Goal: Information Seeking & Learning: Learn about a topic

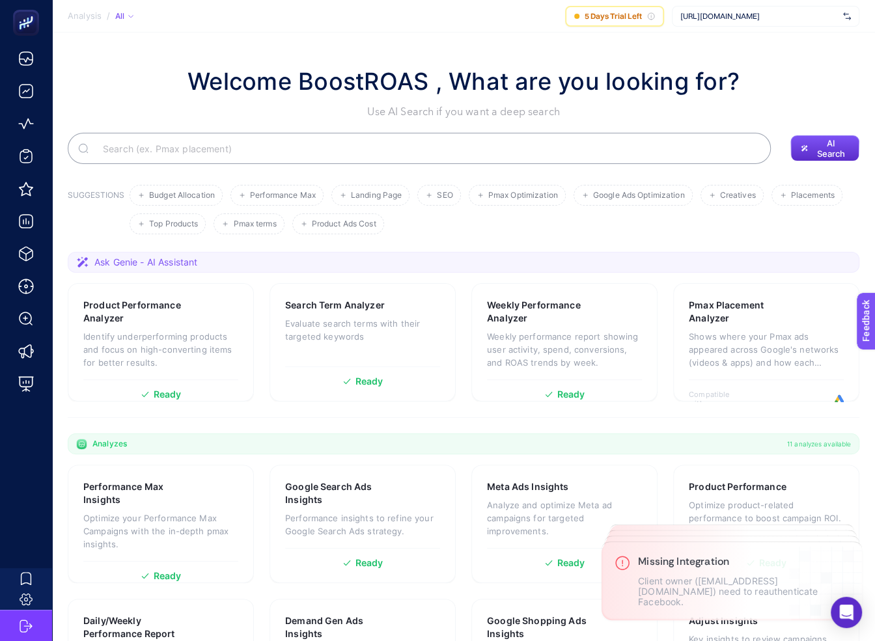
click at [675, 81] on h1 "Welcome BoostROAS , What are you looking for?" at bounding box center [464, 81] width 552 height 35
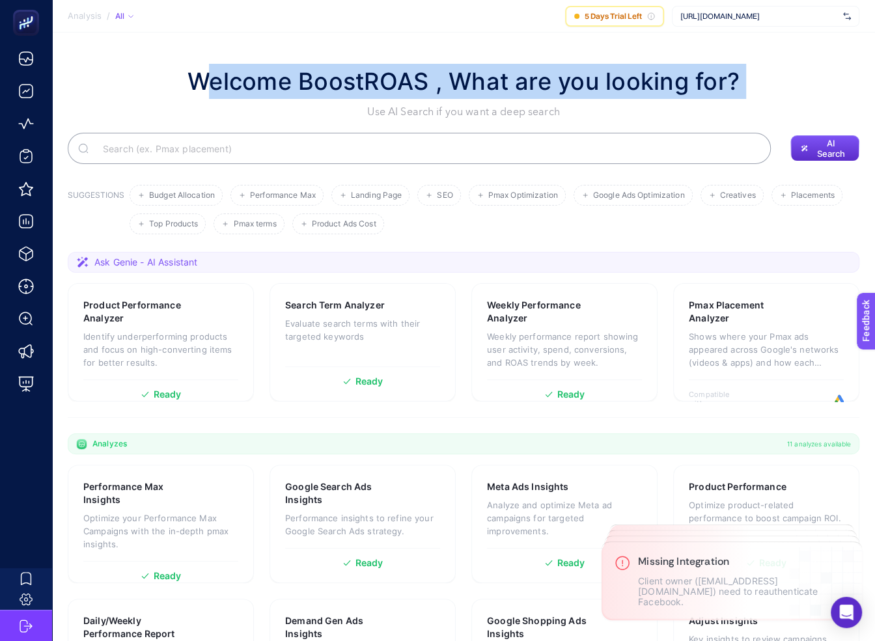
click at [675, 81] on h1 "Welcome BoostROAS , What are you looking for?" at bounding box center [464, 81] width 552 height 35
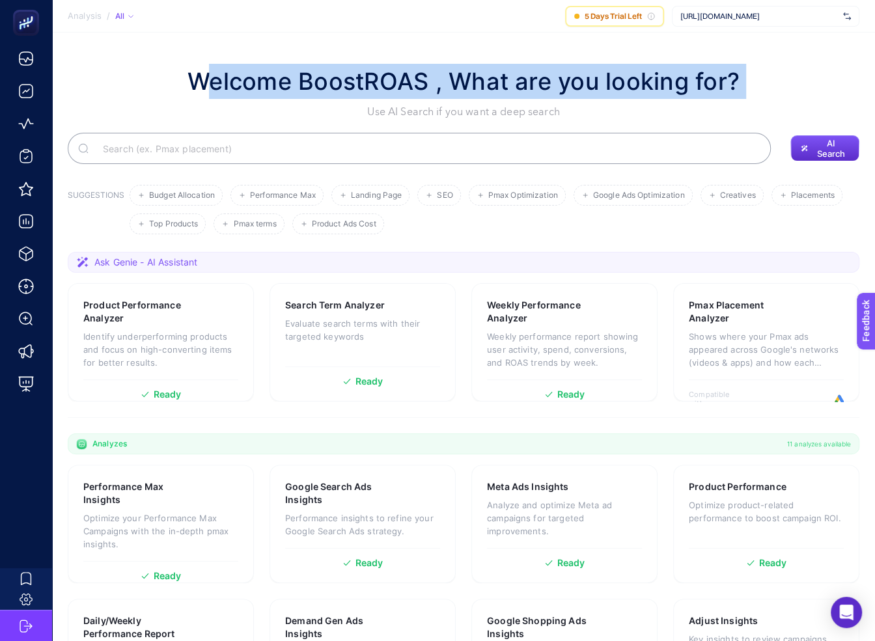
click at [695, 77] on h1 "Welcome BoostROAS , What are you looking for?" at bounding box center [464, 81] width 552 height 35
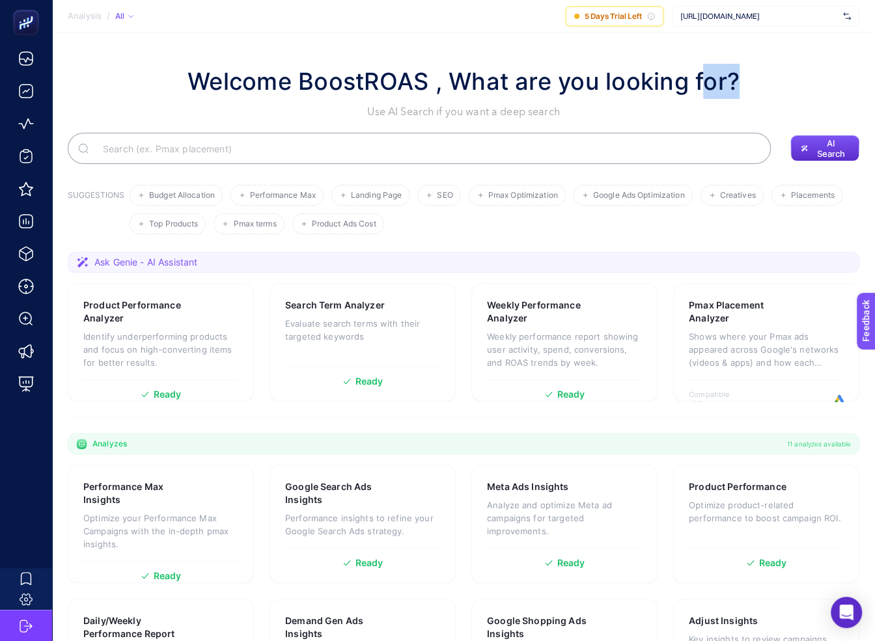
click at [695, 77] on h1 "Welcome BoostROAS , What are you looking for?" at bounding box center [464, 81] width 552 height 35
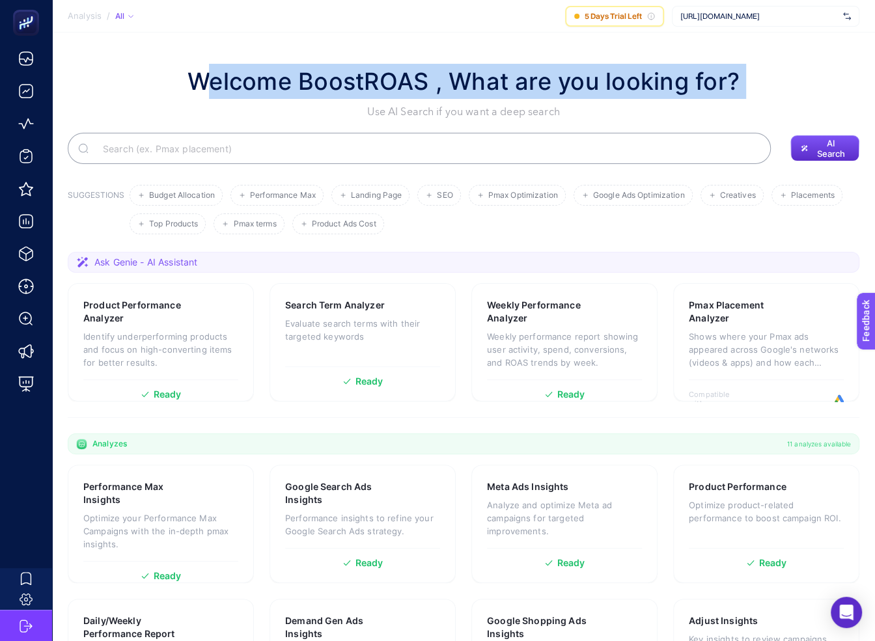
click at [695, 77] on h1 "Welcome BoostROAS , What are you looking for?" at bounding box center [464, 81] width 552 height 35
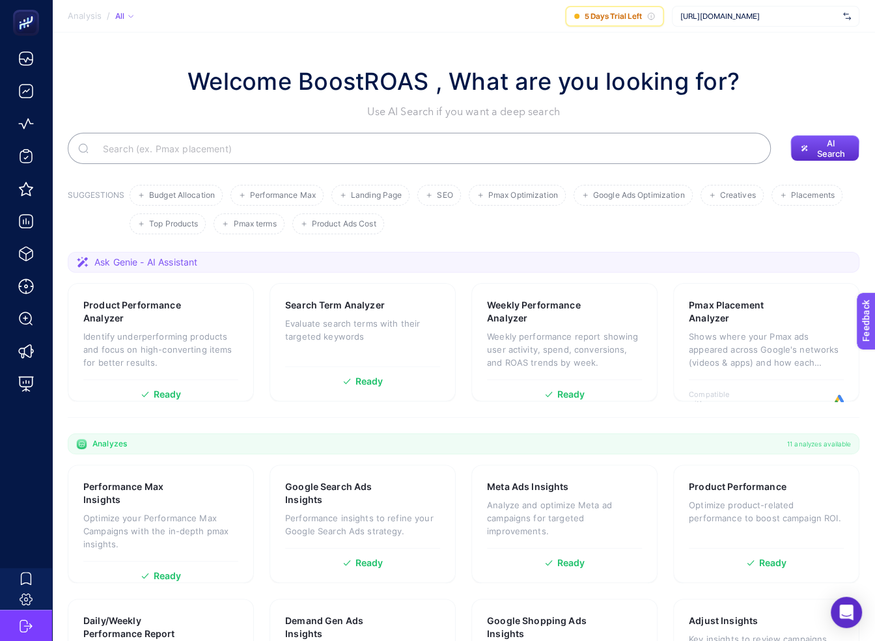
click at [740, 16] on span "[URL][DOMAIN_NAME]" at bounding box center [759, 16] width 158 height 10
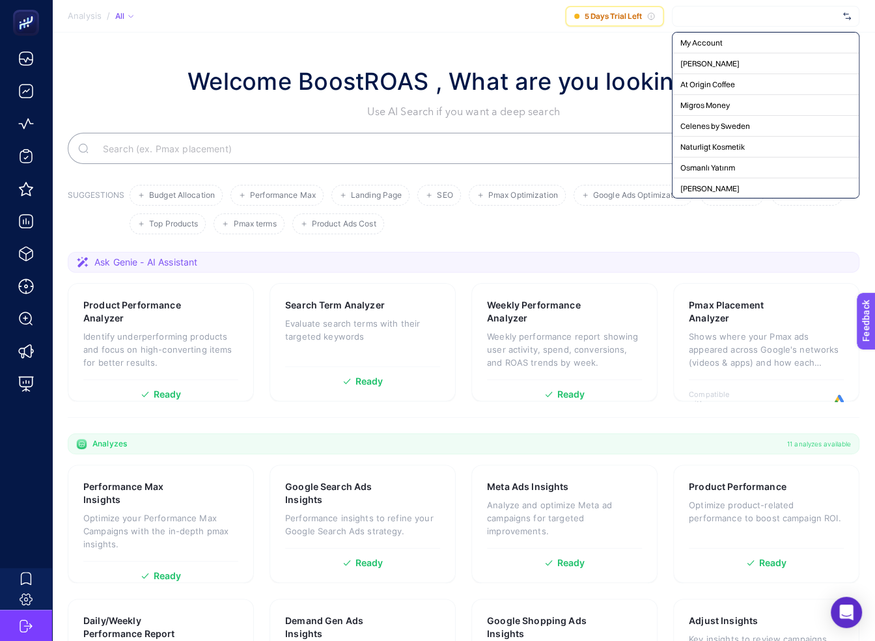
type input "s"
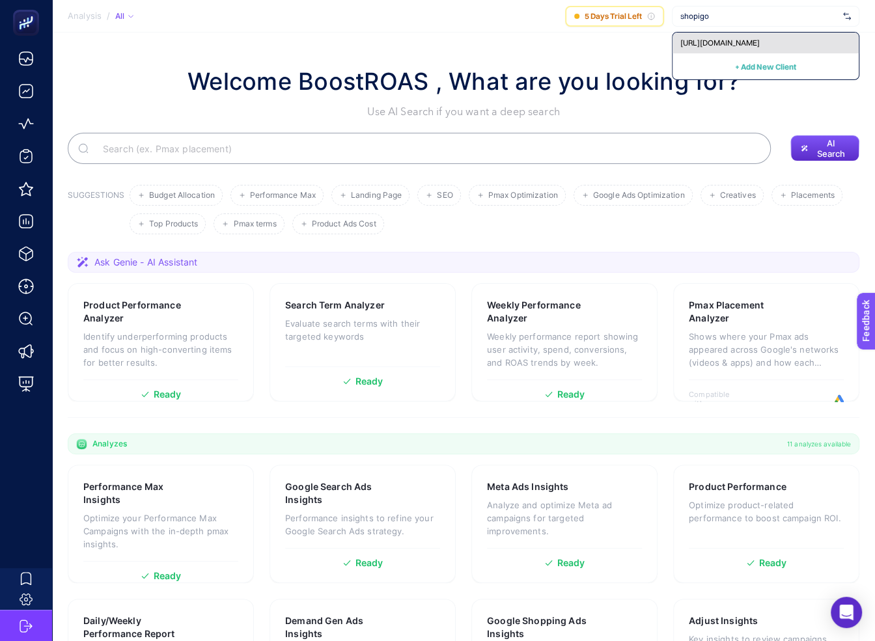
type input "shopigo"
click at [773, 40] on div "[URL][DOMAIN_NAME]" at bounding box center [766, 43] width 186 height 21
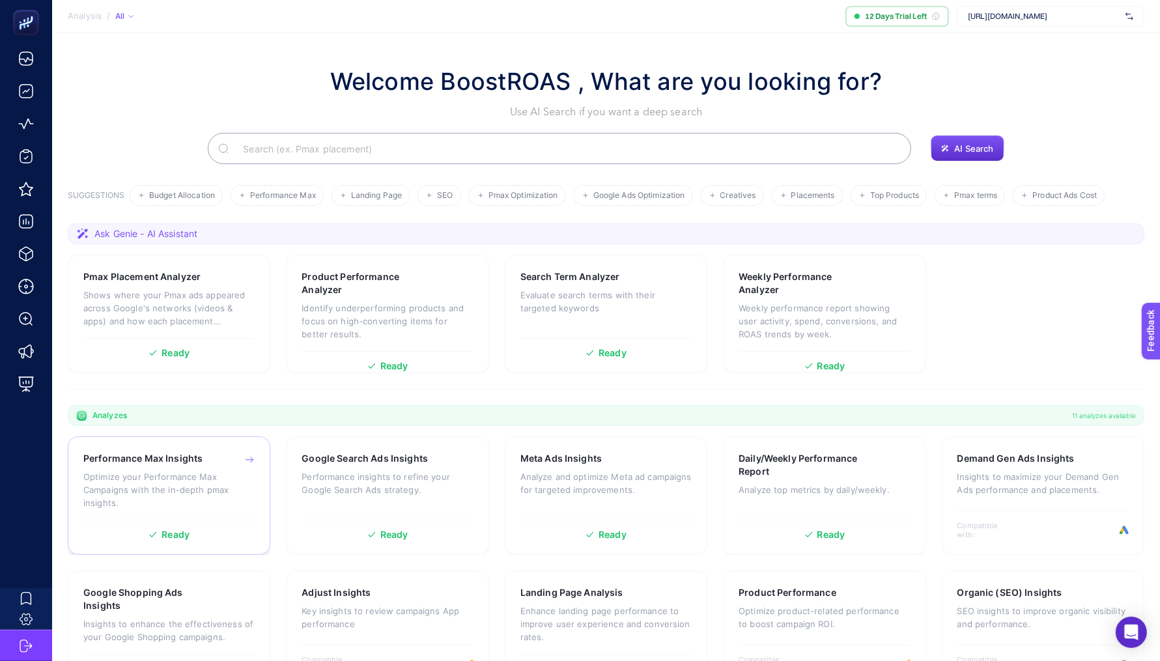
click at [217, 482] on p "Optimize your Performance Max Campaigns with the in-depth pmax insights." at bounding box center [168, 489] width 171 height 39
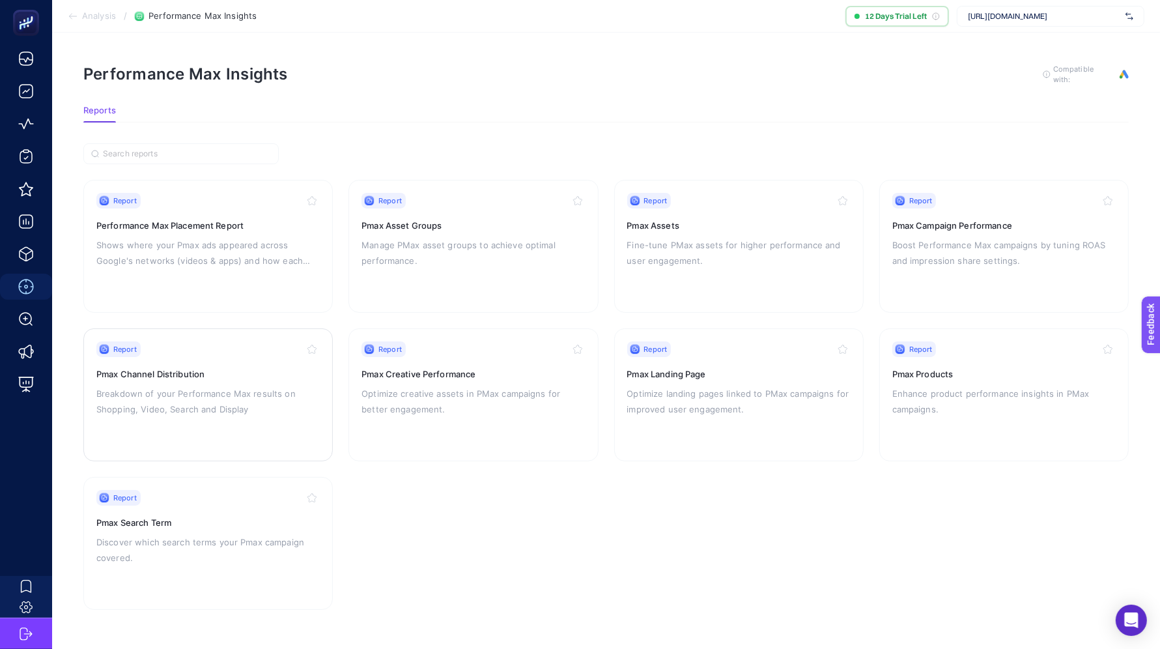
click at [253, 405] on p "Breakdown of your Performance Max results on Shopping, Video, Search and Display" at bounding box center [207, 400] width 223 height 31
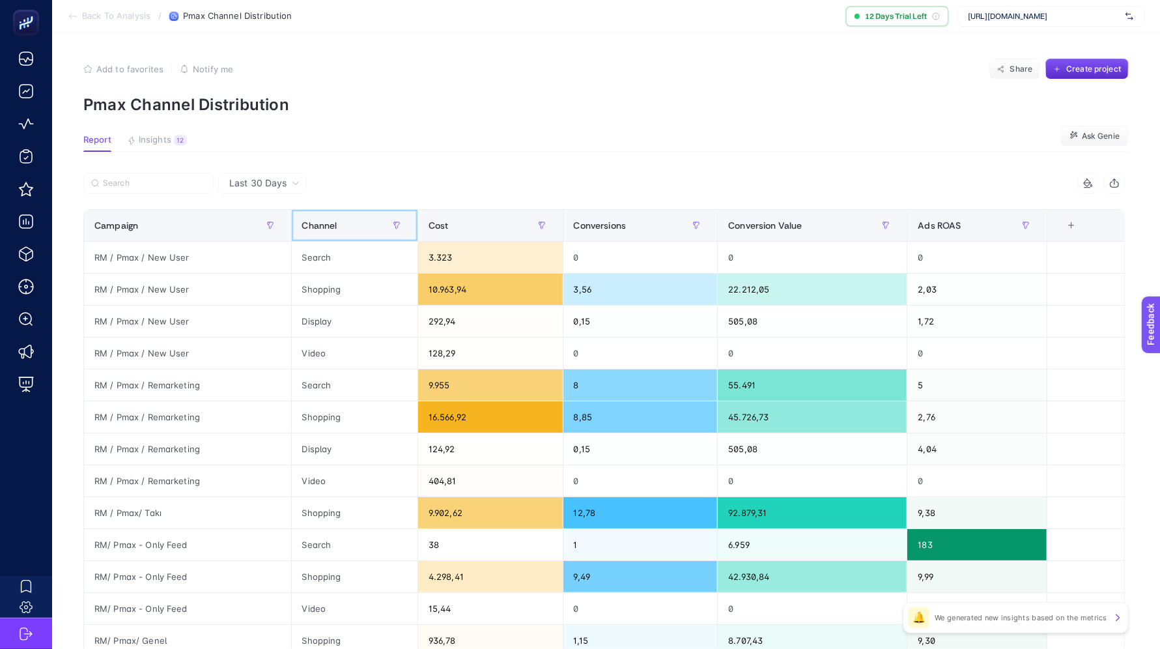
click at [335, 227] on span "Channel" at bounding box center [319, 225] width 35 height 10
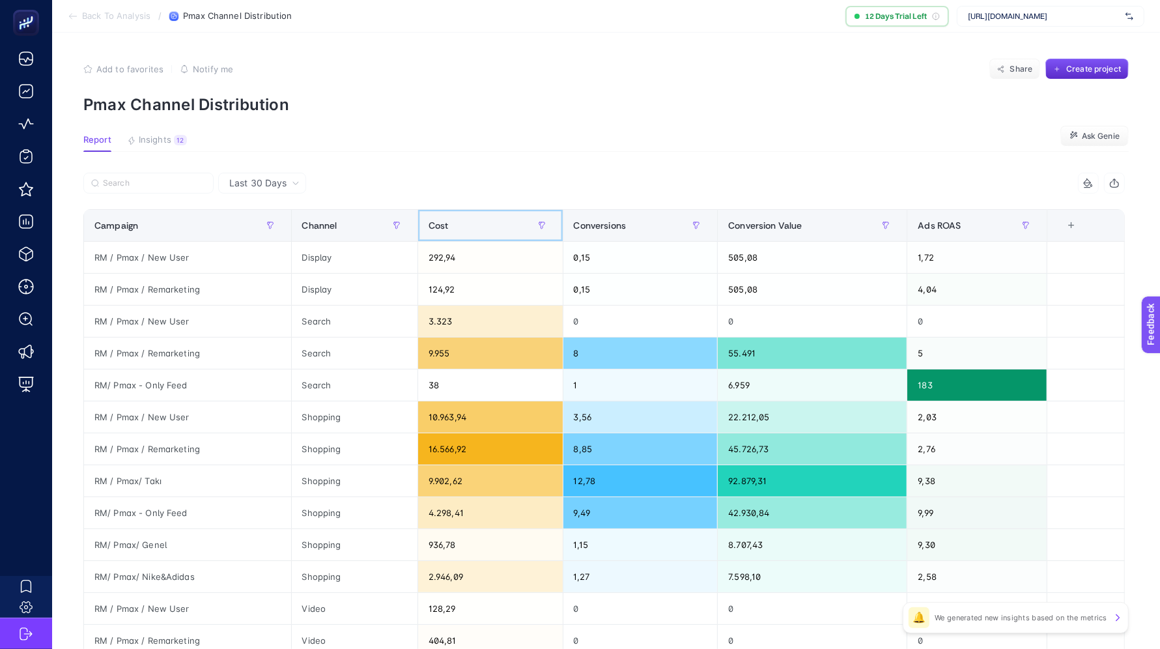
click at [447, 220] on span "Cost" at bounding box center [438, 225] width 20 height 10
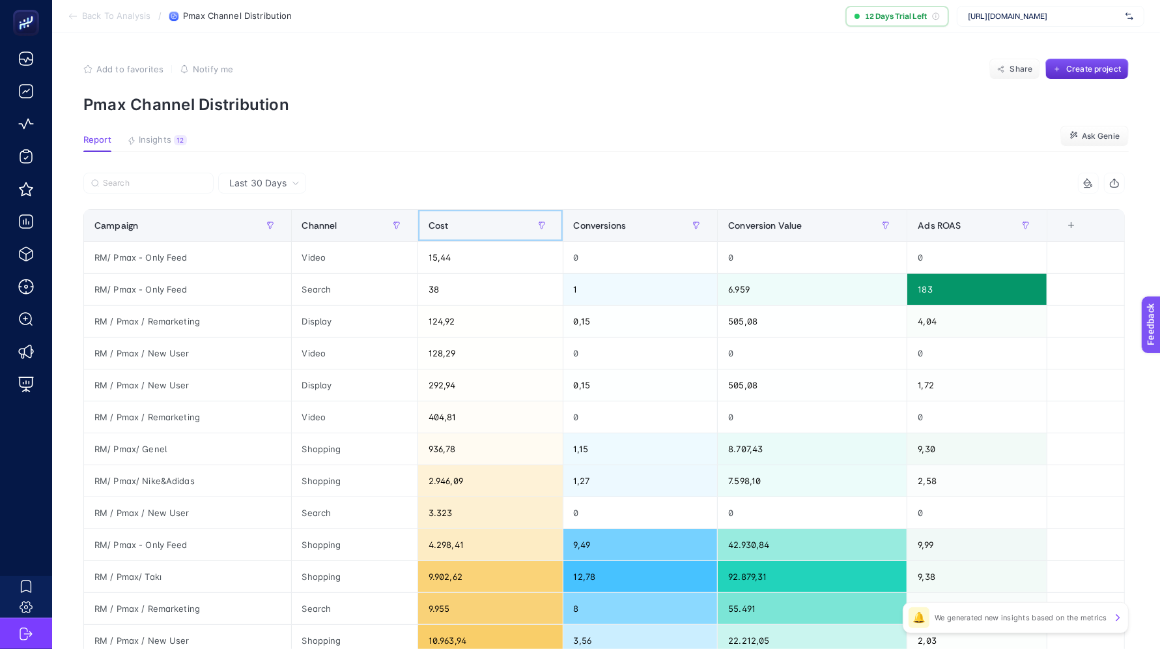
click at [447, 220] on span "Cost" at bounding box center [438, 225] width 20 height 10
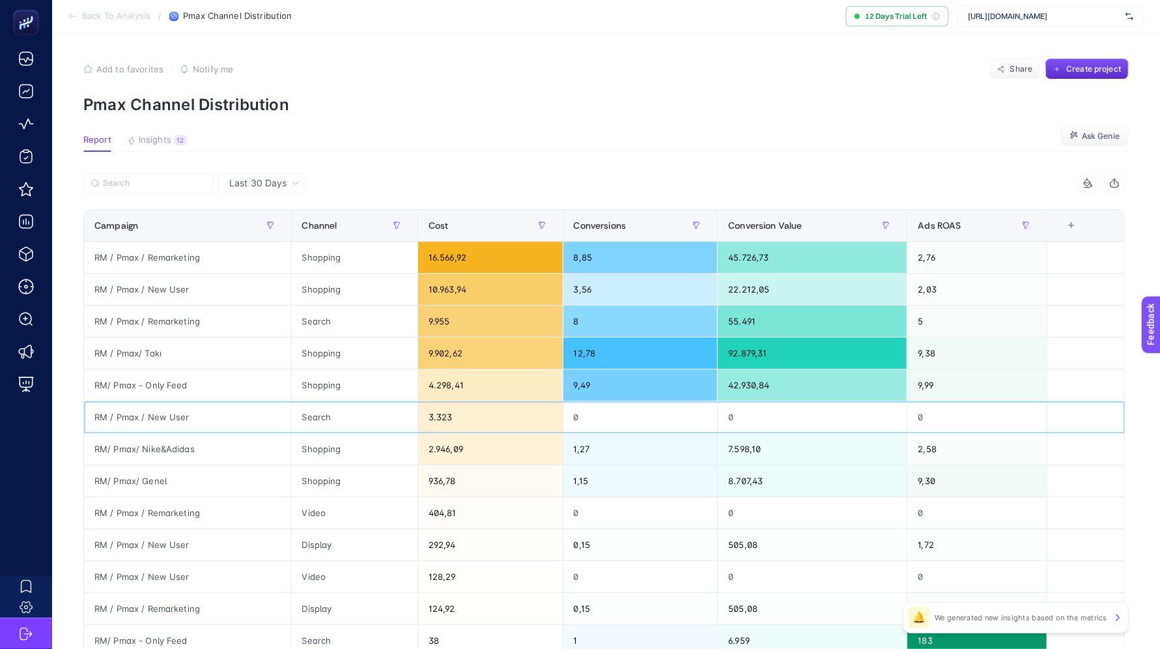
click at [443, 421] on div "3.323" at bounding box center [490, 416] width 145 height 31
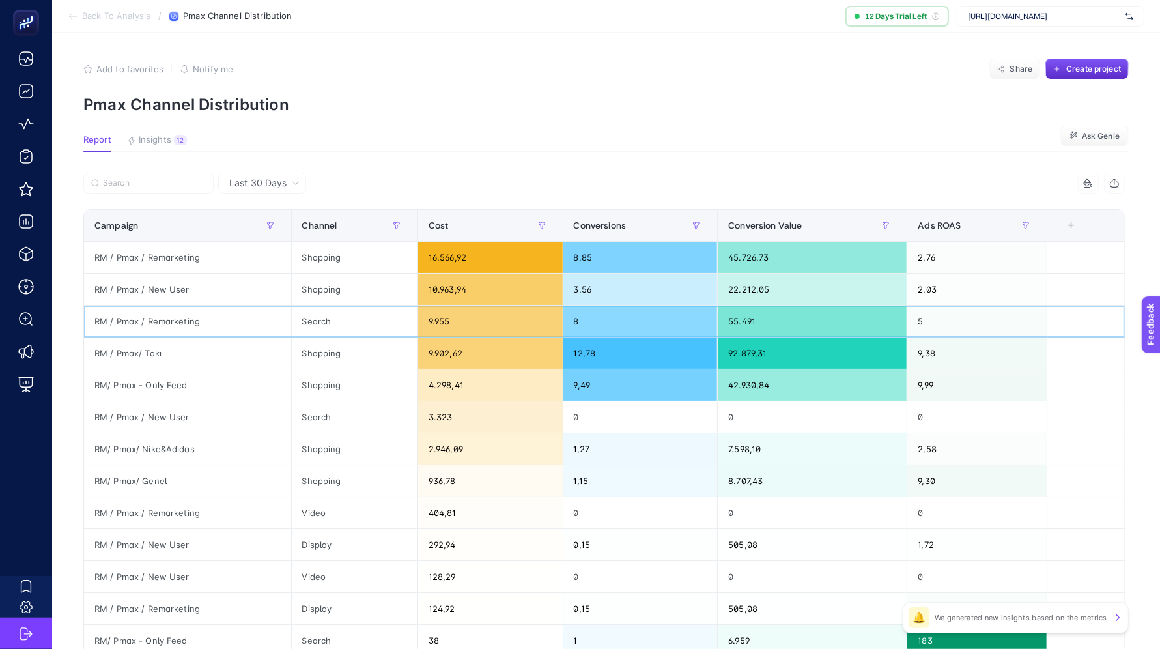
click at [427, 324] on div "9.955" at bounding box center [490, 320] width 145 height 31
click at [305, 318] on div "Search" at bounding box center [355, 320] width 126 height 31
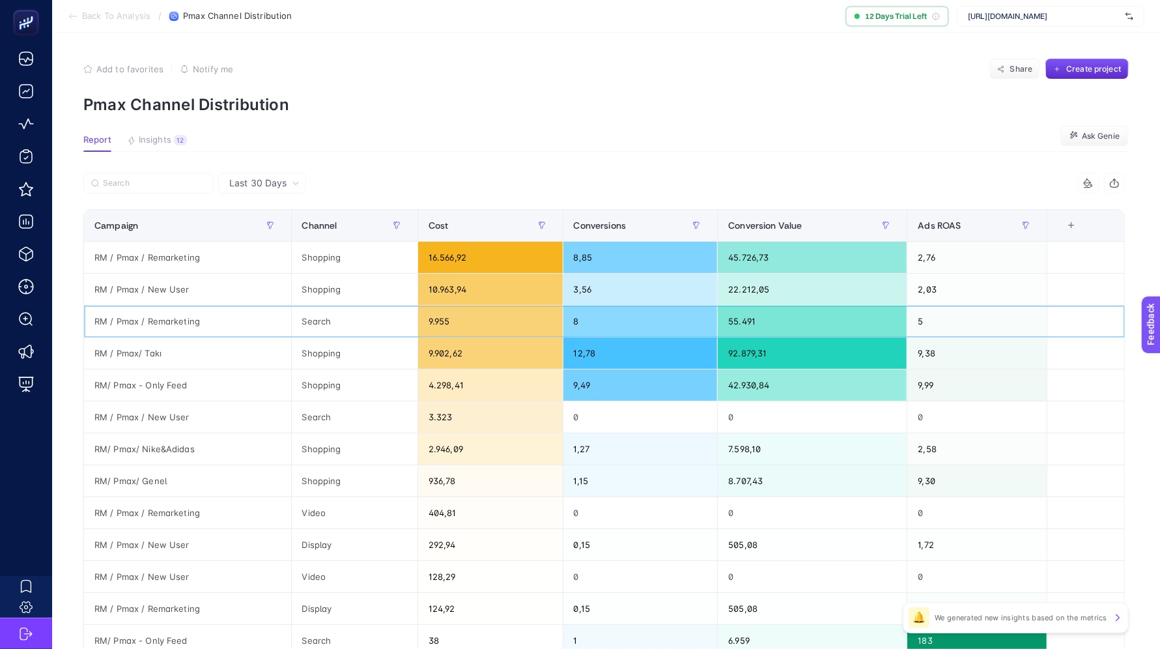
click at [305, 318] on div "Search" at bounding box center [355, 320] width 126 height 31
click at [154, 315] on div "RM / Pmax / Remarketing" at bounding box center [187, 320] width 207 height 31
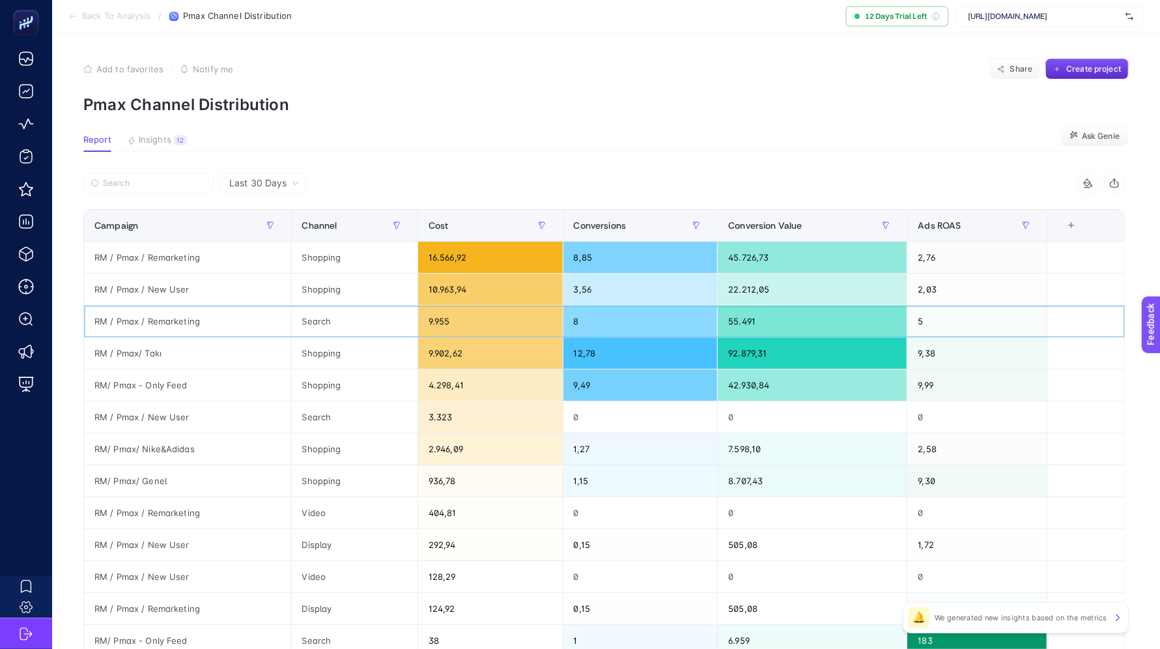
click at [316, 319] on div "Search" at bounding box center [355, 320] width 126 height 31
click at [326, 360] on div "Shopping" at bounding box center [355, 352] width 126 height 31
click at [328, 349] on div "Shopping" at bounding box center [355, 352] width 126 height 31
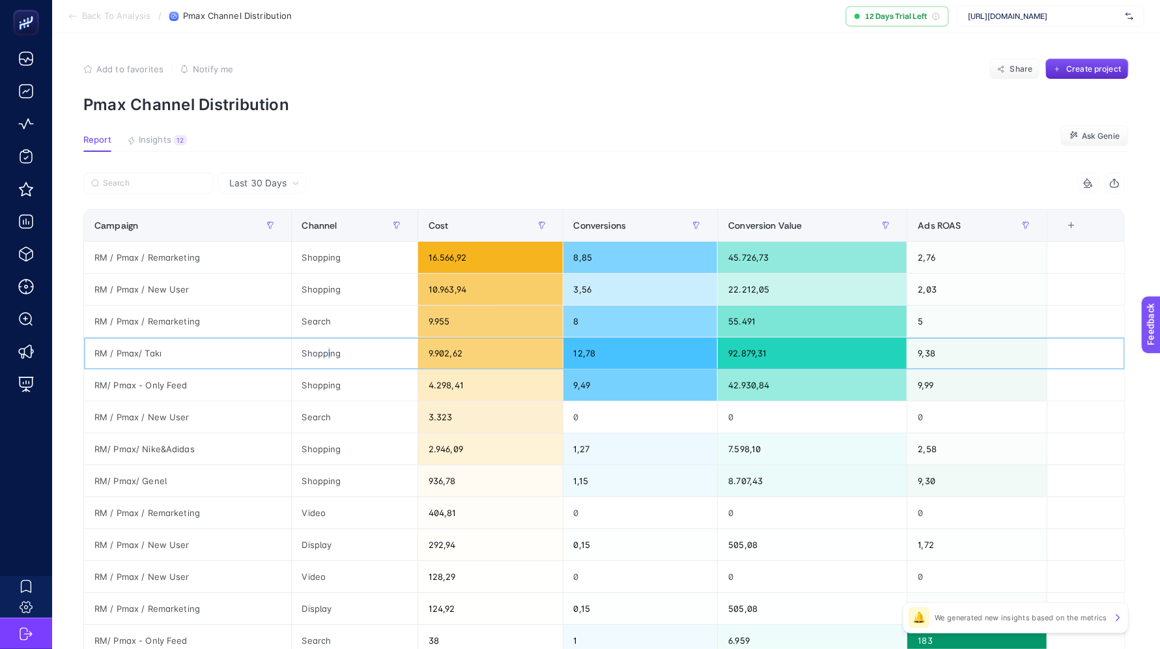
click at [328, 349] on div "Shopping" at bounding box center [355, 352] width 126 height 31
click at [325, 389] on div "Shopping" at bounding box center [355, 384] width 126 height 31
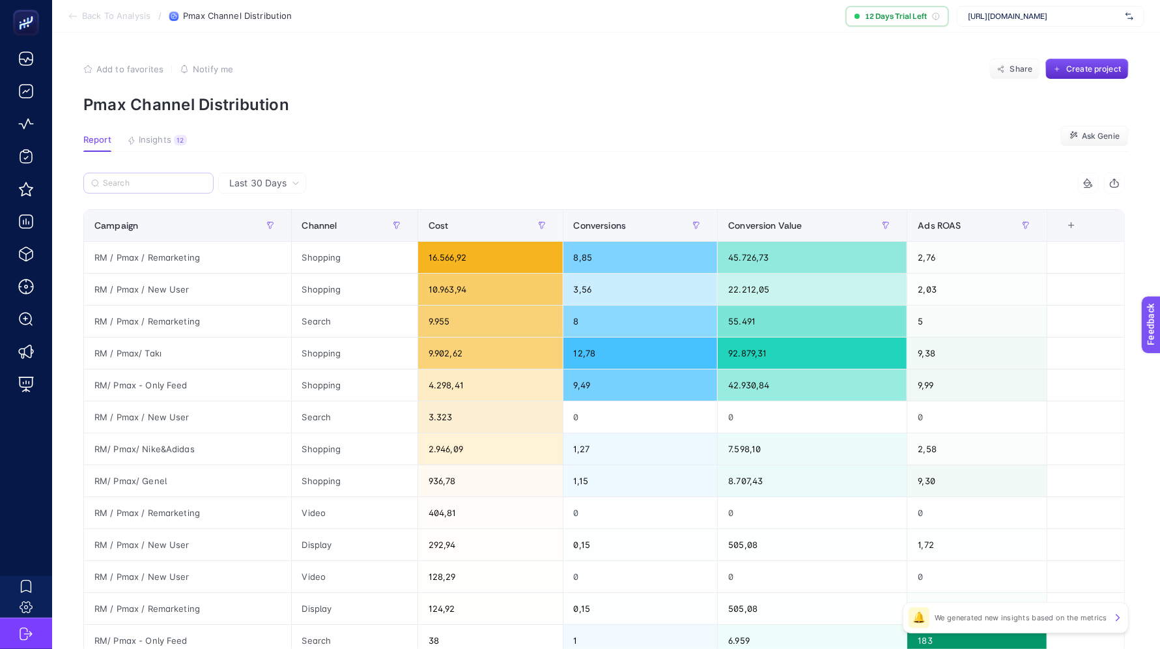
click at [163, 176] on label at bounding box center [148, 183] width 130 height 21
click at [163, 178] on input "Search" at bounding box center [154, 183] width 103 height 10
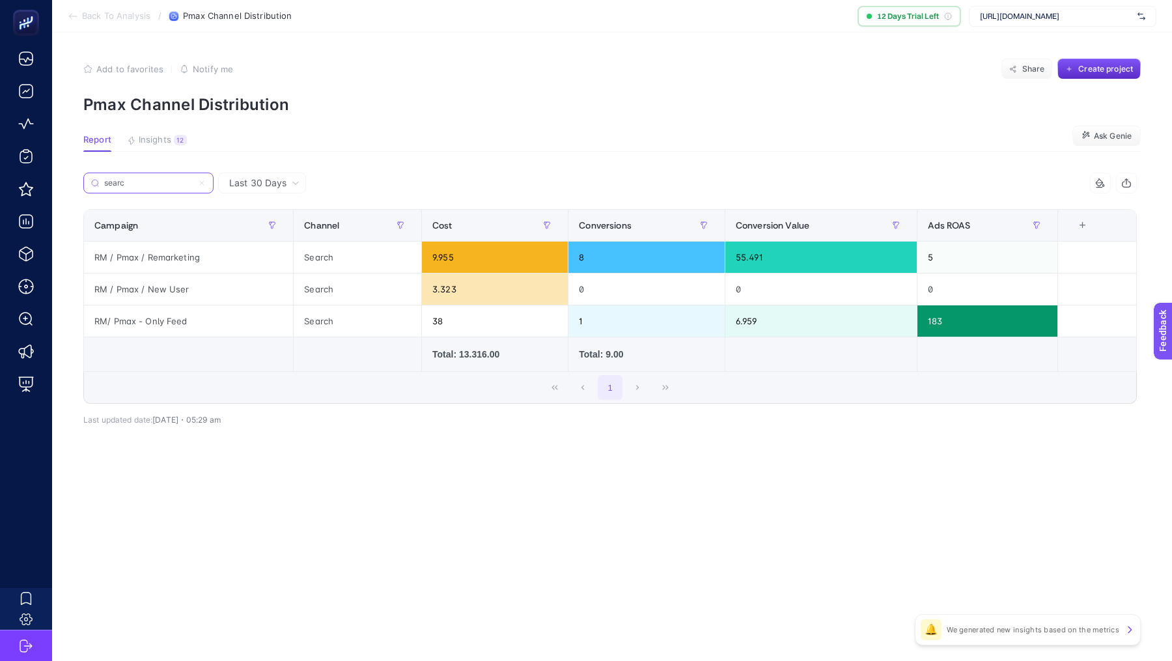
type input "search"
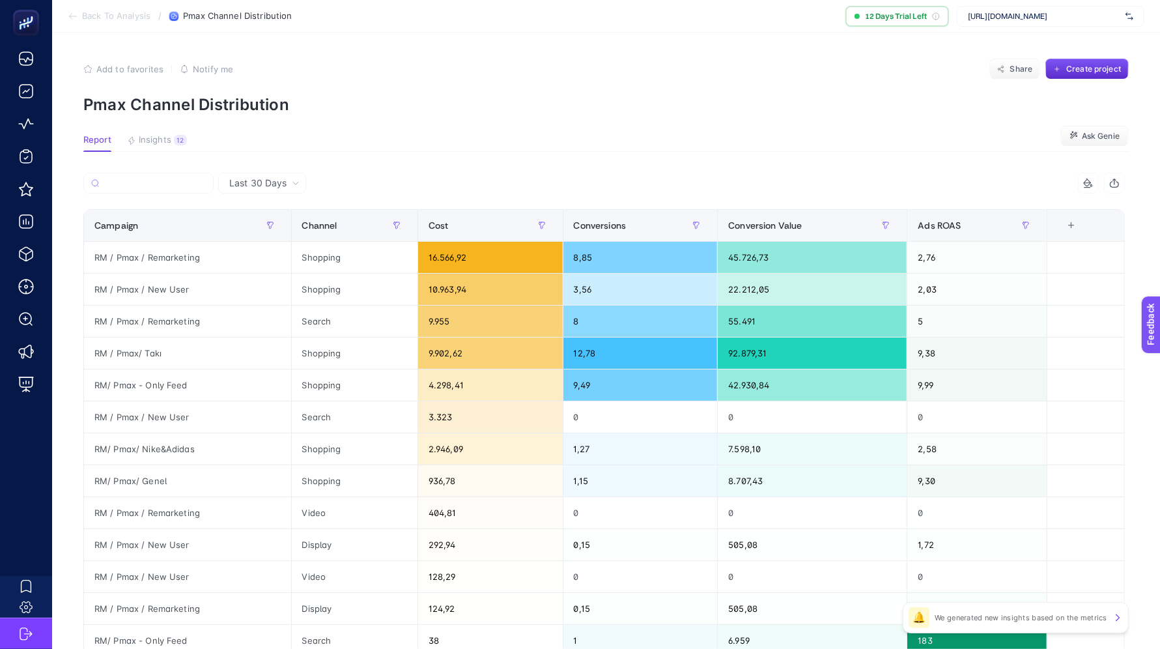
click at [118, 18] on span "Back To Analysis" at bounding box center [116, 16] width 68 height 10
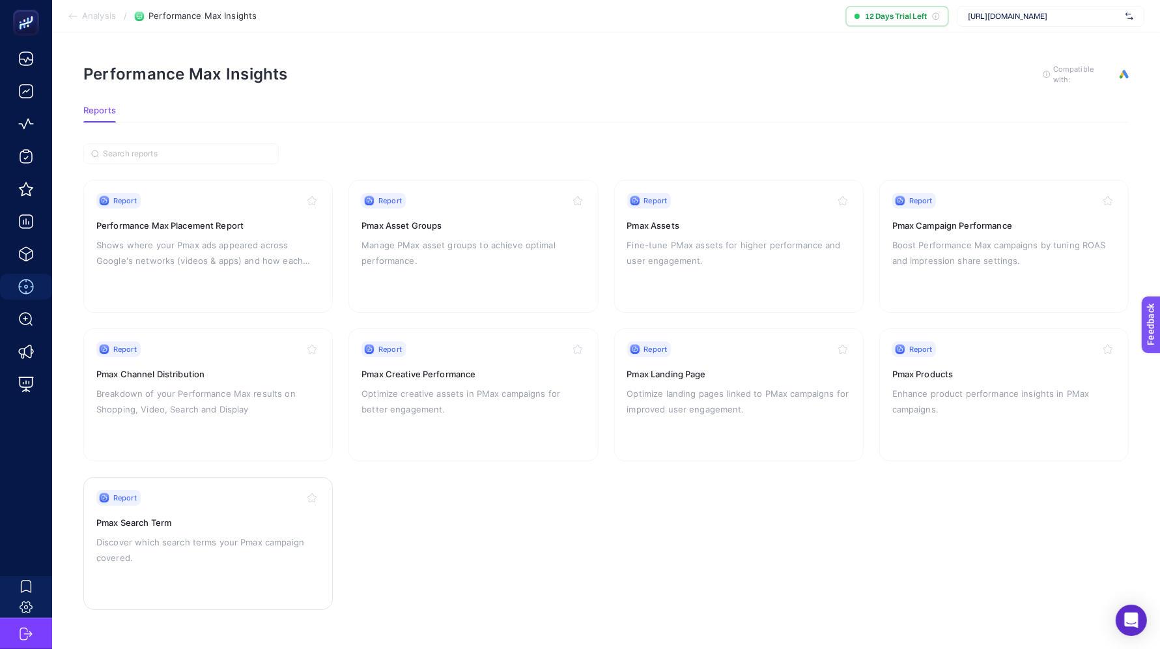
click at [219, 549] on p "Discover which search terms your Pmax campaign covered." at bounding box center [207, 549] width 223 height 31
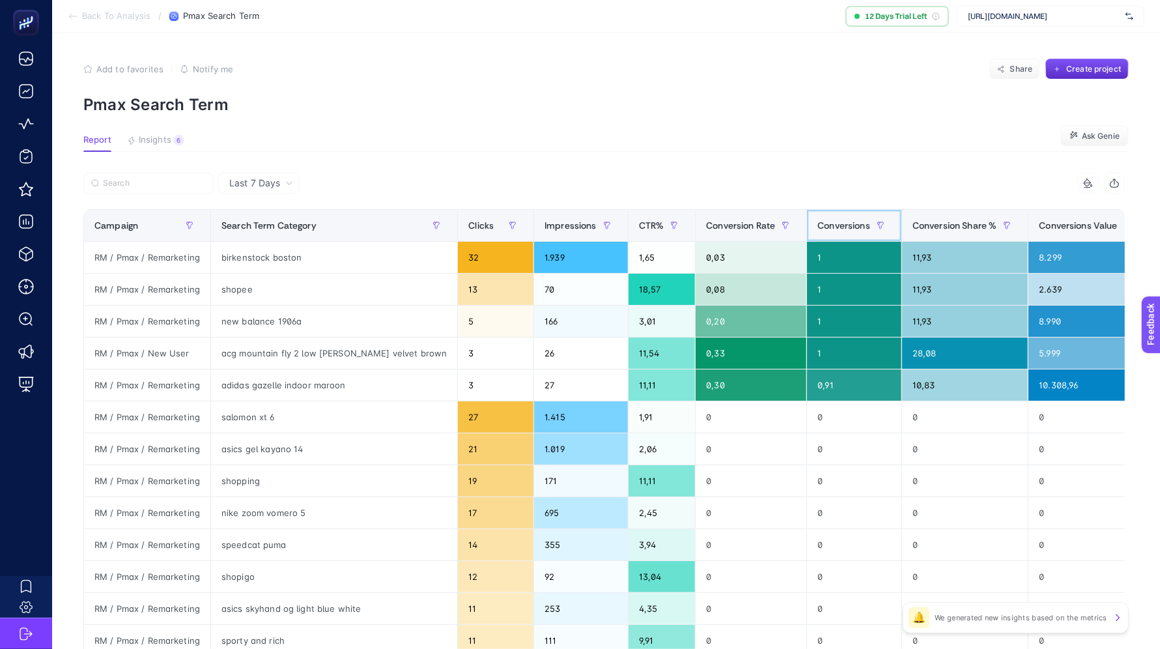
click at [817, 227] on span "Conversions" at bounding box center [843, 225] width 53 height 10
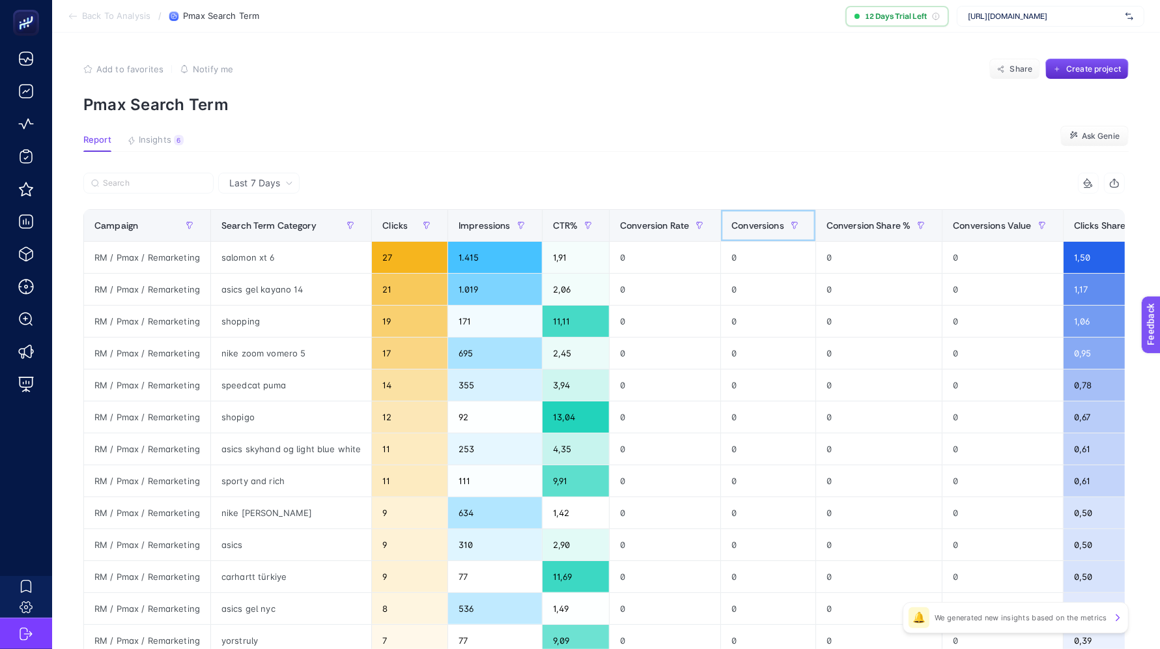
click at [773, 222] on span "Conversions" at bounding box center [757, 225] width 53 height 10
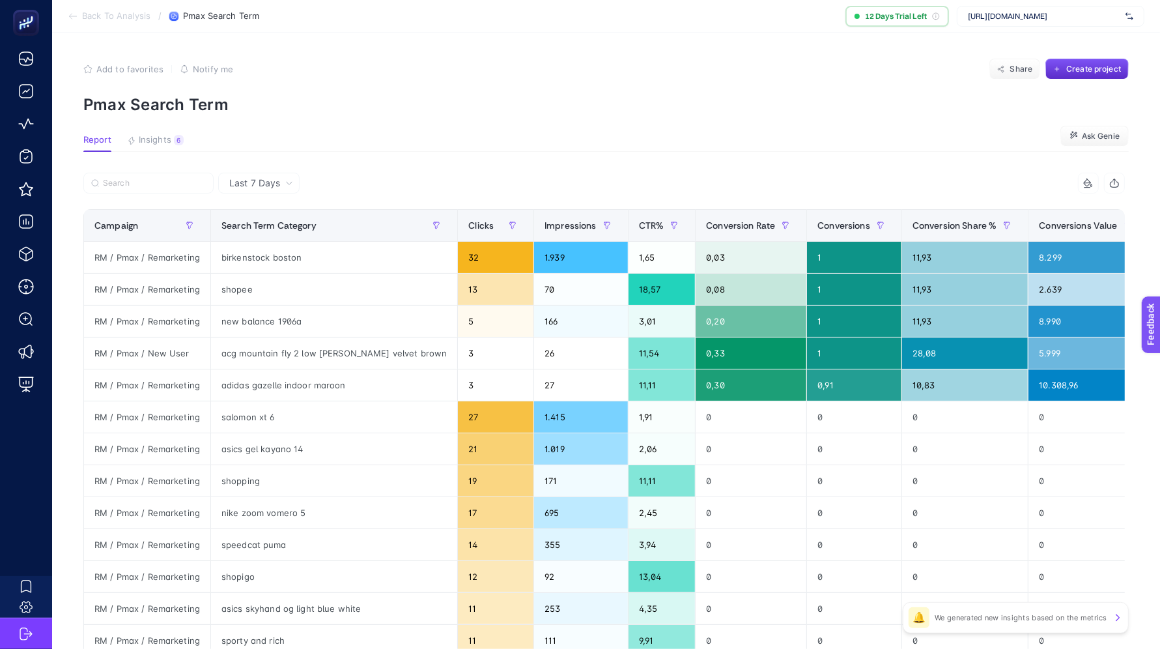
click at [288, 185] on icon at bounding box center [289, 183] width 8 height 8
click at [272, 233] on li "Last 30 Days" at bounding box center [259, 233] width 74 height 23
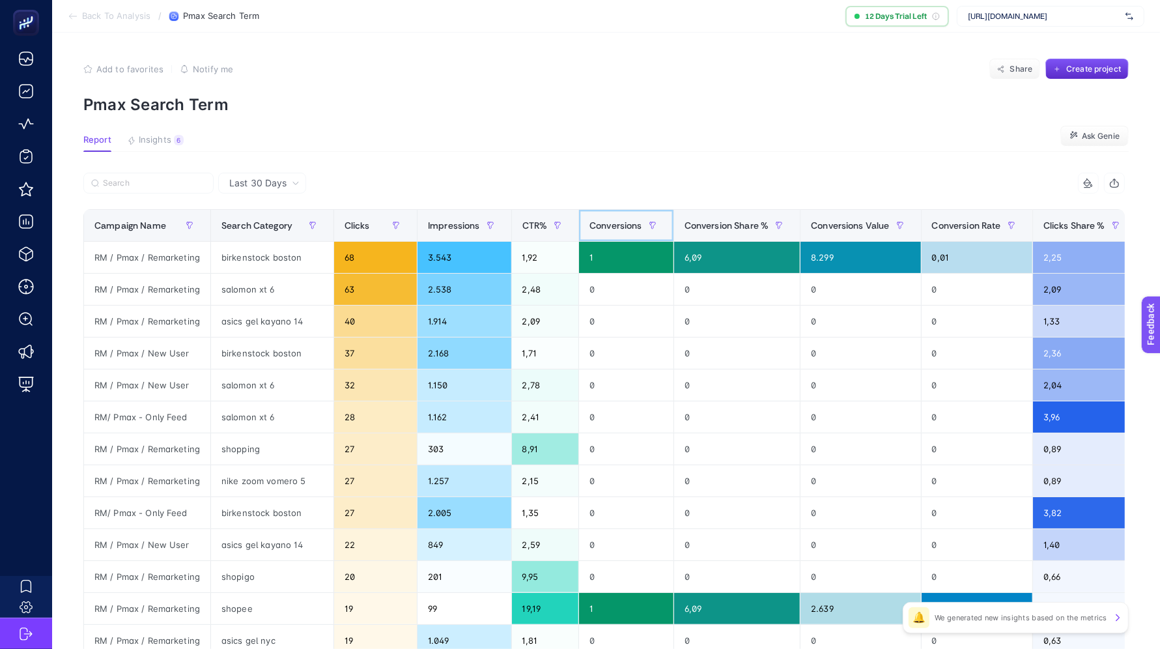
click at [593, 225] on span "Conversions" at bounding box center [615, 225] width 53 height 10
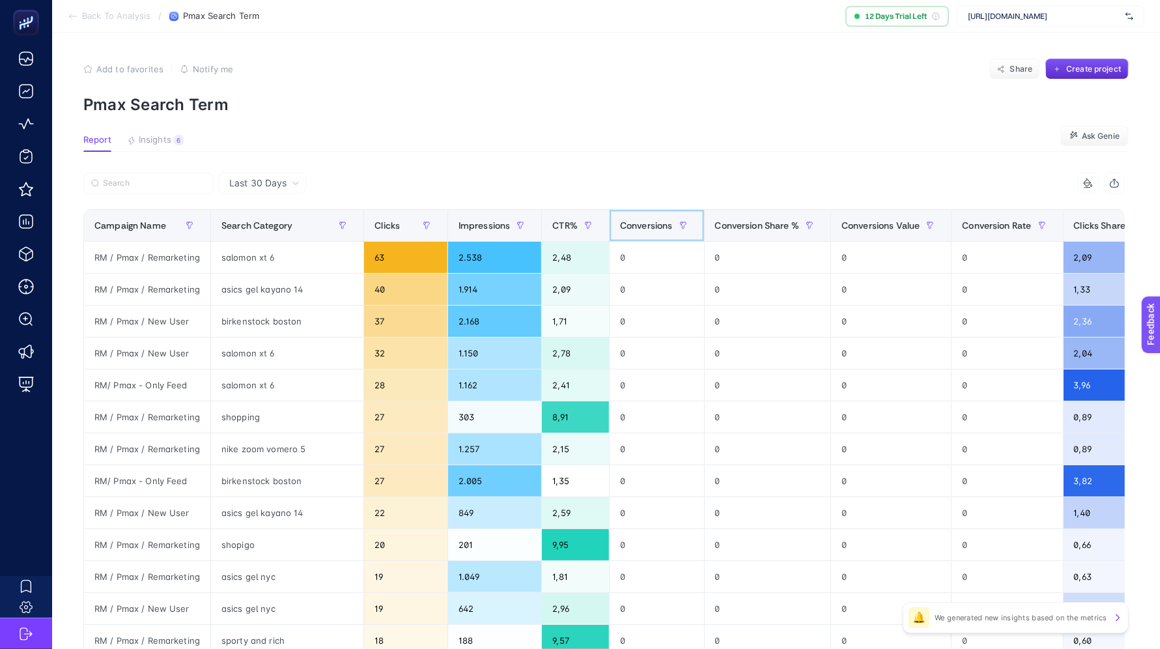
click at [620, 226] on span "Conversions" at bounding box center [646, 225] width 53 height 10
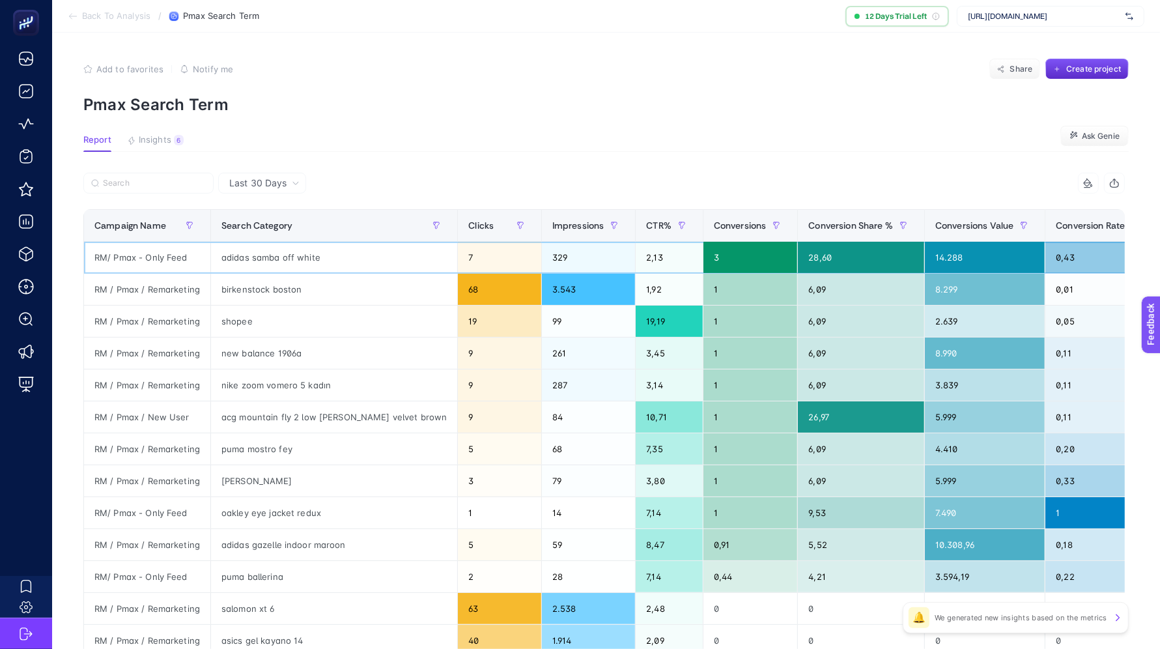
click at [278, 253] on div "adidas samba off white" at bounding box center [334, 257] width 246 height 31
copy tr "adidas samba off white"
click at [234, 287] on div "birkenstock boston" at bounding box center [334, 288] width 246 height 31
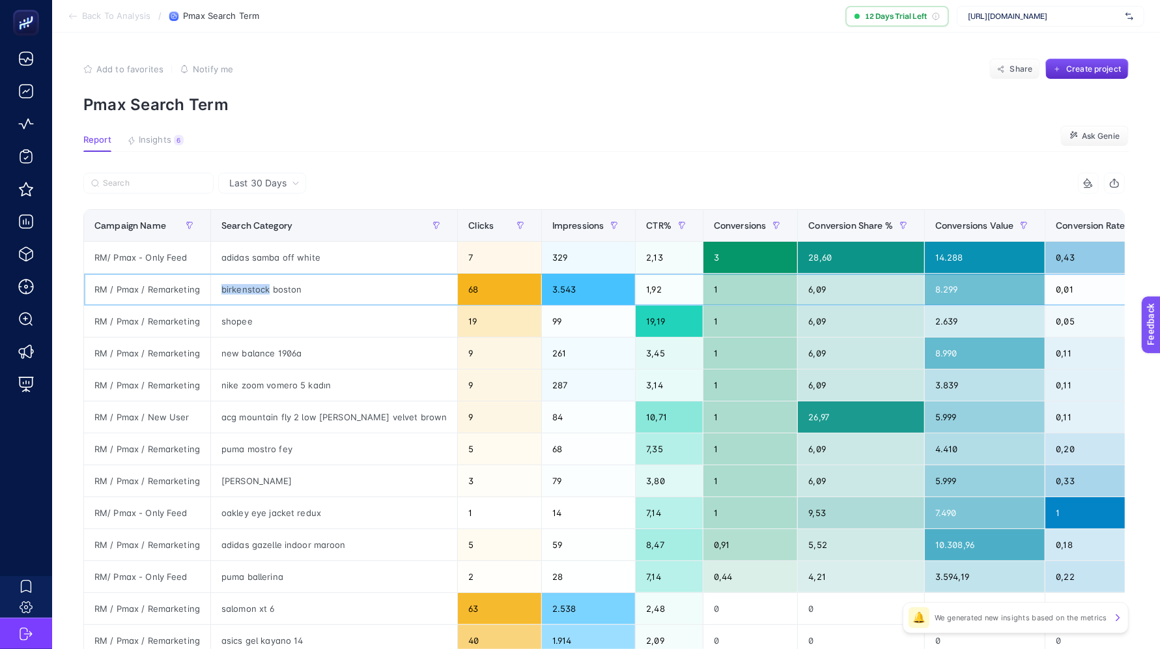
click at [234, 287] on div "birkenstock boston" at bounding box center [334, 288] width 246 height 31
click at [226, 321] on div "shopee" at bounding box center [334, 320] width 246 height 31
click at [226, 322] on div "shopee" at bounding box center [334, 320] width 246 height 31
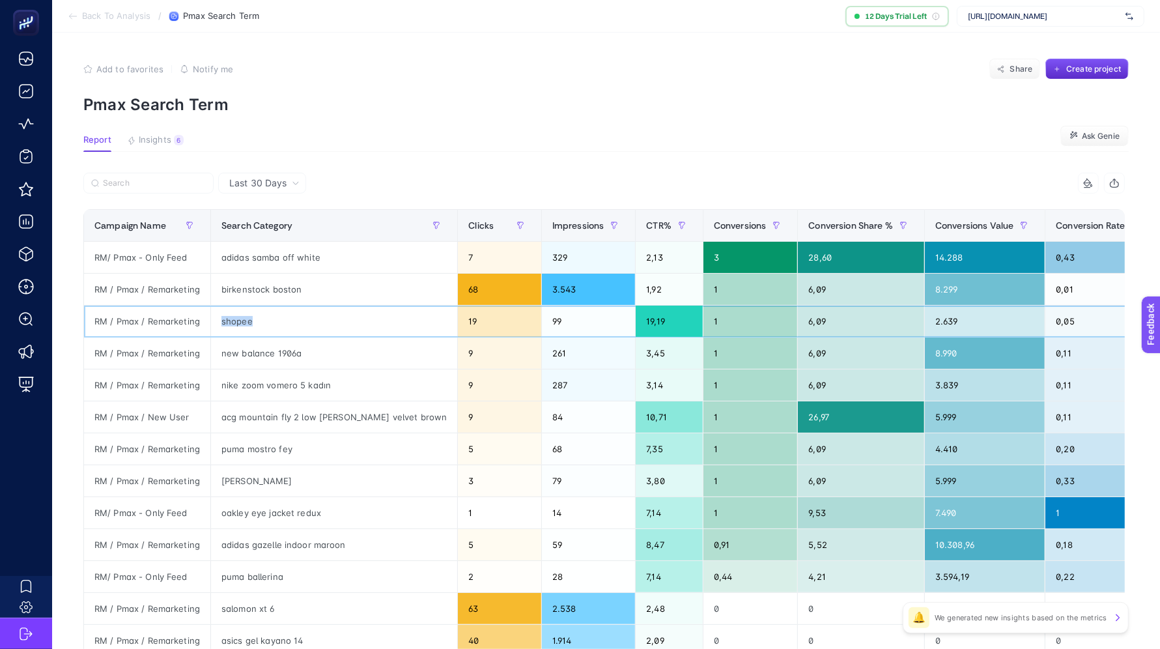
copy tr "shopee"
click at [798, 321] on div "6,09" at bounding box center [861, 320] width 126 height 31
click at [246, 572] on div "puma ballerina" at bounding box center [334, 576] width 246 height 31
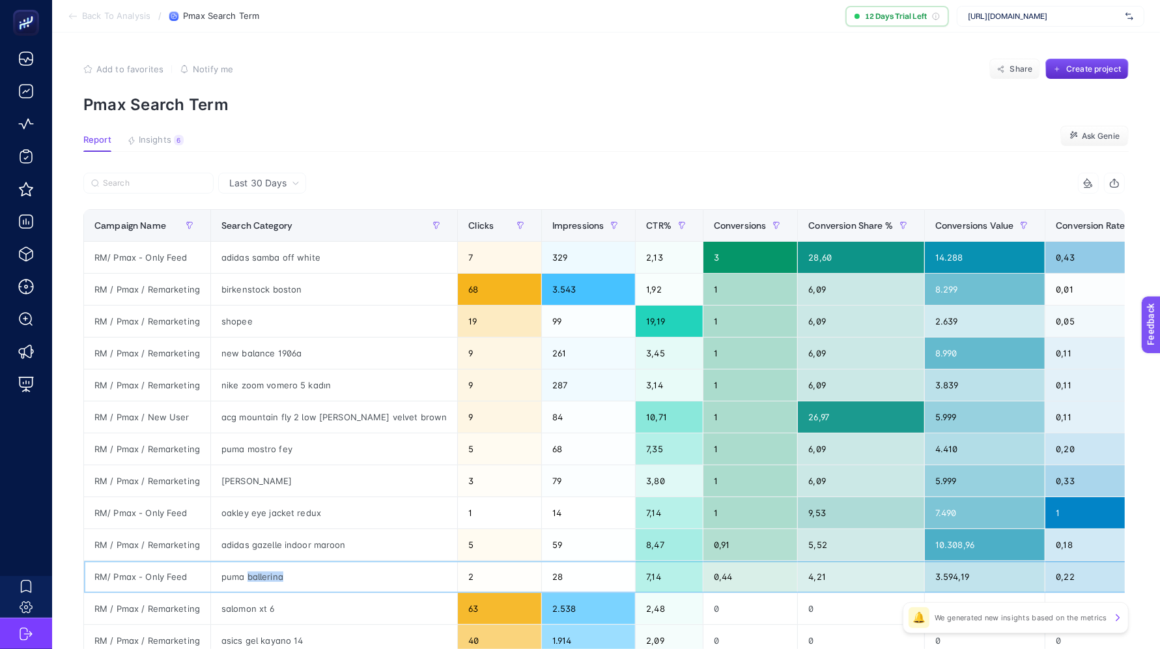
click at [246, 572] on div "puma ballerina" at bounding box center [334, 576] width 246 height 31
click at [270, 537] on div "adidas gazelle indoor maroon" at bounding box center [334, 544] width 246 height 31
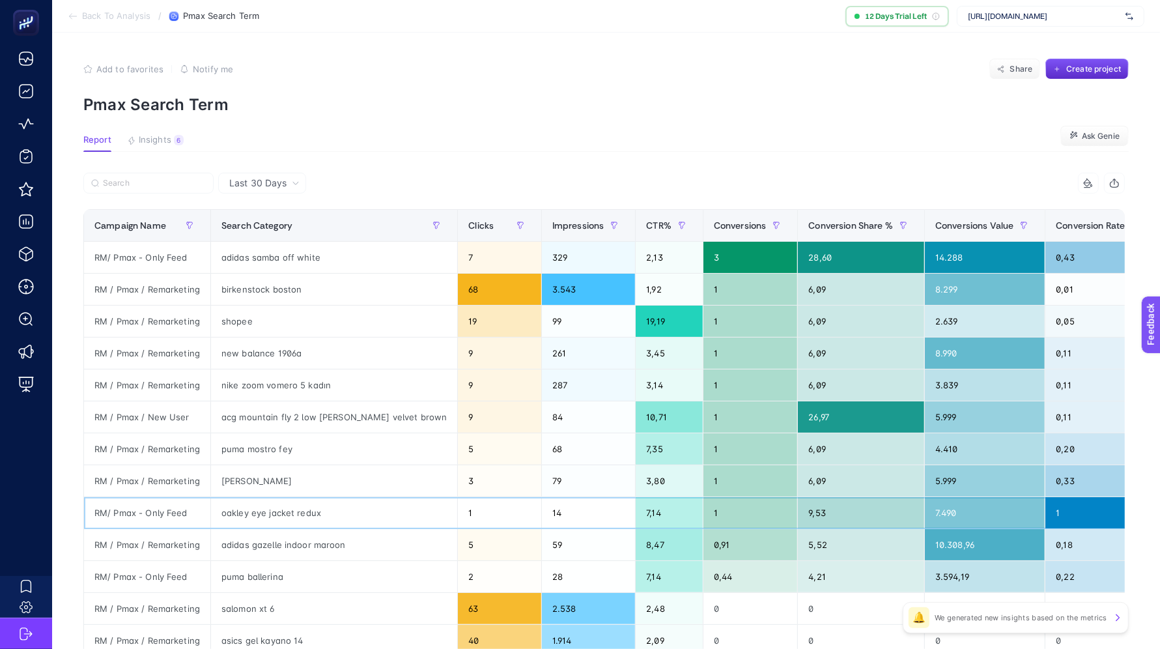
click at [273, 508] on div "oakley eye jacket redux" at bounding box center [334, 512] width 246 height 31
click at [251, 538] on div "adidas gazelle indoor maroon" at bounding box center [334, 544] width 246 height 31
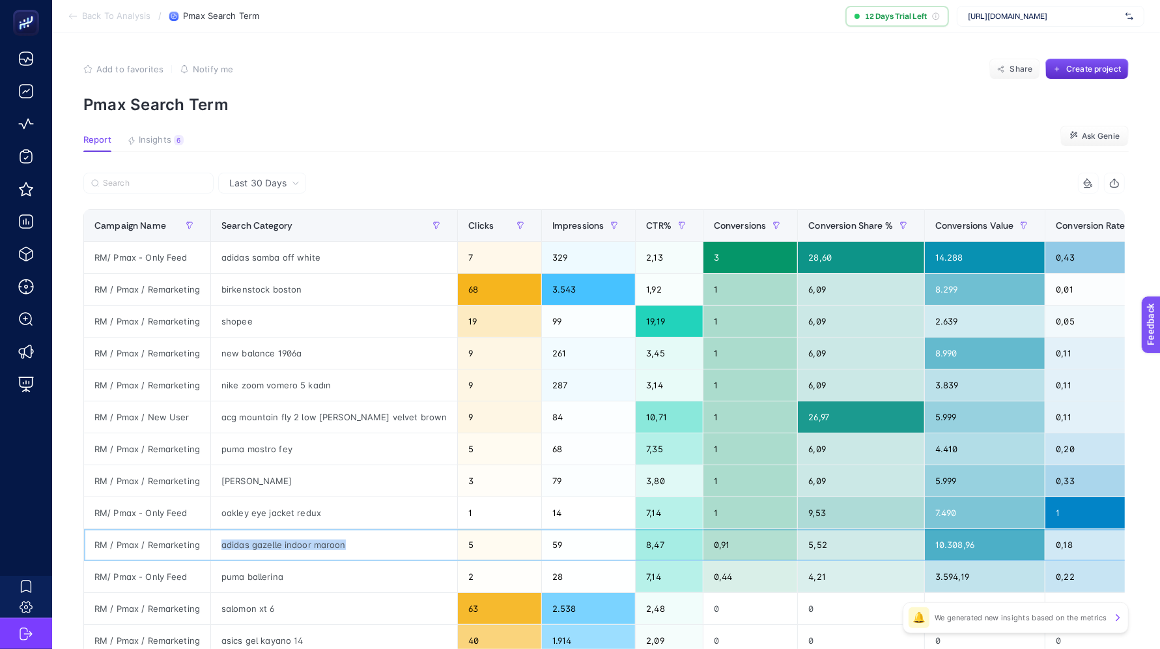
click at [251, 538] on div "adidas gazelle indoor maroon" at bounding box center [334, 544] width 246 height 31
copy tr "adidas gazelle indoor maroon"
click at [552, 229] on span "Impressions" at bounding box center [578, 225] width 52 height 10
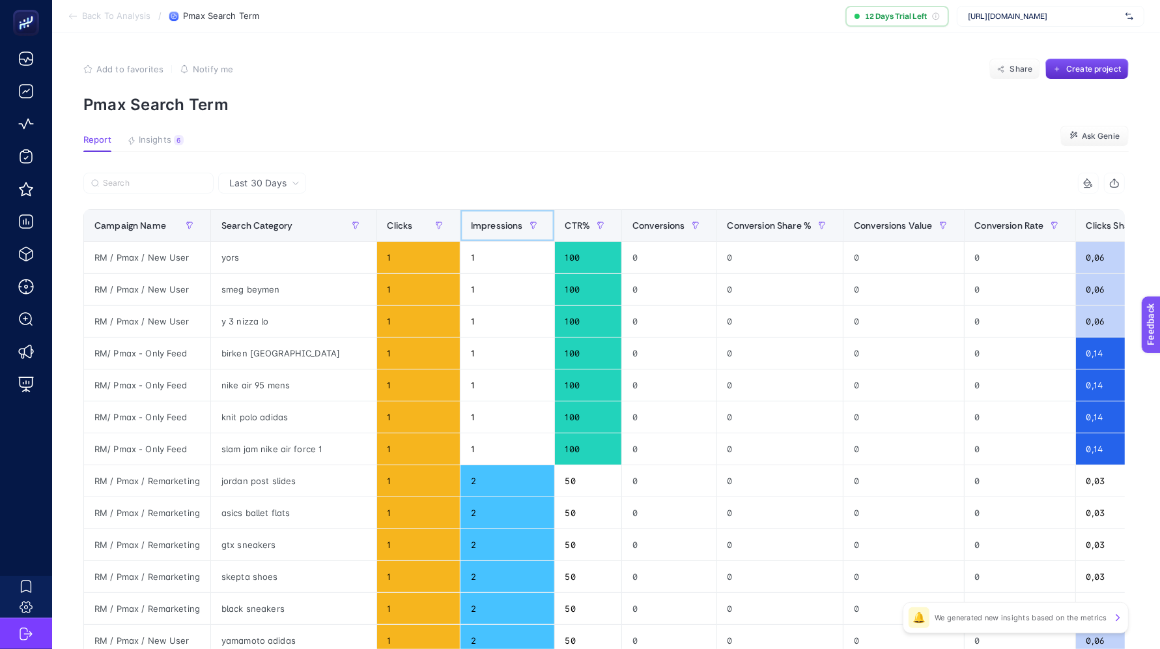
click at [471, 216] on div "Impressions" at bounding box center [507, 225] width 73 height 21
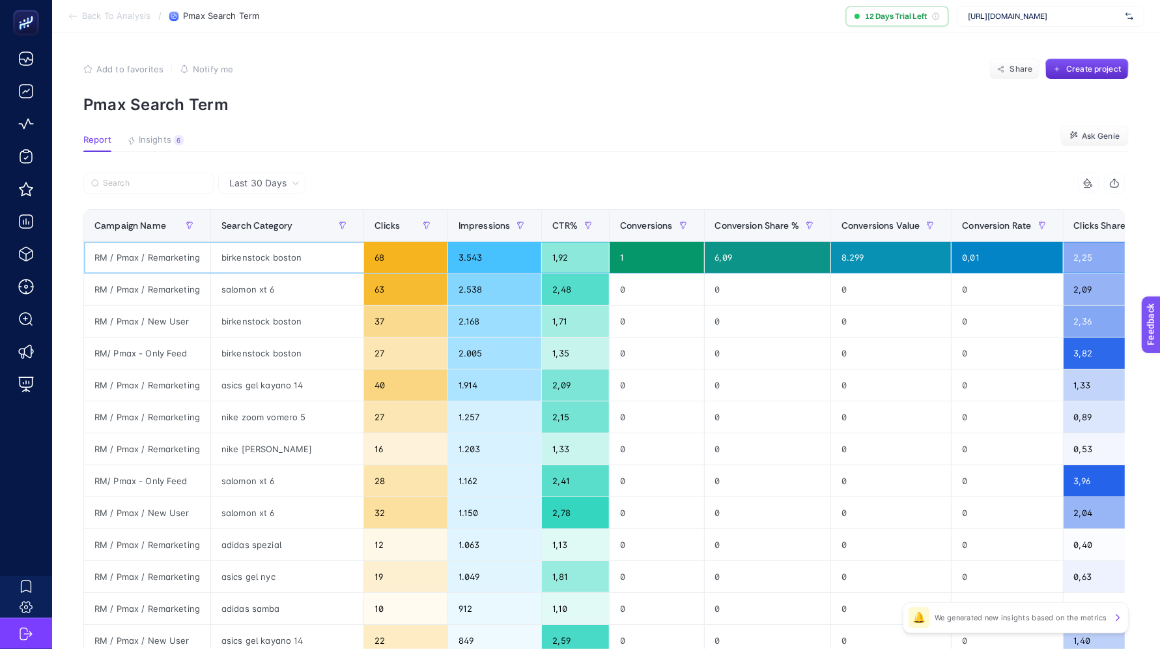
click at [270, 252] on div "birkenstock boston" at bounding box center [287, 257] width 152 height 31
click at [219, 289] on div "salomon xt 6" at bounding box center [287, 288] width 152 height 31
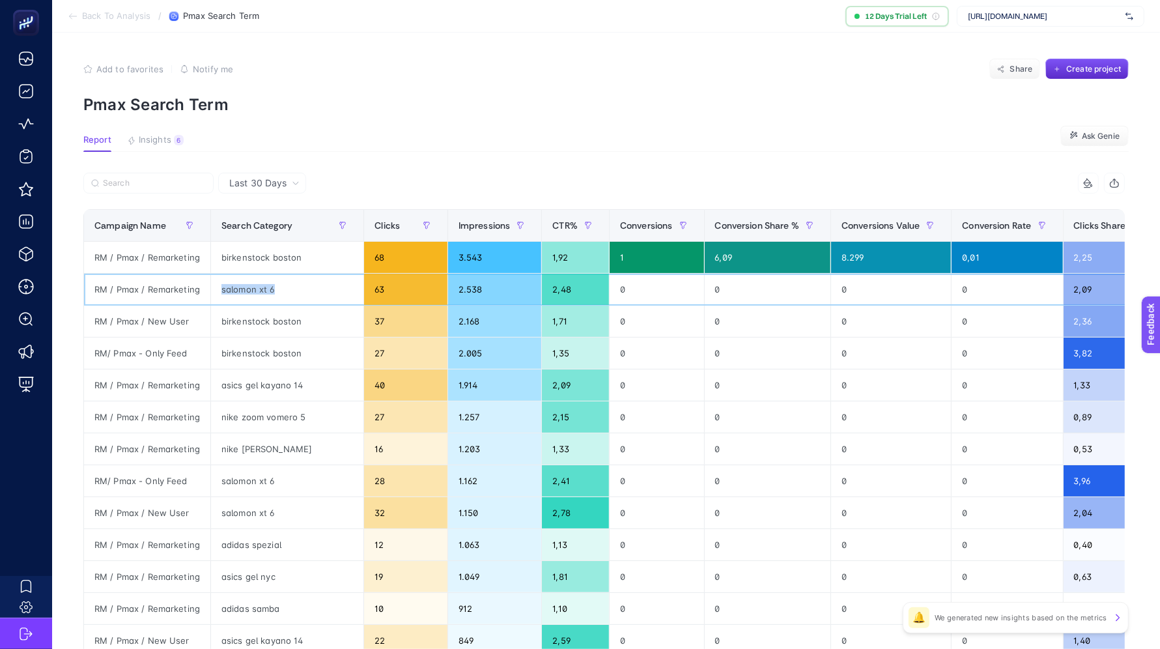
click at [219, 289] on div "salomon xt 6" at bounding box center [287, 288] width 152 height 31
click at [241, 320] on div "birkenstock boston" at bounding box center [287, 320] width 152 height 31
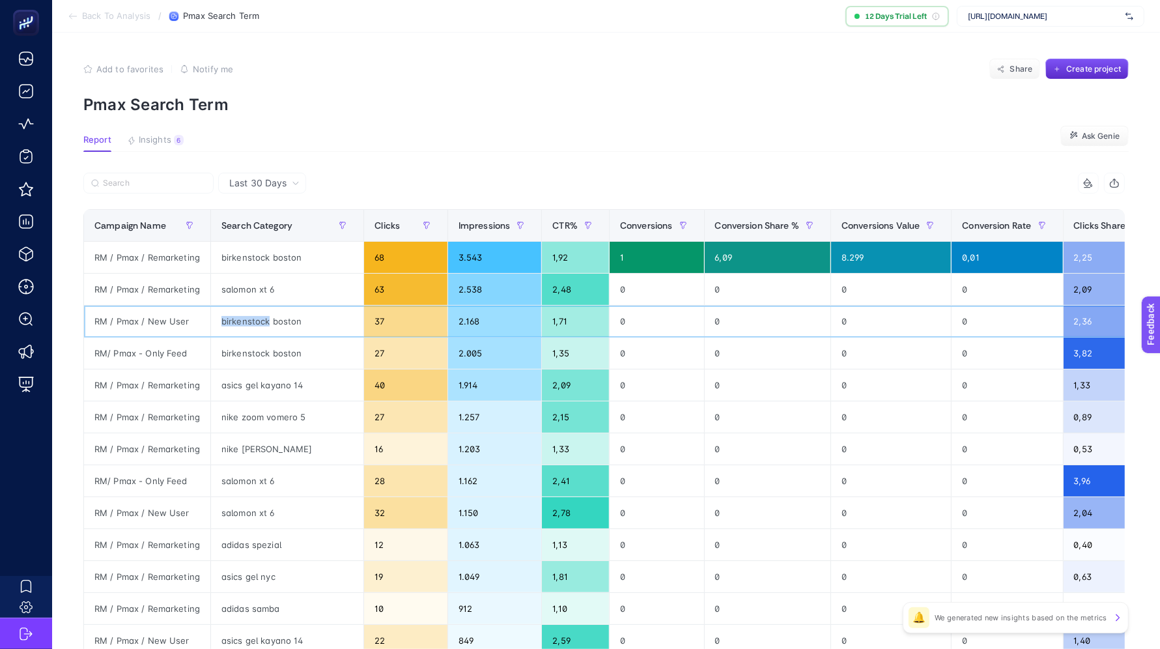
click at [241, 320] on div "birkenstock boston" at bounding box center [287, 320] width 152 height 31
click at [233, 348] on div "birkenstock boston" at bounding box center [287, 352] width 152 height 31
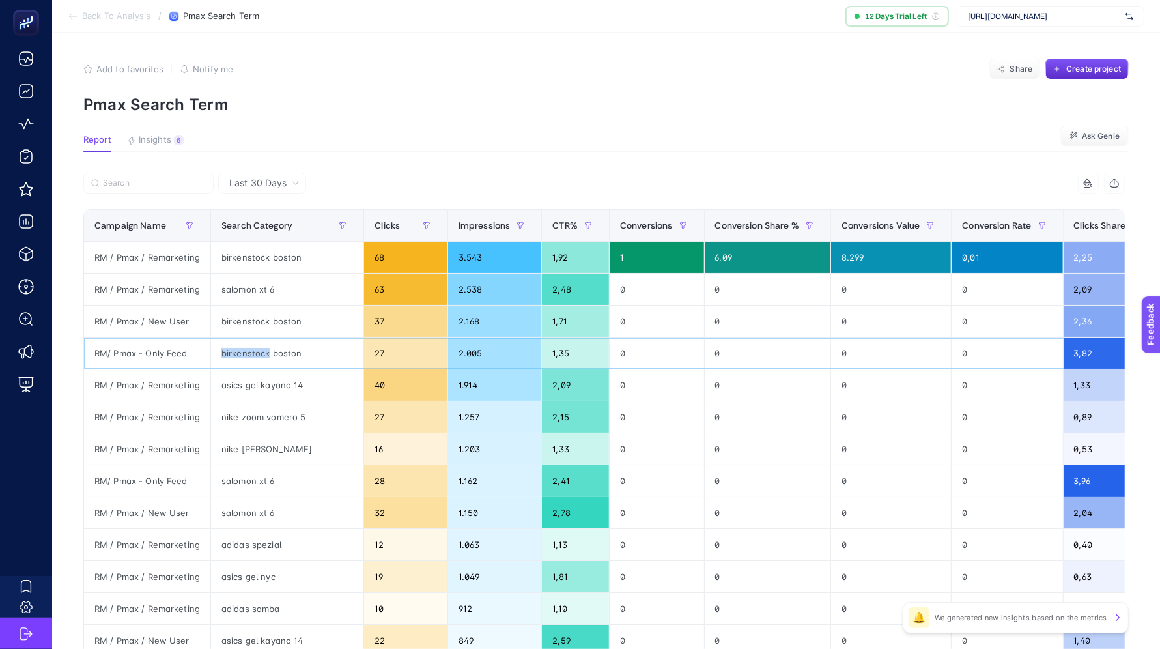
click at [232, 347] on div "birkenstock boston" at bounding box center [287, 352] width 152 height 31
click at [251, 389] on div "asics gel kayano 14" at bounding box center [287, 384] width 152 height 31
click at [254, 384] on div "asics gel kayano 14" at bounding box center [287, 384] width 152 height 31
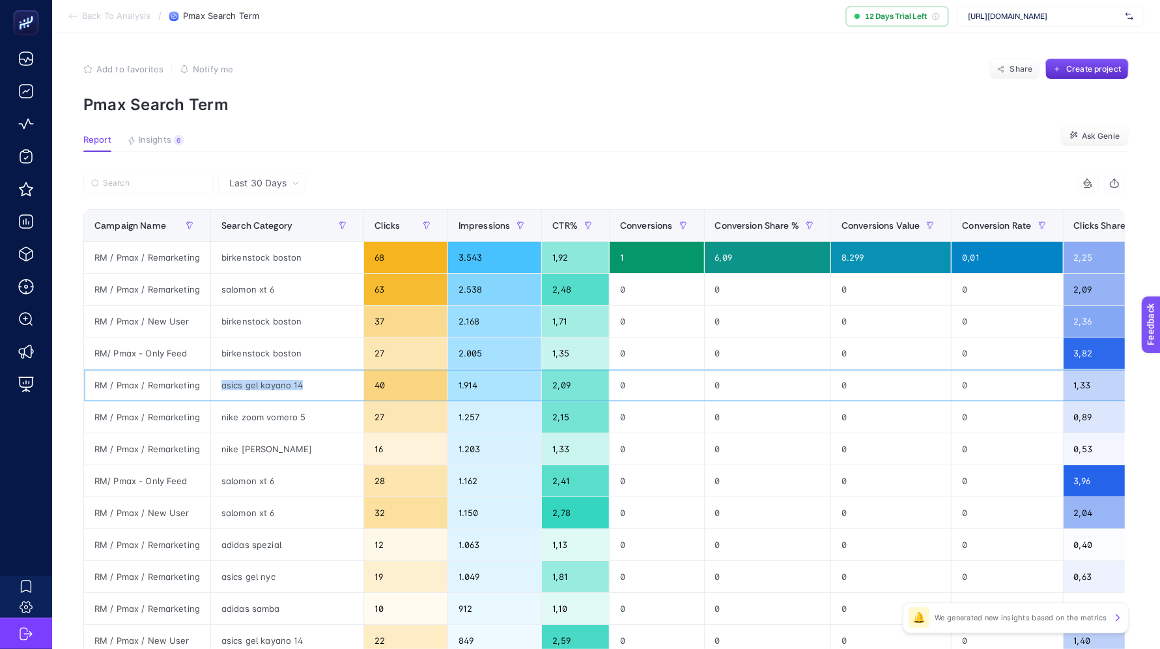
click at [254, 384] on div "asics gel kayano 14" at bounding box center [287, 384] width 152 height 31
click at [273, 416] on div "nike zoom vomero 5" at bounding box center [287, 416] width 152 height 31
click at [269, 537] on div "adidas spezial" at bounding box center [287, 544] width 152 height 31
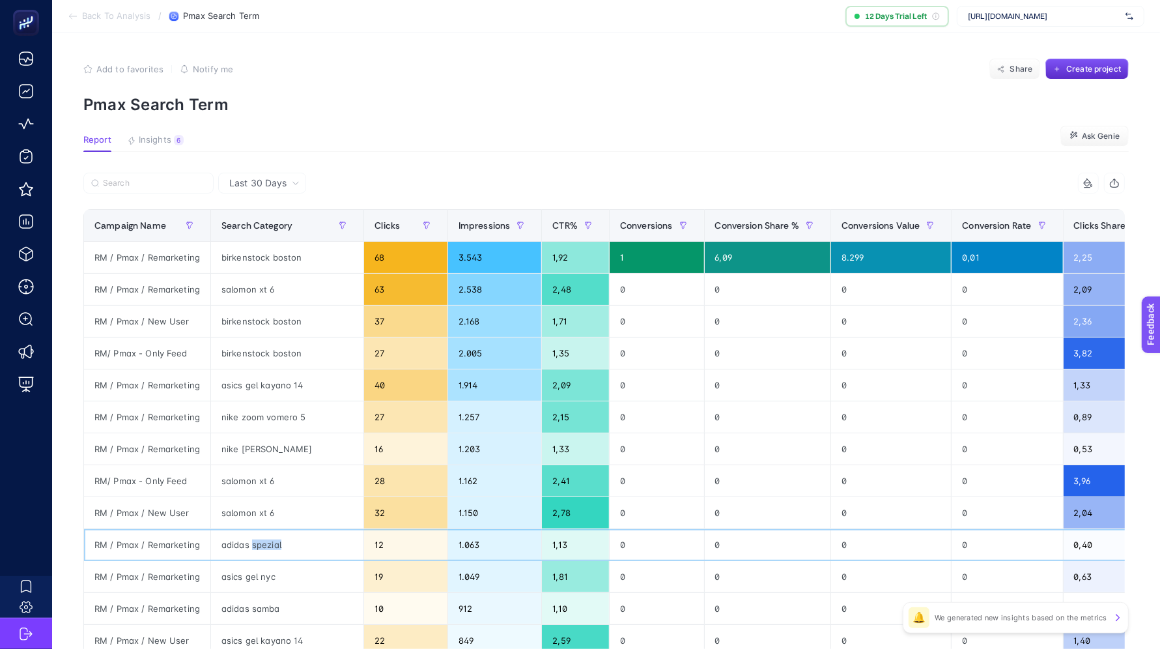
click at [269, 537] on div "adidas spezial" at bounding box center [287, 544] width 152 height 31
click at [239, 493] on div "salomon xt 6" at bounding box center [287, 480] width 152 height 31
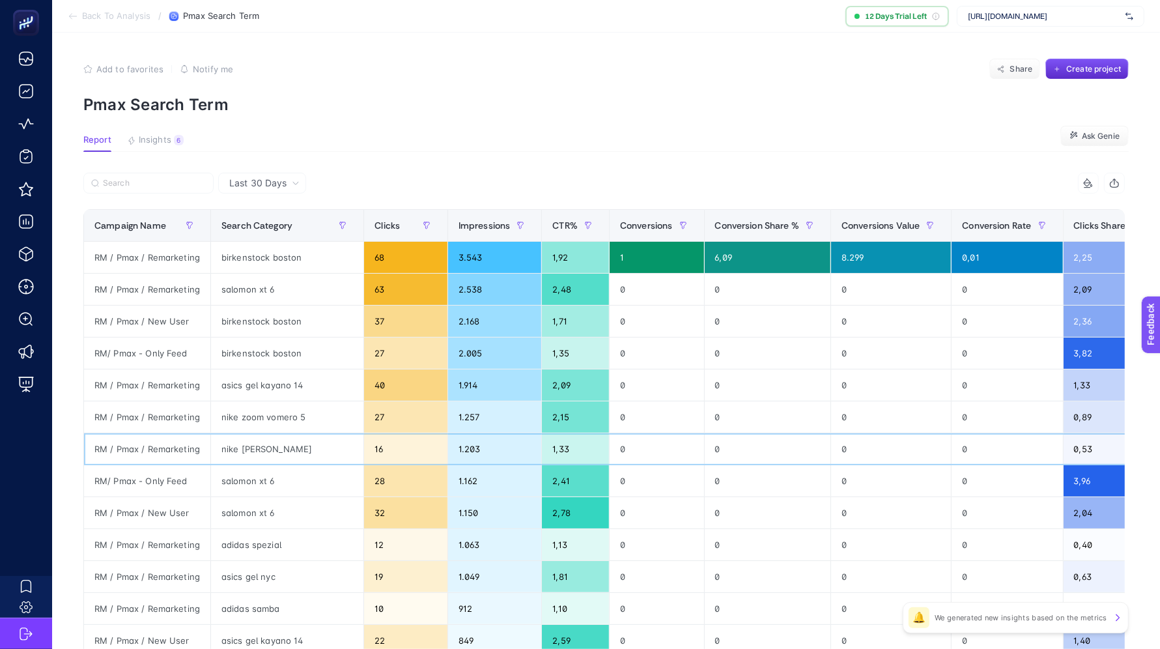
click at [242, 446] on div "nike [PERSON_NAME]" at bounding box center [287, 448] width 152 height 31
click at [242, 445] on div "nike [PERSON_NAME]" at bounding box center [287, 448] width 152 height 31
click at [163, 184] on input "Search" at bounding box center [154, 183] width 103 height 10
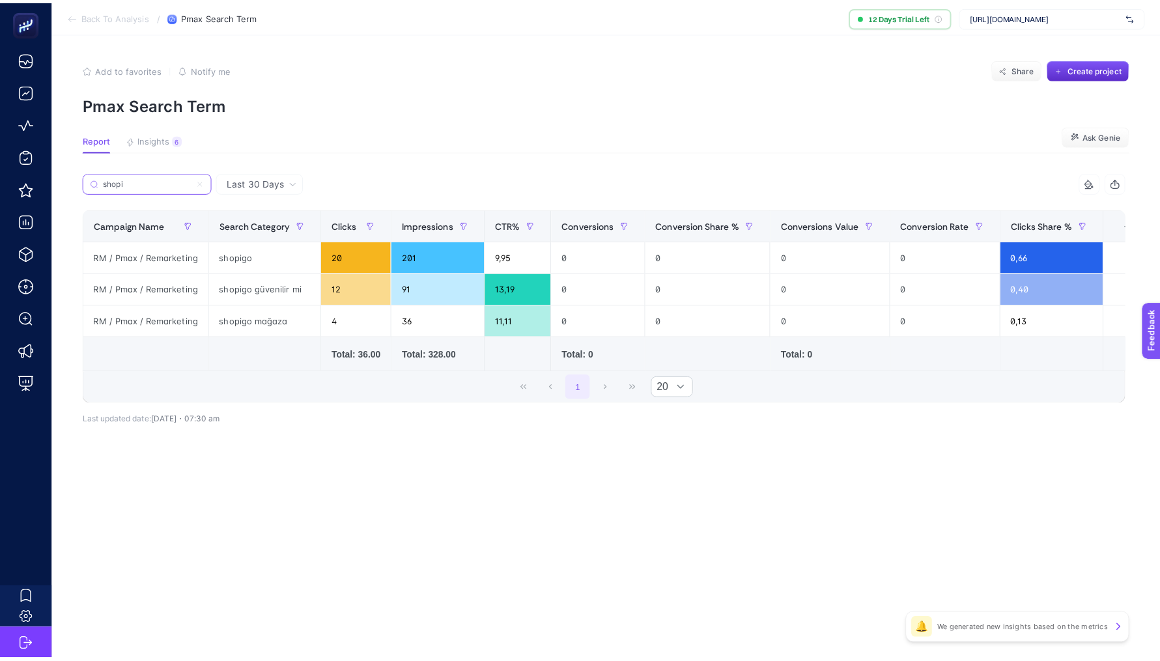
scroll to position [0, 23]
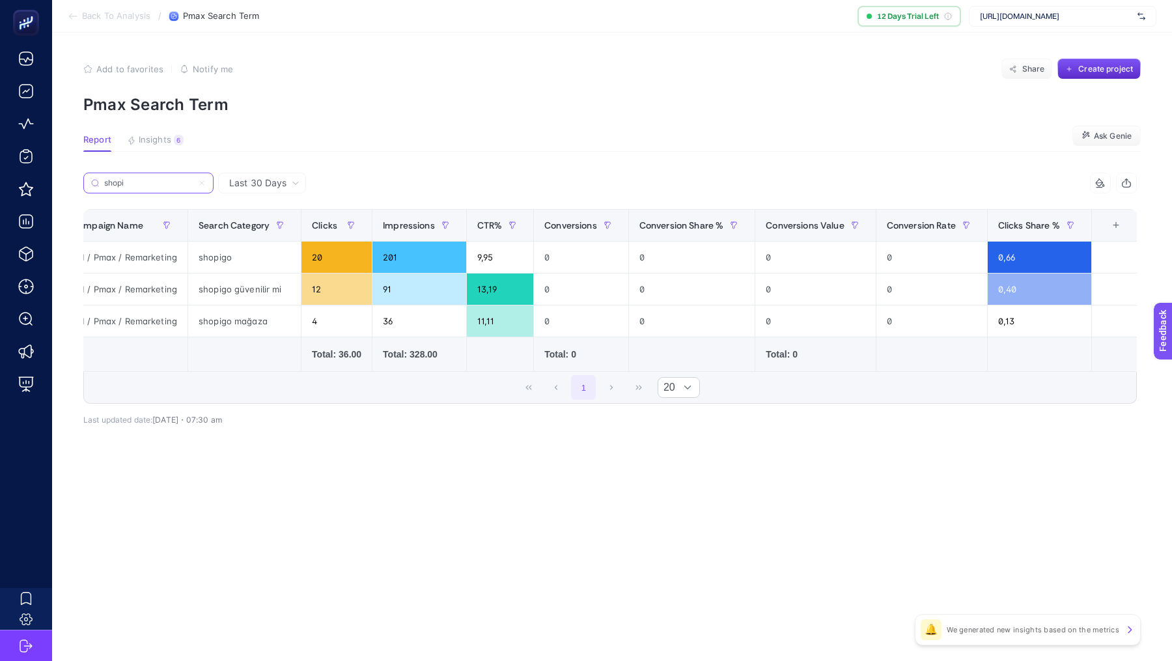
type input "shopi"
click at [91, 15] on span "Back To Analysis" at bounding box center [116, 16] width 68 height 10
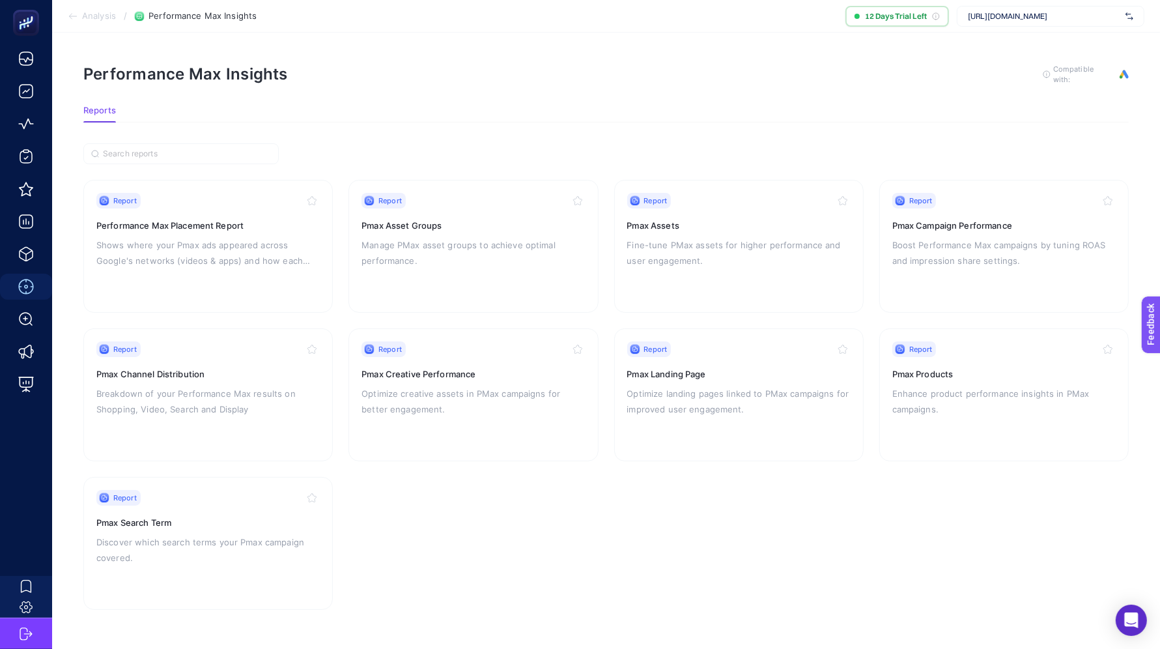
click at [105, 20] on span "Analysis" at bounding box center [99, 16] width 34 height 10
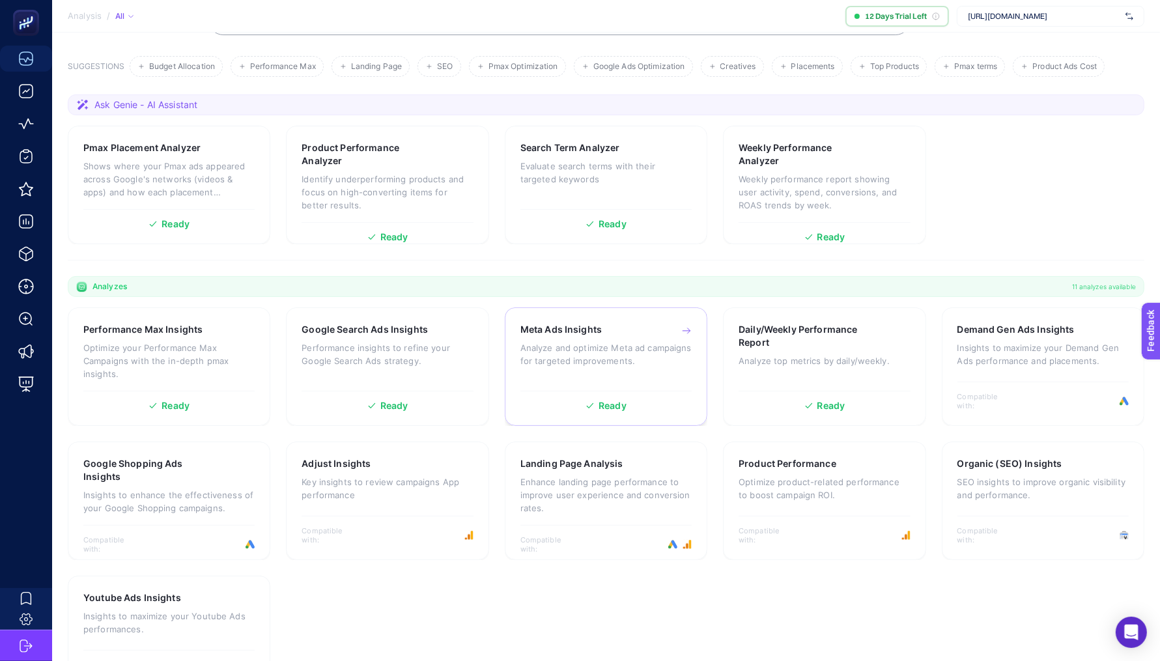
scroll to position [177, 0]
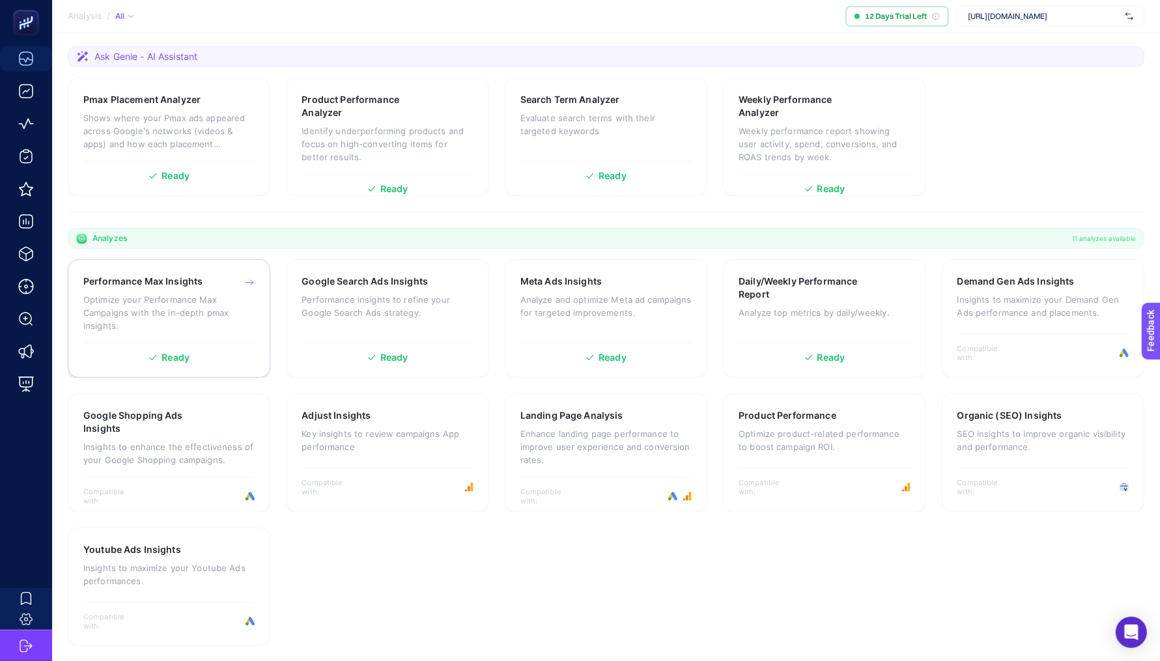
click at [204, 276] on div "Performance Max Insights" at bounding box center [168, 281] width 171 height 13
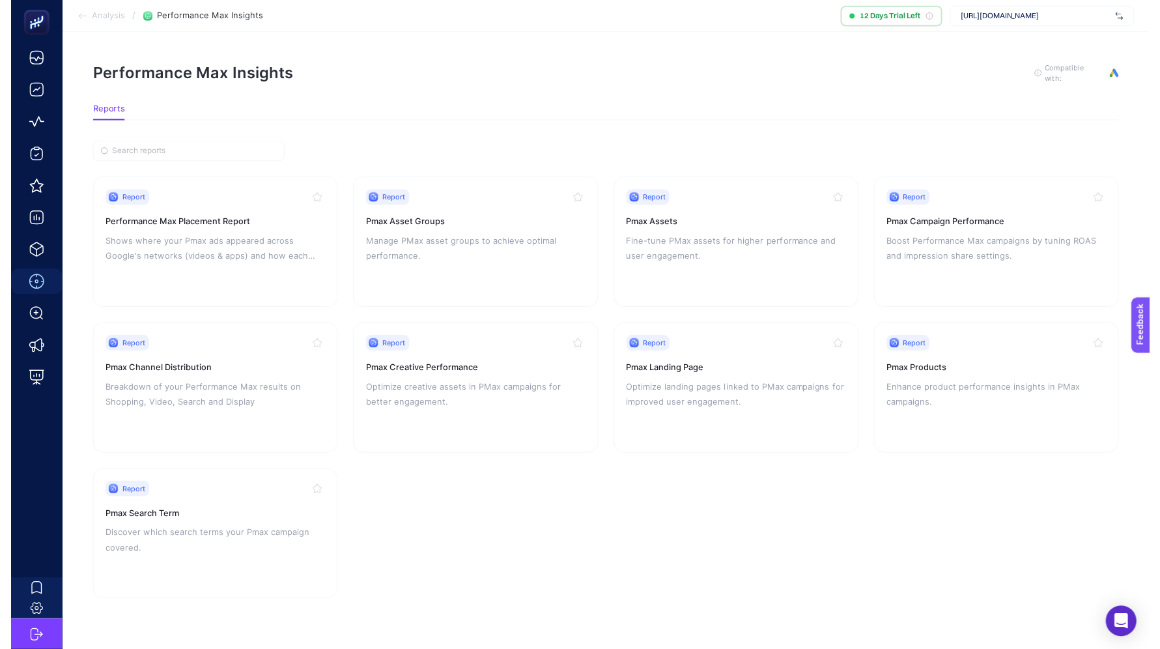
scroll to position [12, 0]
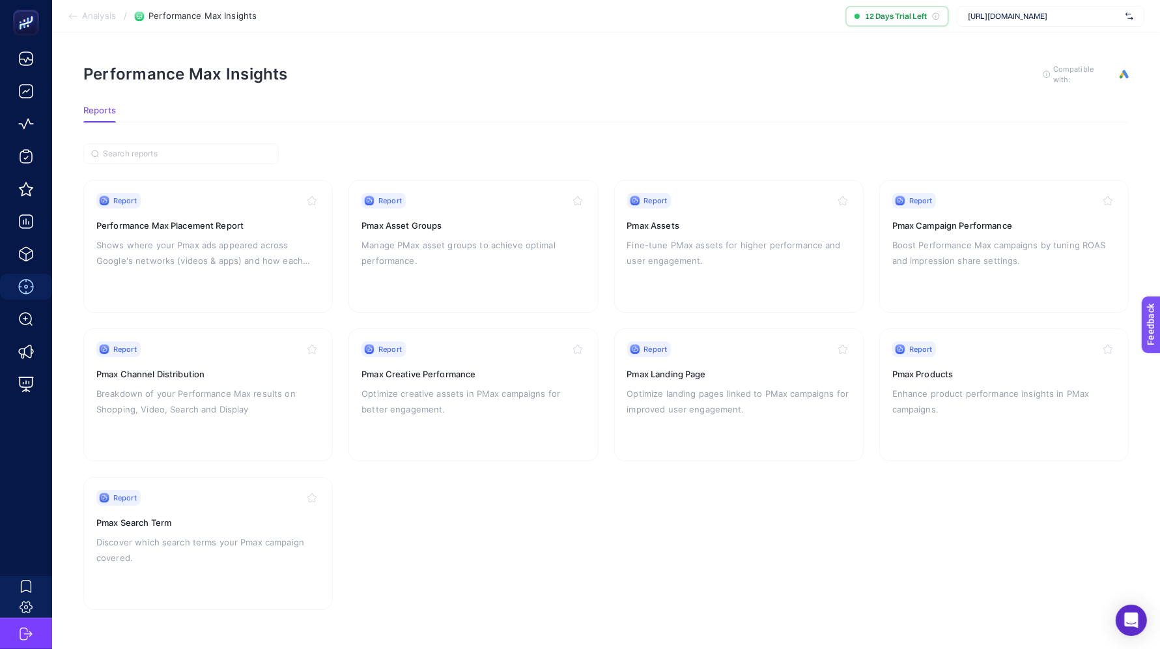
click at [100, 15] on span "Analysis" at bounding box center [99, 16] width 34 height 10
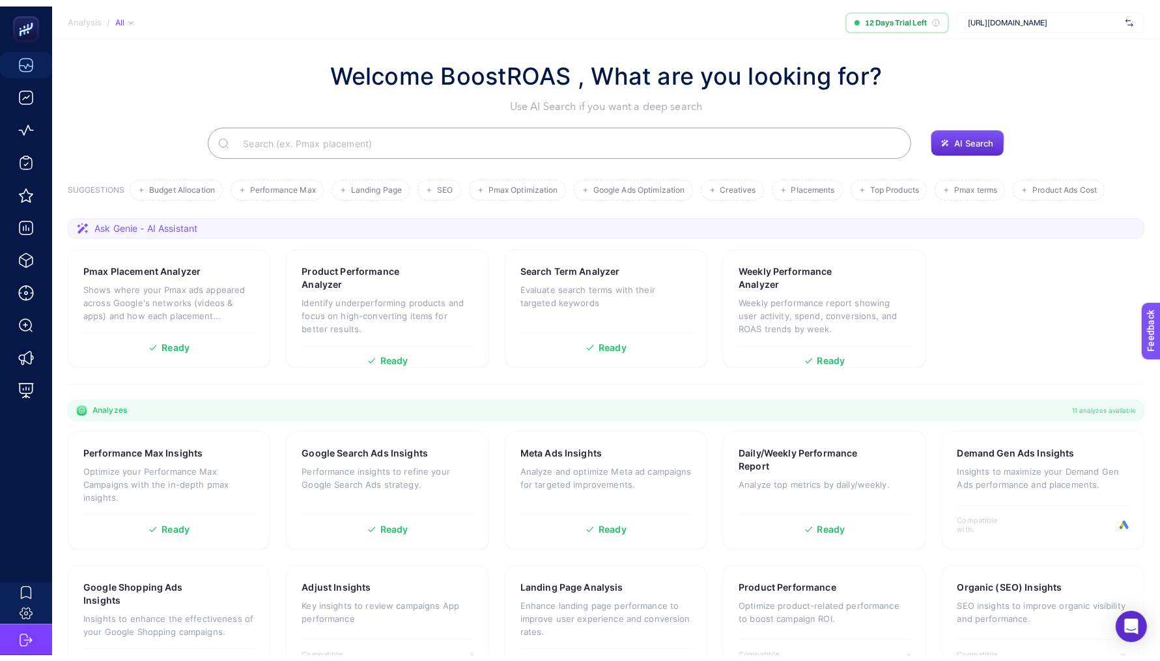
scroll to position [177, 0]
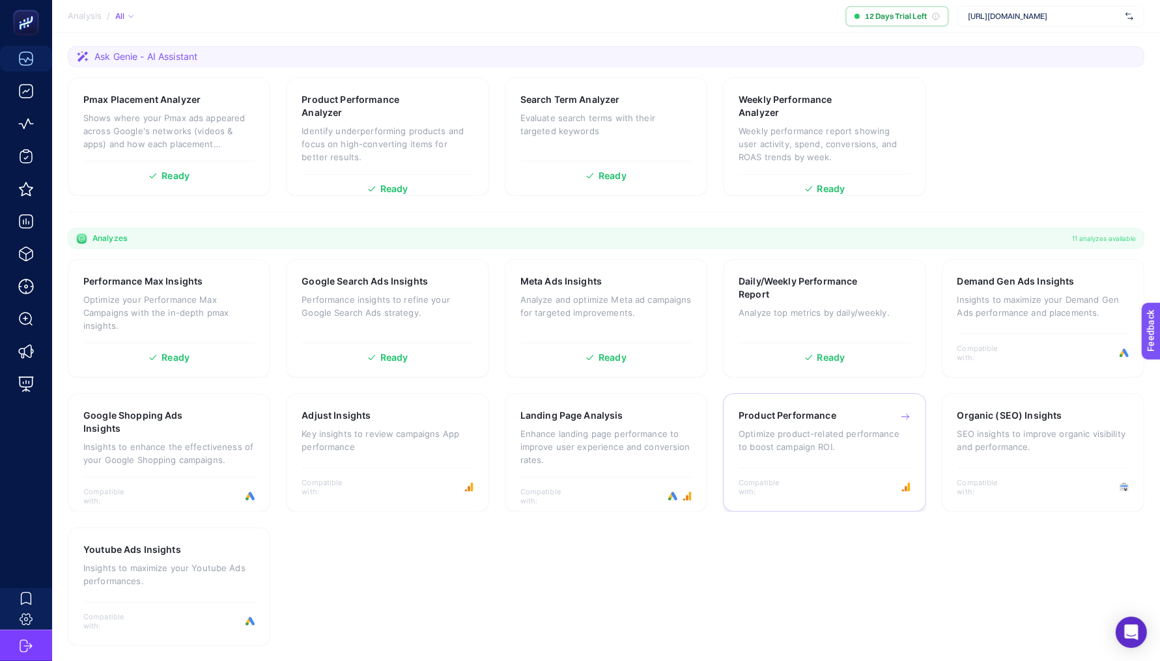
click at [794, 427] on p "Optimize product-related performance to boost campaign ROI." at bounding box center [823, 440] width 171 height 26
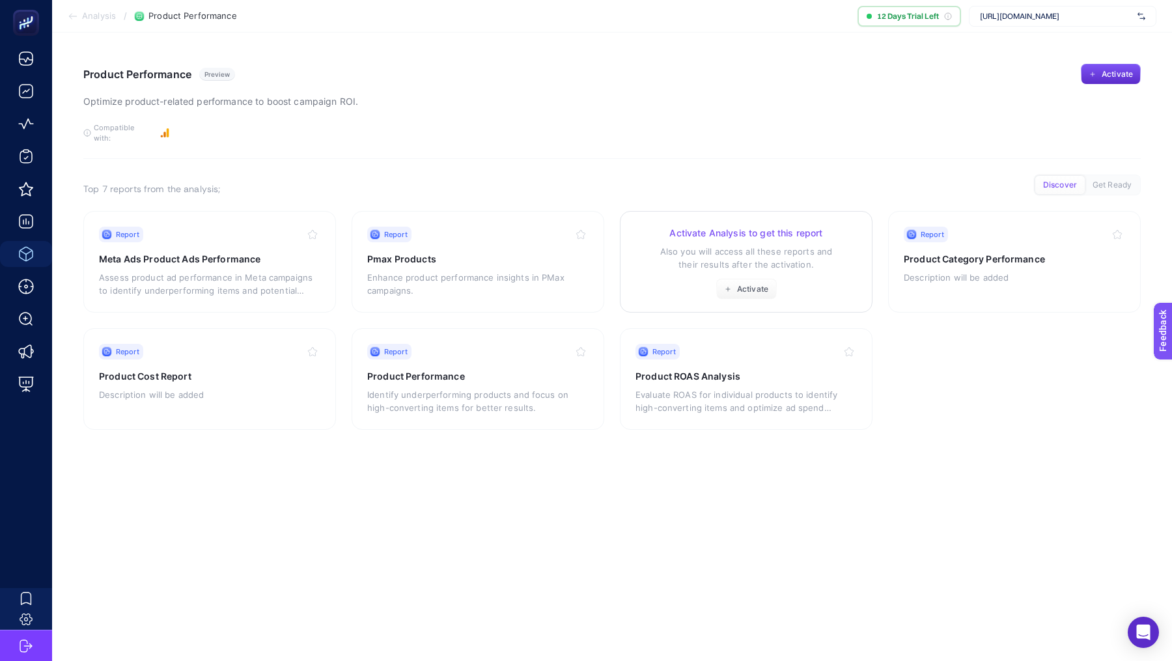
click at [784, 274] on div "Activate Analysis to get this report Also you will access all these reports and…" at bounding box center [746, 263] width 221 height 73
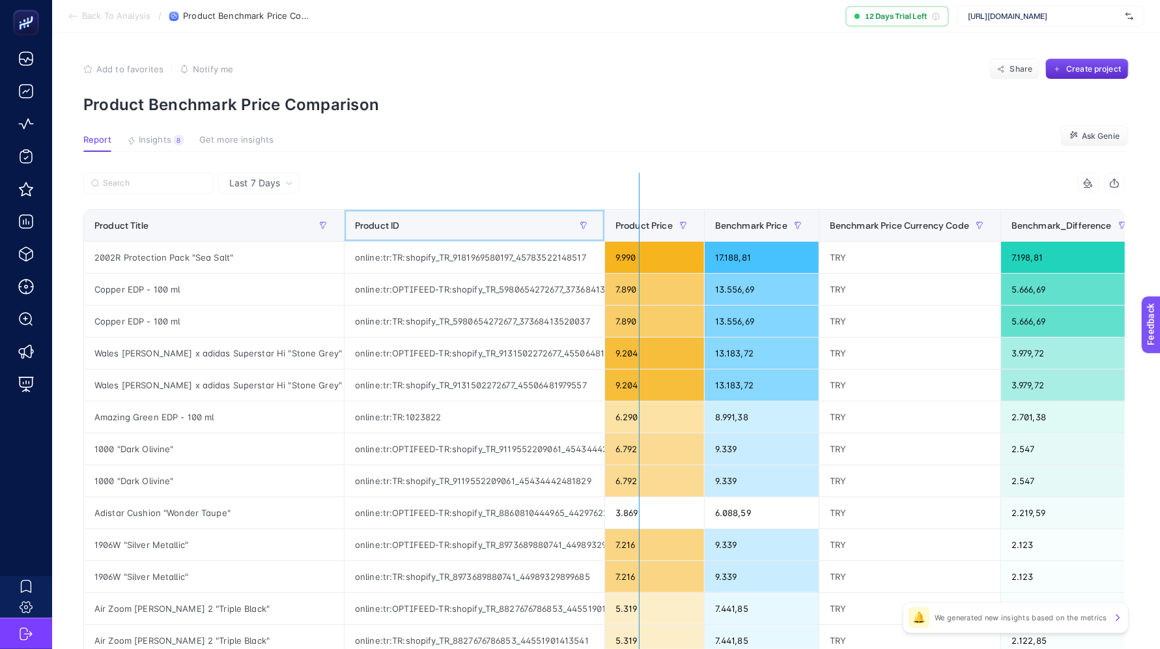
drag, startPoint x: 566, startPoint y: 222, endPoint x: 666, endPoint y: 224, distance: 100.3
click at [666, 224] on div "3 items selected Product Title Product ID Product Price Benchmark Price Benchma…" at bounding box center [603, 553] width 1041 height 761
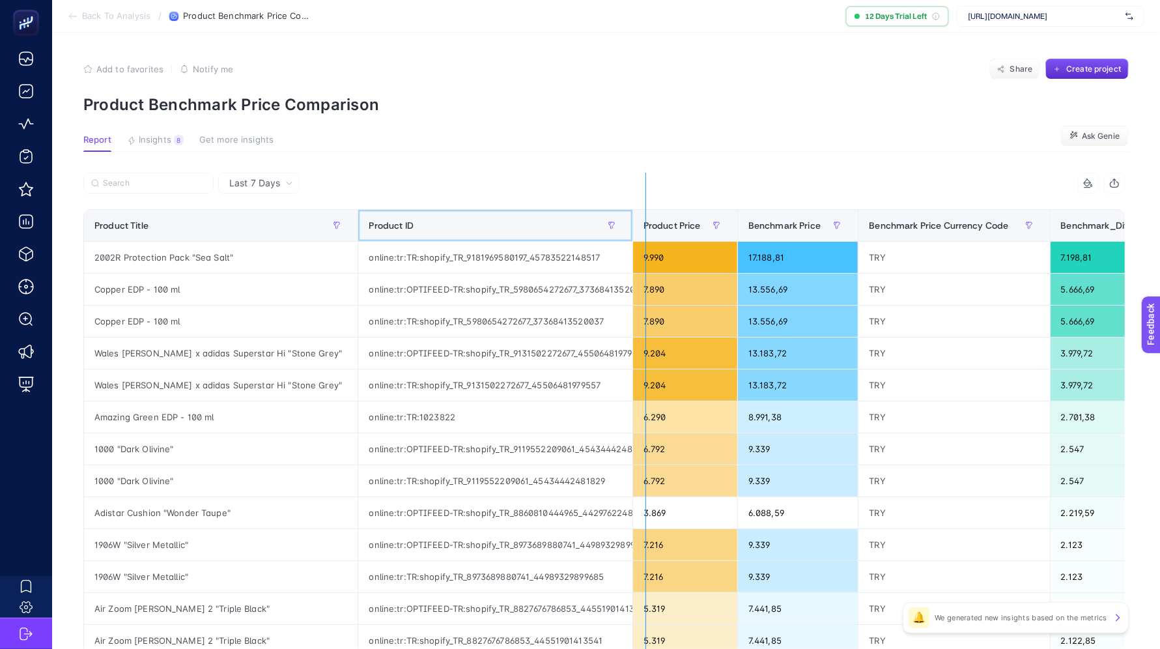
drag, startPoint x: 613, startPoint y: 218, endPoint x: 646, endPoint y: 225, distance: 33.8
click at [646, 225] on div "3 items selected Product Title Product ID Product Price Benchmark Price Benchma…" at bounding box center [603, 553] width 1041 height 761
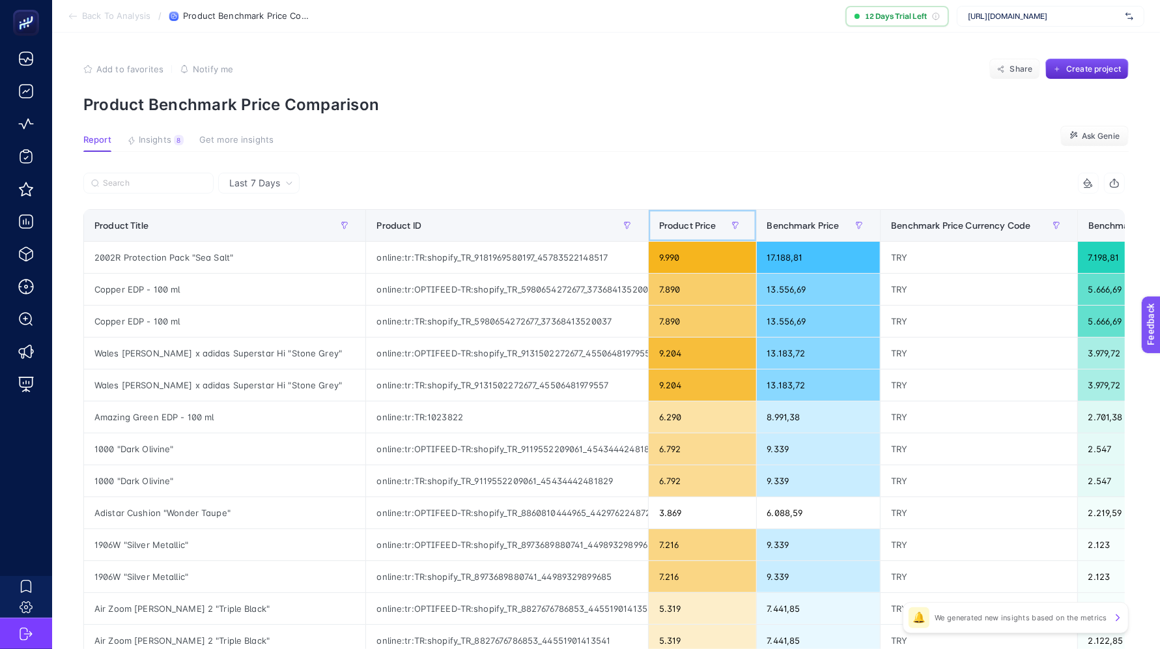
drag, startPoint x: 646, startPoint y: 225, endPoint x: 755, endPoint y: 231, distance: 109.6
click at [755, 231] on tr "Product Title Product ID Product Price Benchmark Price Benchmark Price Currency…" at bounding box center [683, 226] width 1199 height 32
click at [632, 223] on div "3 items selected Product Title Product ID Product Price Benchmark Price Benchma…" at bounding box center [603, 553] width 1041 height 761
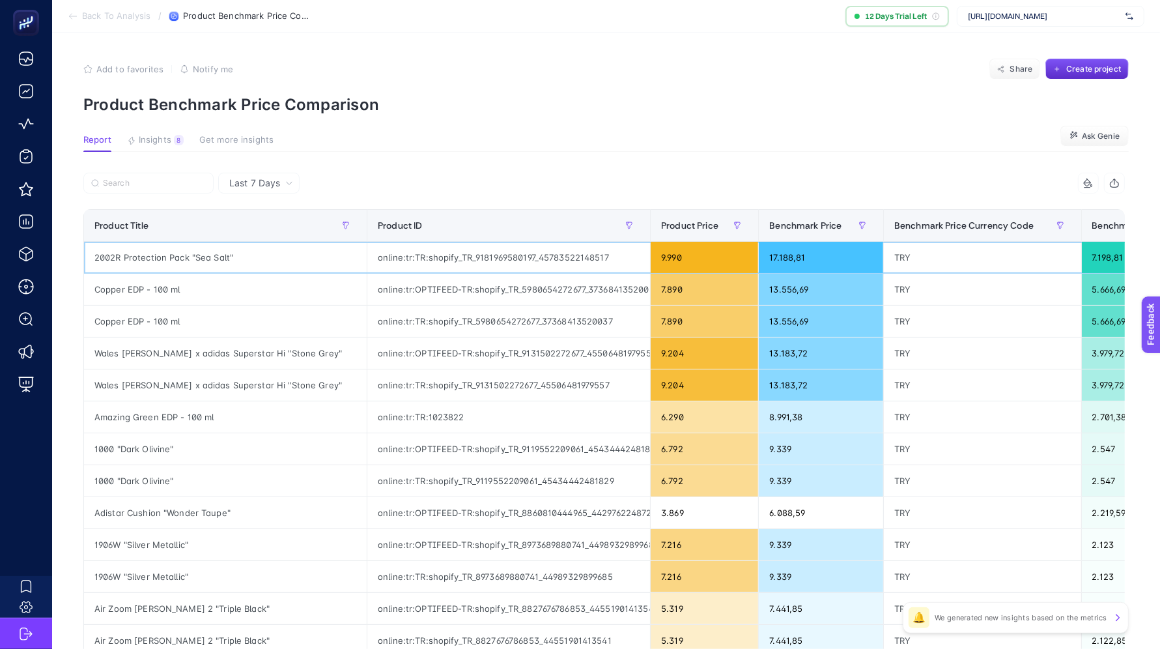
click at [188, 259] on div "2002R Protection Pack "Sea Salt"" at bounding box center [225, 257] width 283 height 31
copy tr "2002R Protection Pack "Sea Salt""
click at [766, 257] on div "17.188,81" at bounding box center [821, 257] width 124 height 31
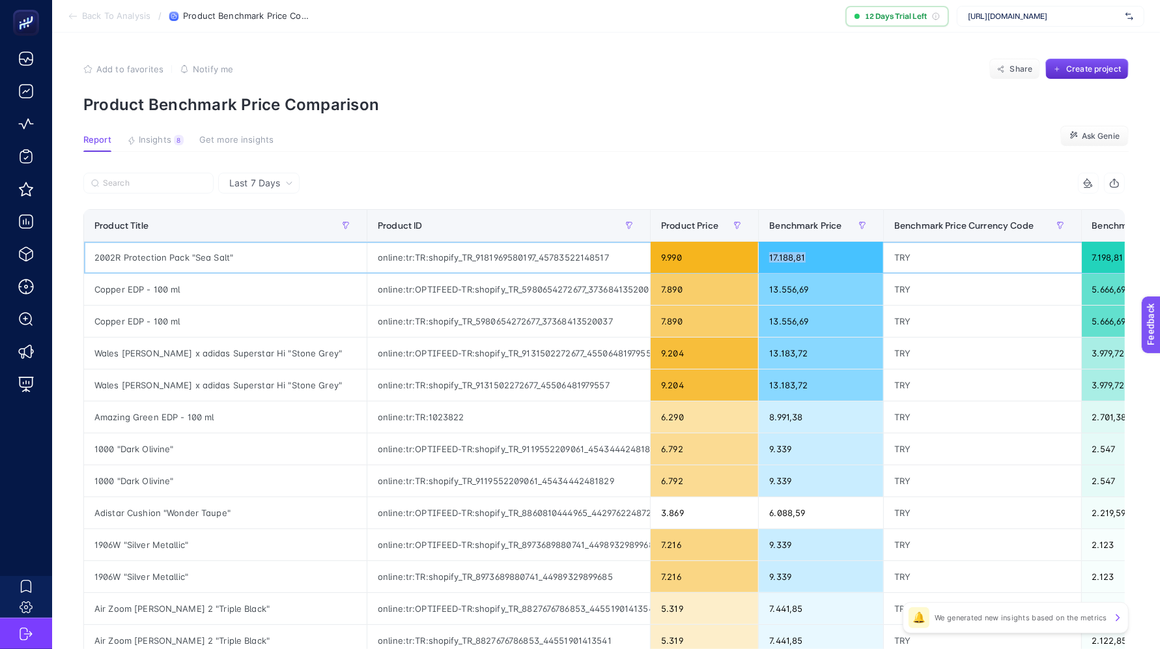
click at [766, 257] on div "17.188,81" at bounding box center [821, 257] width 124 height 31
click at [886, 227] on span "Benchmark_Difference" at bounding box center [1142, 225] width 100 height 10
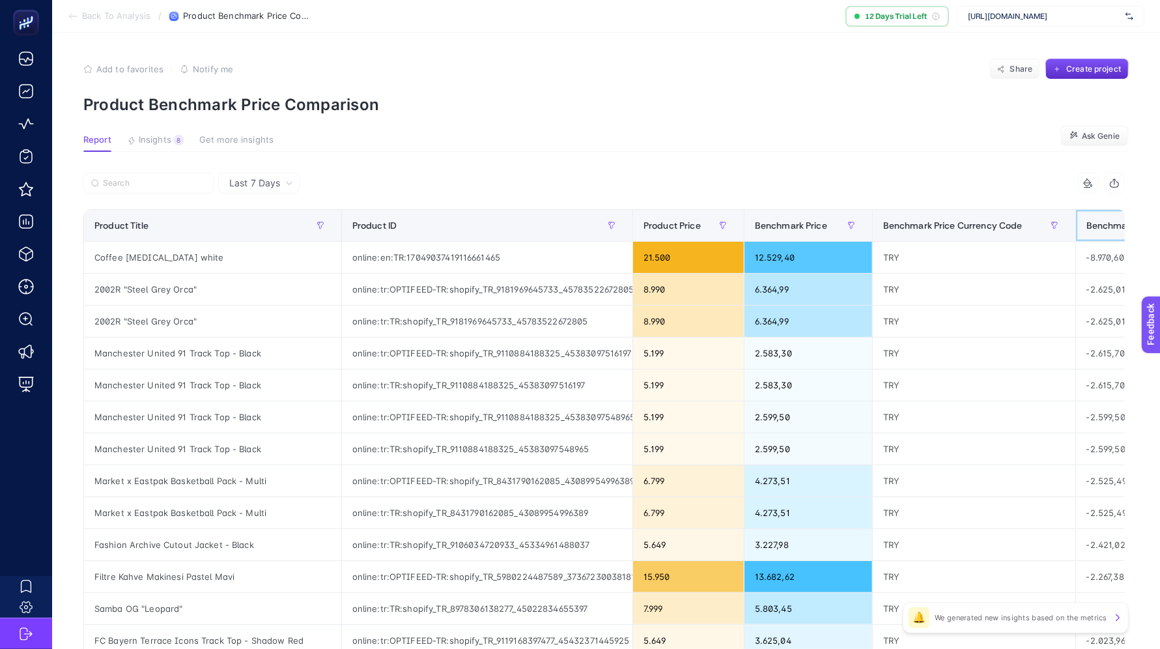
click at [886, 227] on span "Benchmark_Difference" at bounding box center [1136, 225] width 100 height 10
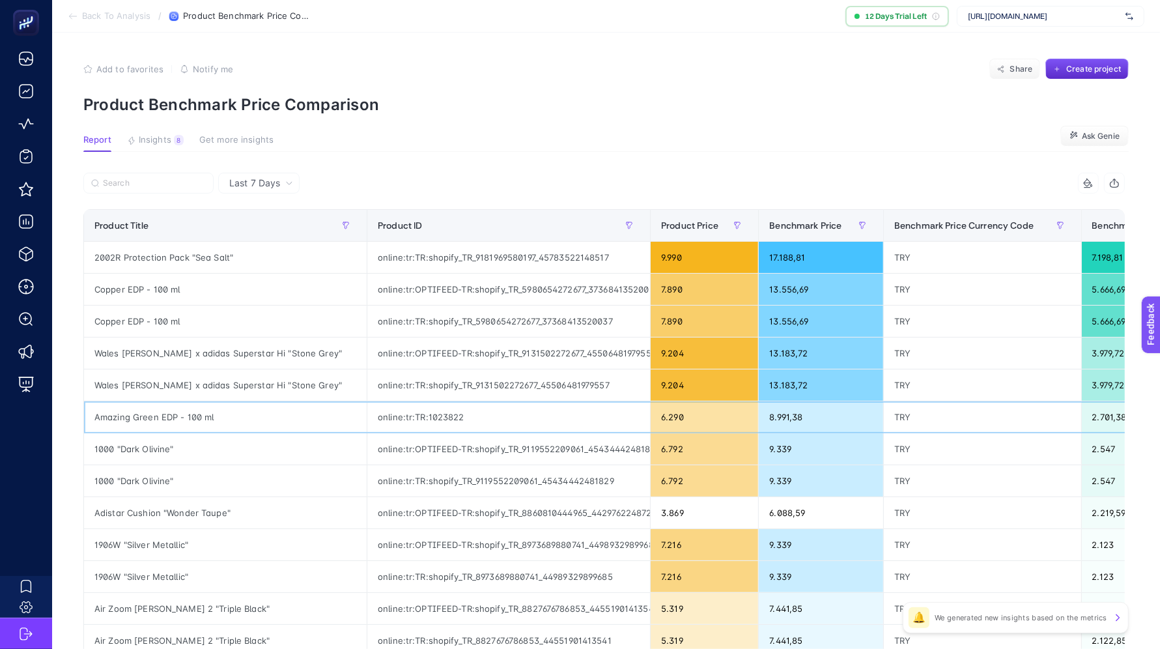
click at [886, 416] on div "2.701,38" at bounding box center [1159, 416] width 154 height 31
click at [652, 417] on div "6.290" at bounding box center [704, 416] width 107 height 31
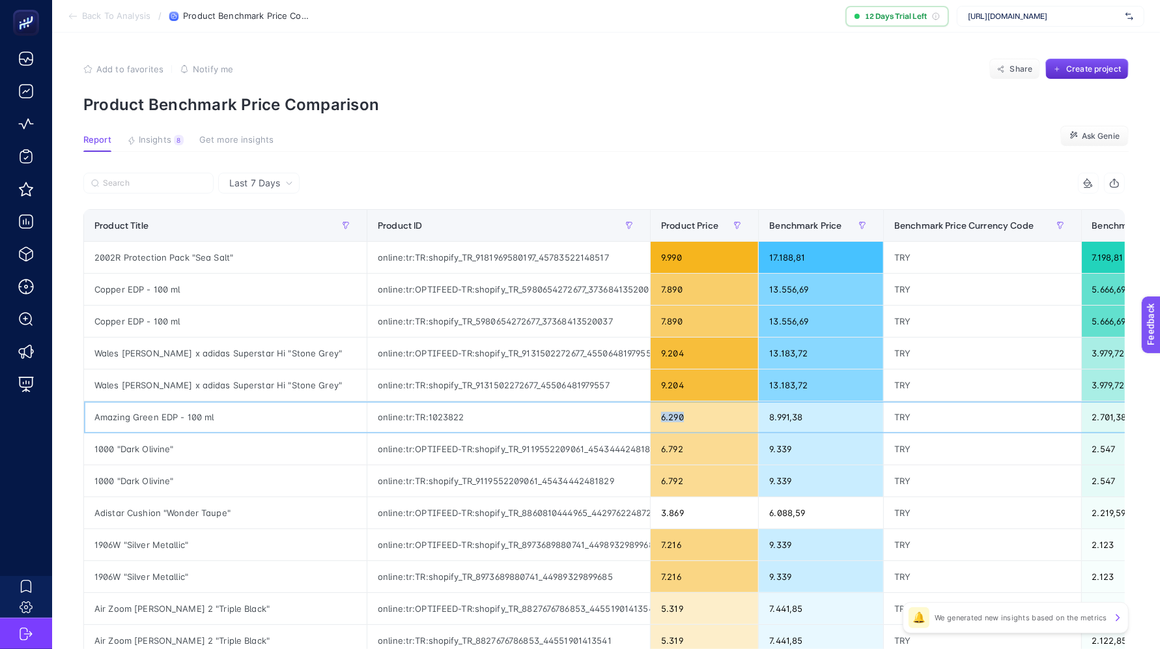
click at [652, 417] on div "6.290" at bounding box center [704, 416] width 107 height 31
click at [178, 259] on div "2002R Protection Pack "Sea Salt"" at bounding box center [225, 257] width 283 height 31
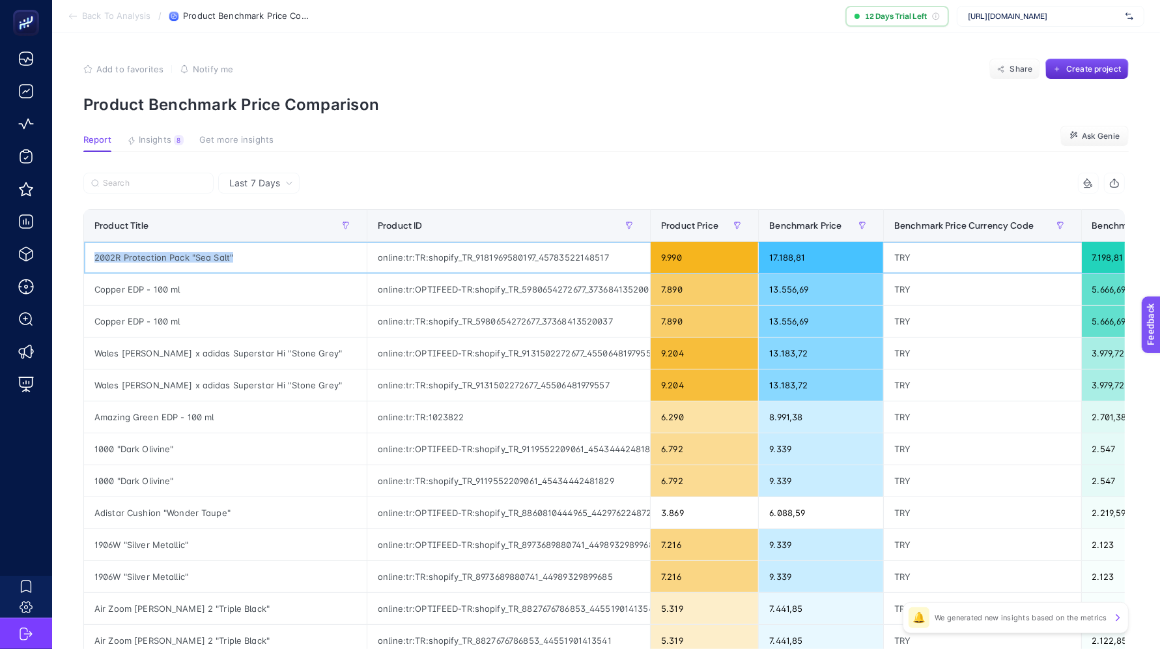
click at [178, 259] on div "2002R Protection Pack "Sea Salt"" at bounding box center [225, 257] width 283 height 31
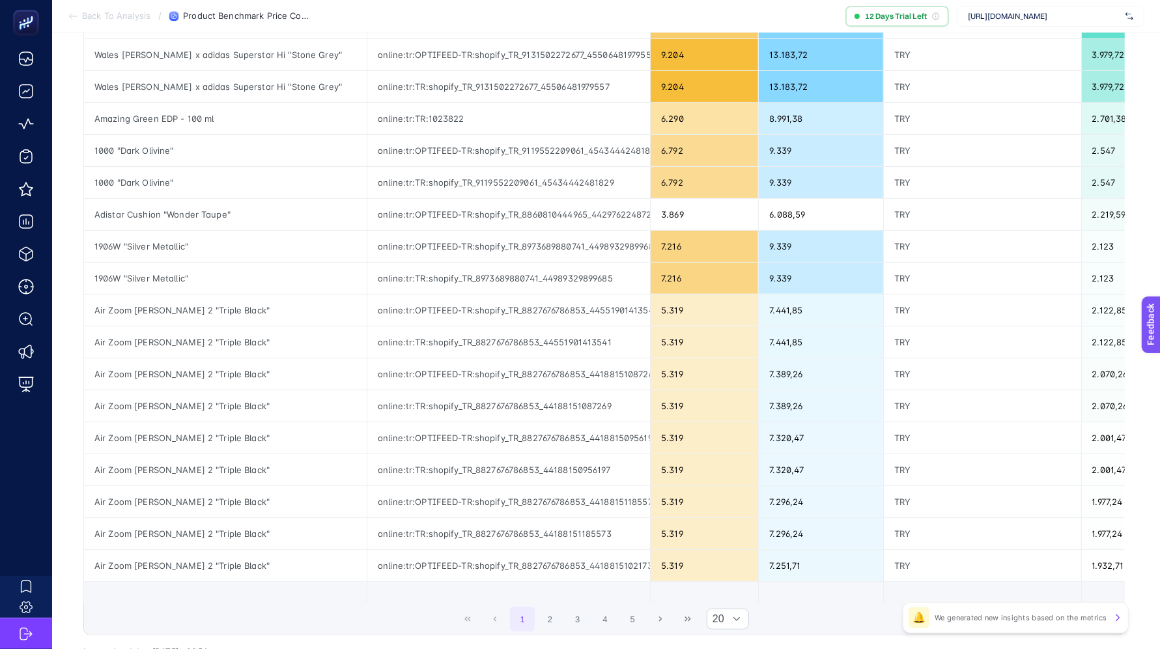
scroll to position [395, 0]
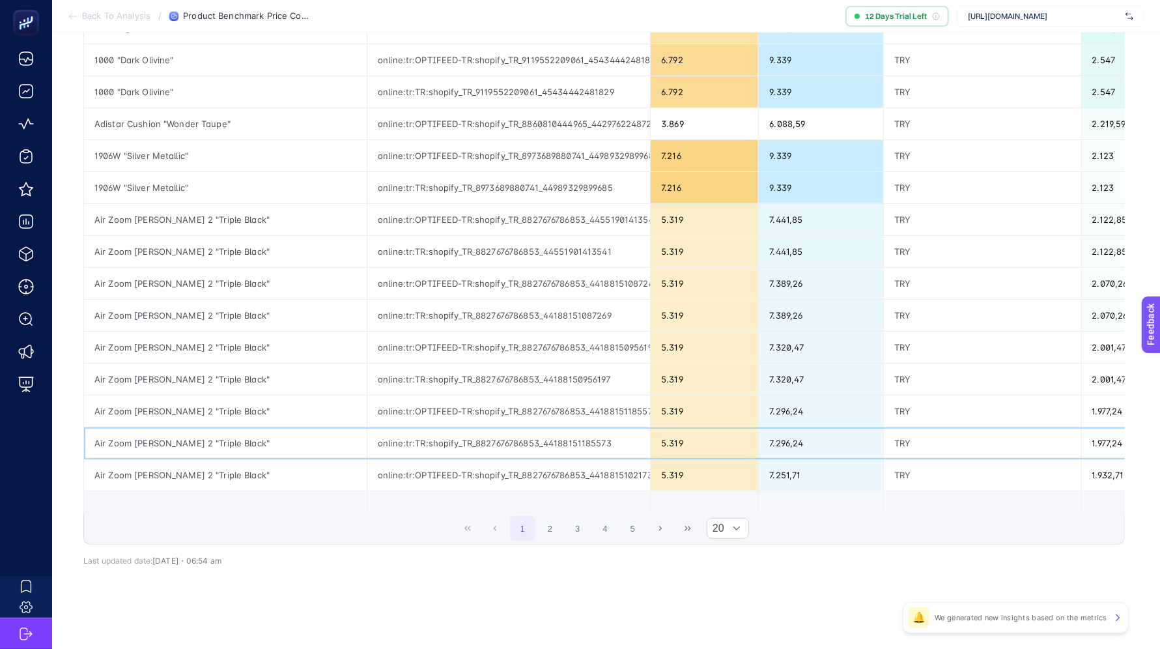
click at [167, 428] on div "Air Zoom [PERSON_NAME] 2 "Triple Black"" at bounding box center [225, 442] width 283 height 31
click at [555, 522] on button "2" at bounding box center [550, 528] width 25 height 25
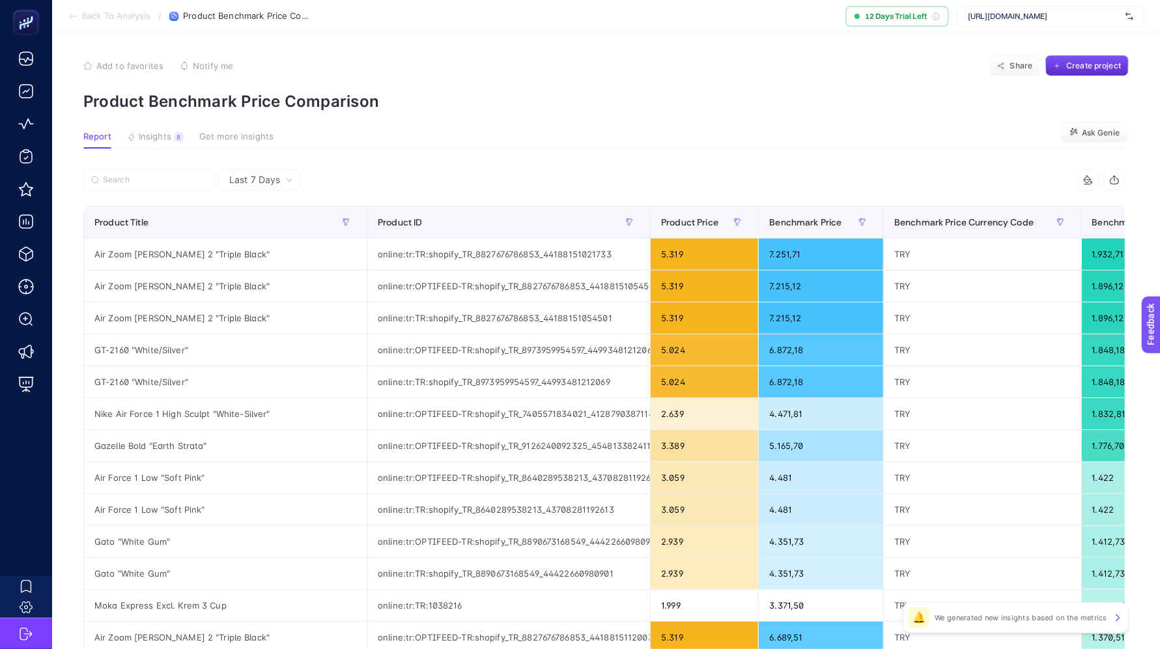
scroll to position [0, 0]
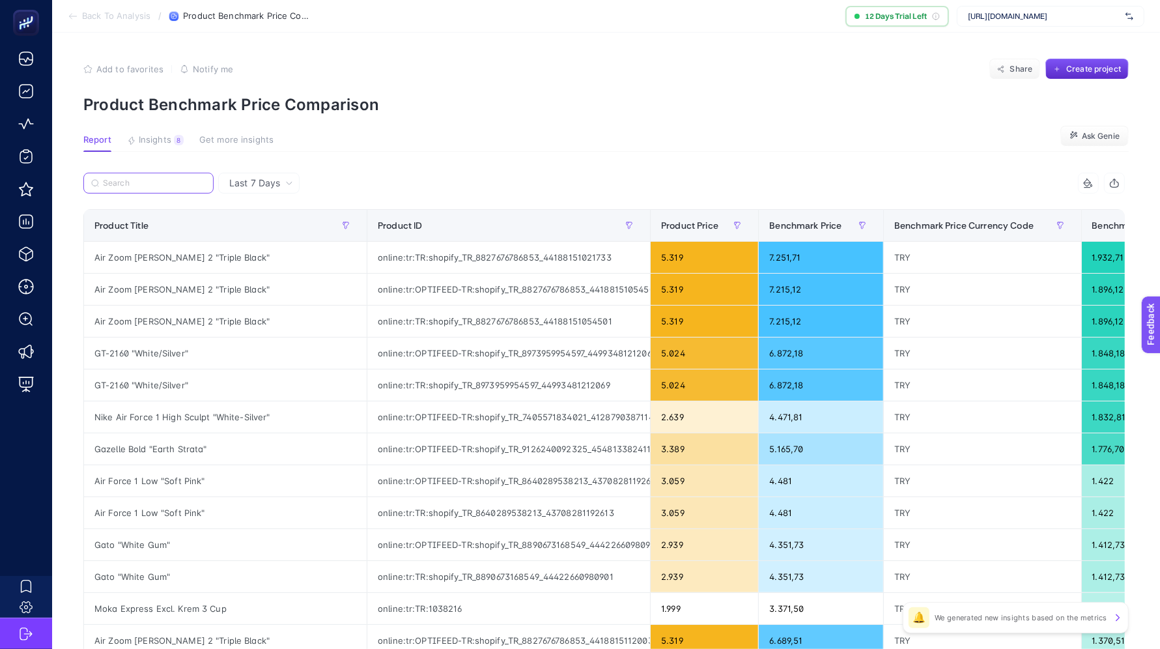
click at [167, 183] on input "Search" at bounding box center [154, 183] width 103 height 10
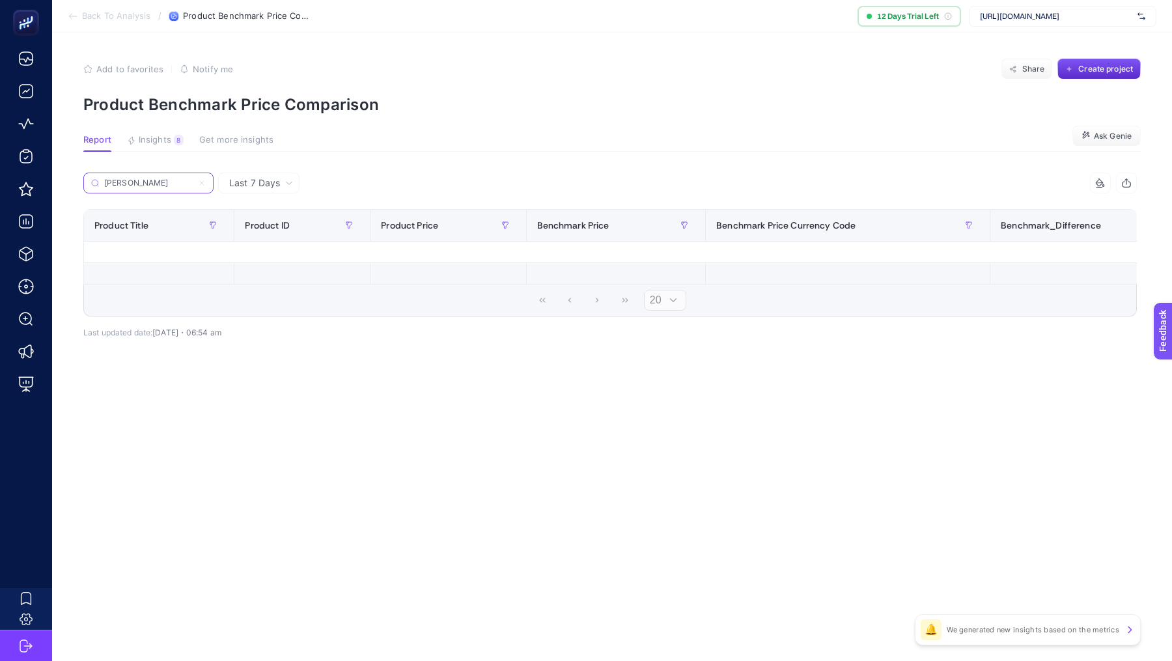
type input "birken"
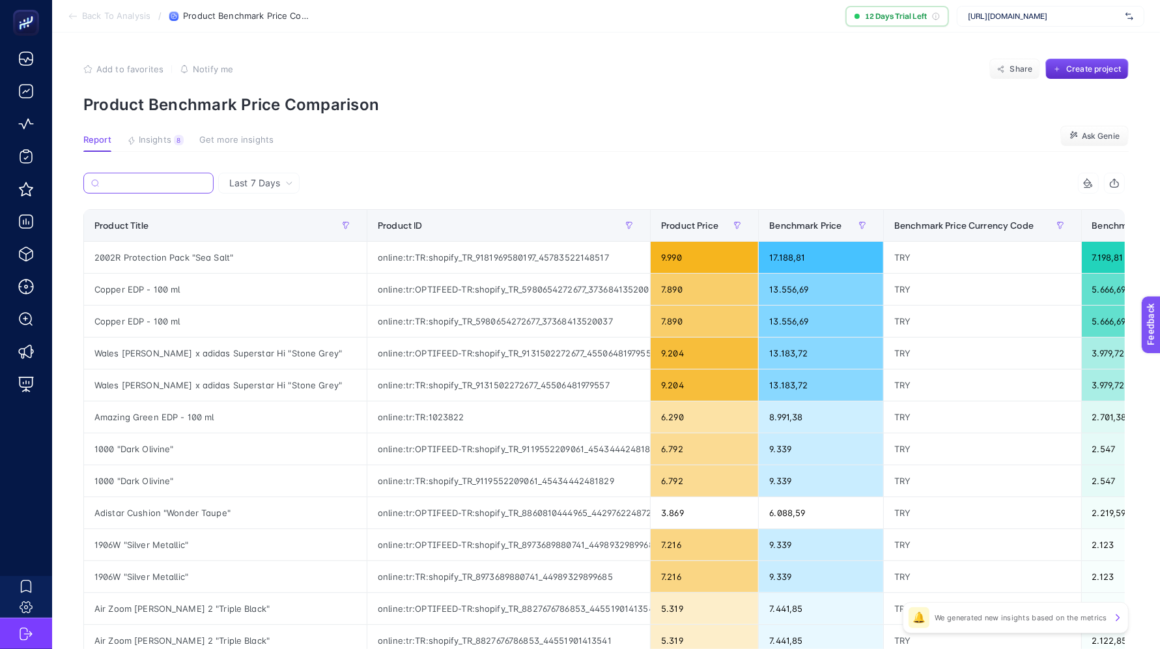
click at [122, 182] on input "Search" at bounding box center [155, 183] width 102 height 10
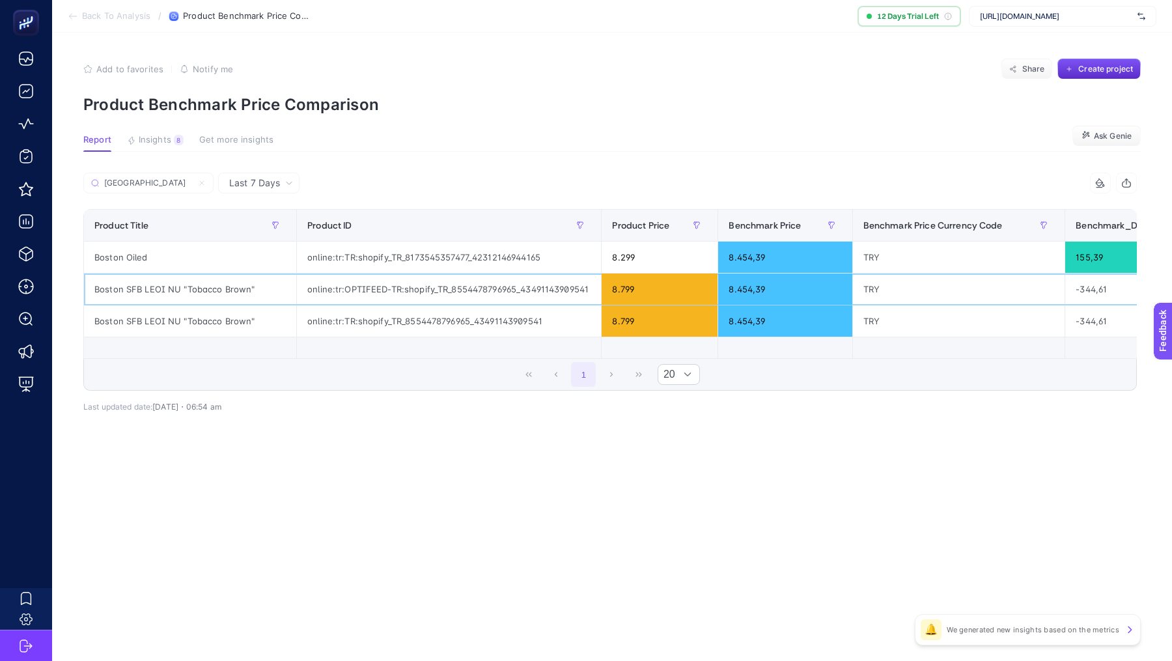
click at [403, 287] on div "online:tr:OPTIFEED-TR:shopify_TR_8554478796965_43491143909541" at bounding box center [449, 288] width 304 height 31
click at [424, 287] on div "online:tr:OPTIFEED-TR:shopify_TR_8554478796965_43491143909541" at bounding box center [449, 288] width 304 height 31
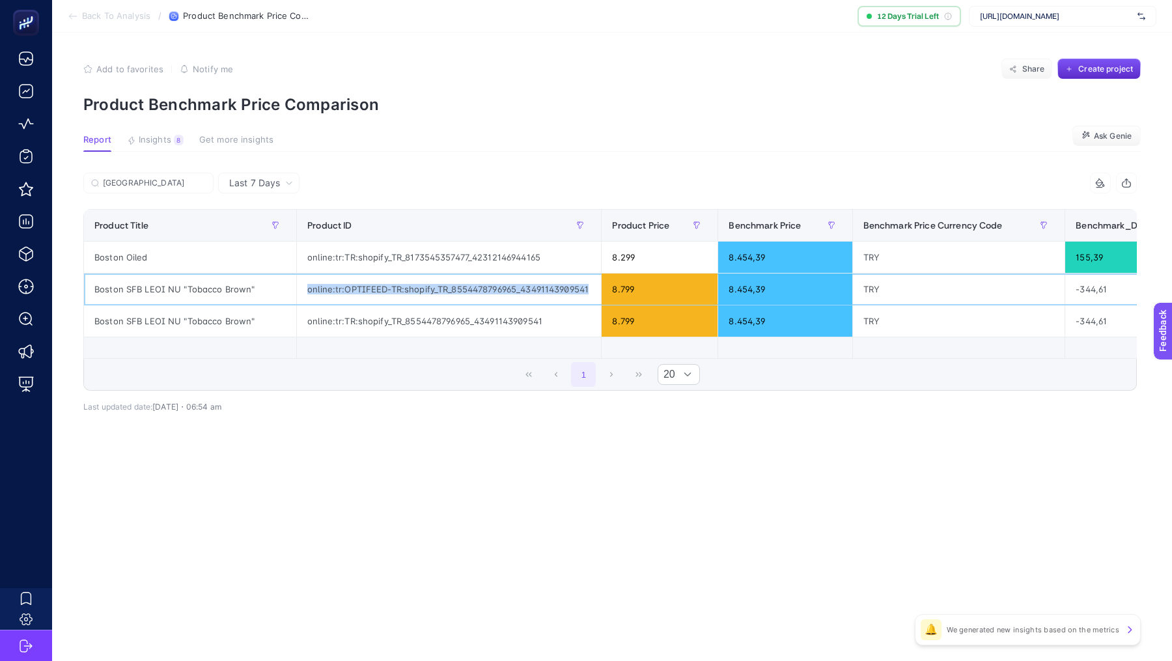
click at [424, 287] on div "online:tr:OPTIFEED-TR:shopify_TR_8554478796965_43491143909541" at bounding box center [449, 288] width 304 height 31
click at [129, 242] on div "Boston Oiled" at bounding box center [190, 257] width 212 height 31
click at [125, 257] on div "Boston Oiled" at bounding box center [190, 257] width 212 height 31
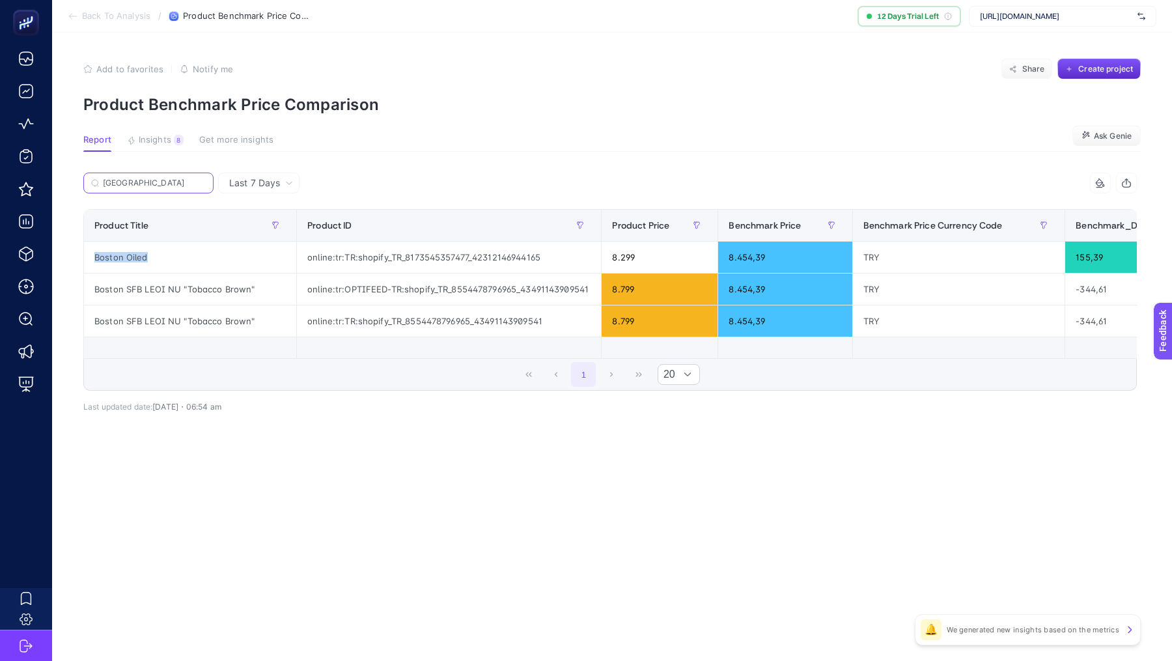
click at [131, 180] on input "[GEOGRAPHIC_DATA]" at bounding box center [154, 183] width 103 height 10
click at [131, 180] on input "[GEOGRAPHIC_DATA]" at bounding box center [148, 183] width 89 height 10
click at [148, 182] on input "[GEOGRAPHIC_DATA]" at bounding box center [148, 183] width 89 height 10
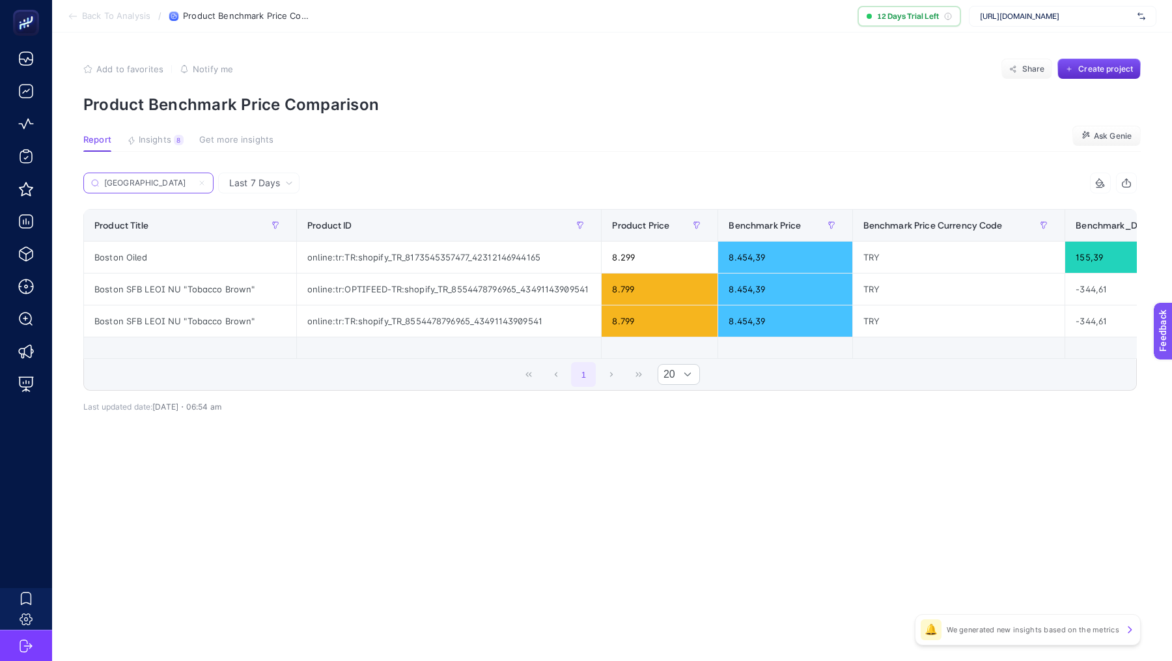
click at [148, 182] on input "[GEOGRAPHIC_DATA]" at bounding box center [148, 183] width 89 height 10
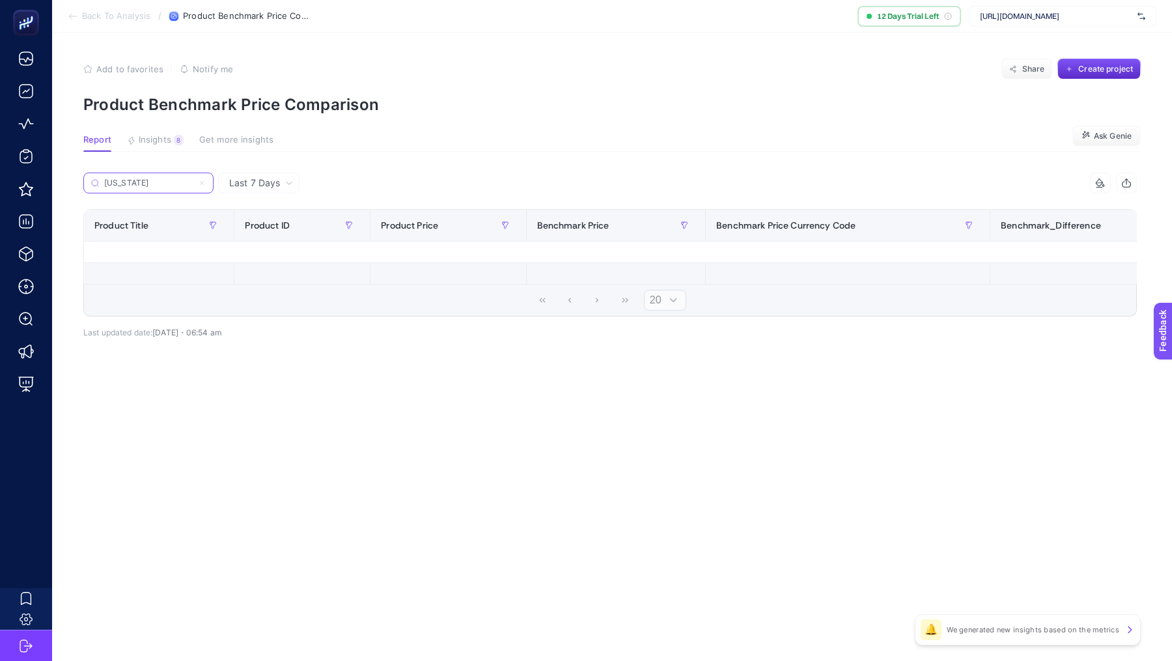
type input "[US_STATE]"
click at [232, 185] on span "Last 7 Days" at bounding box center [254, 182] width 51 height 13
click at [265, 234] on li "Last 30 Days" at bounding box center [259, 233] width 74 height 23
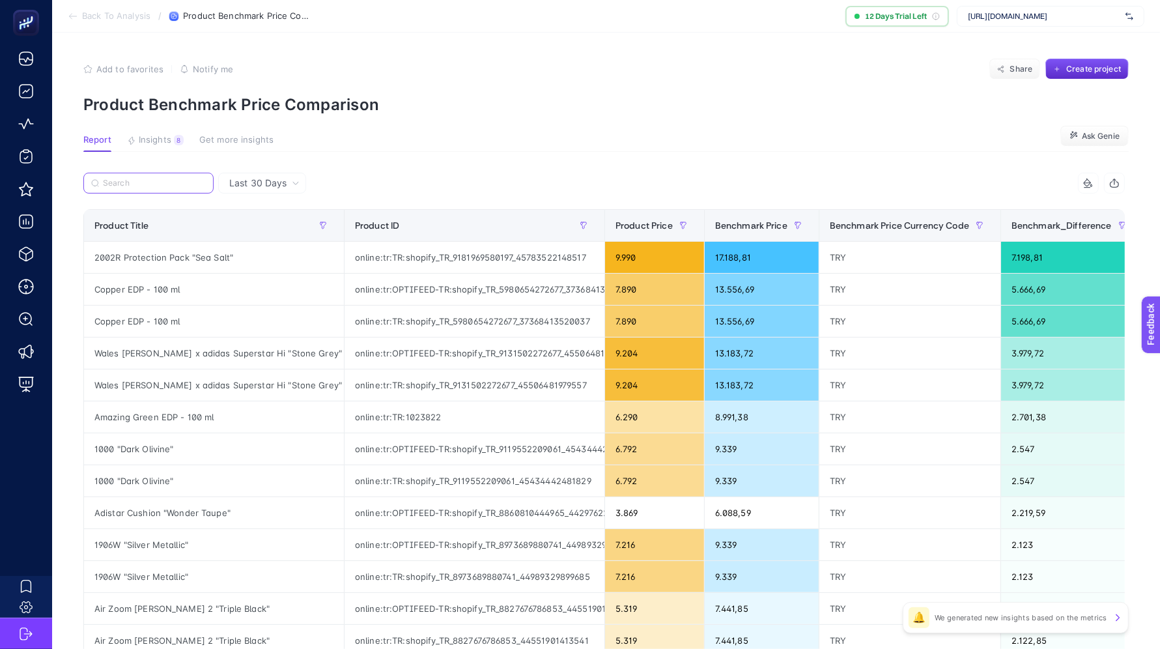
click at [160, 185] on input "Search" at bounding box center [154, 183] width 103 height 10
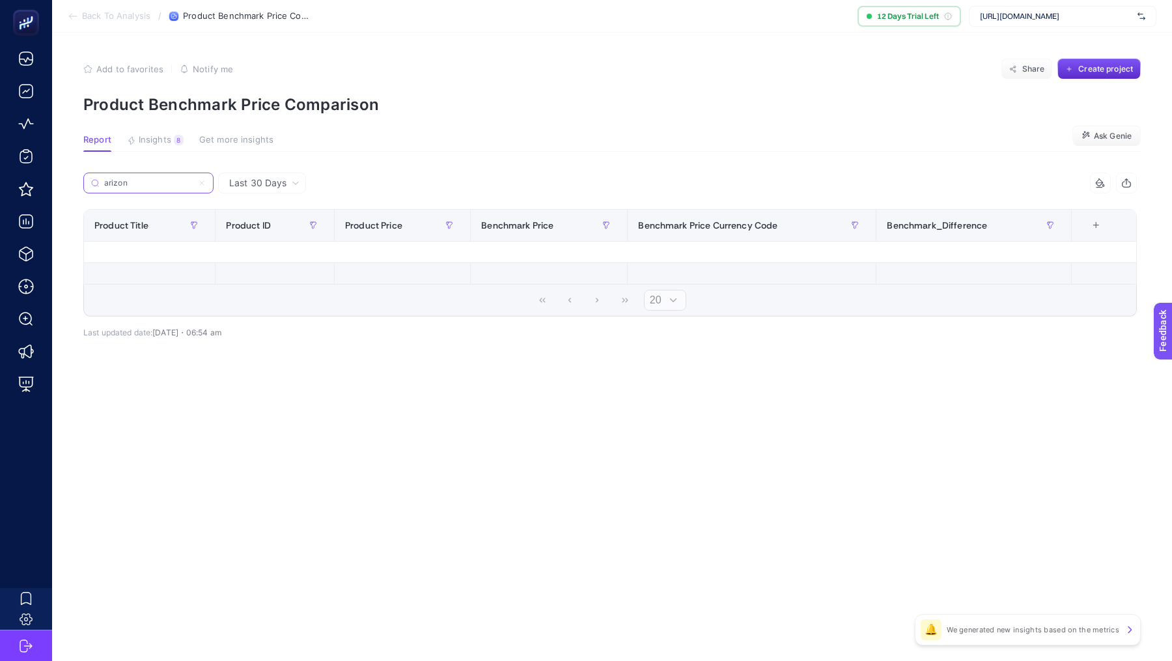
type input "[US_STATE]"
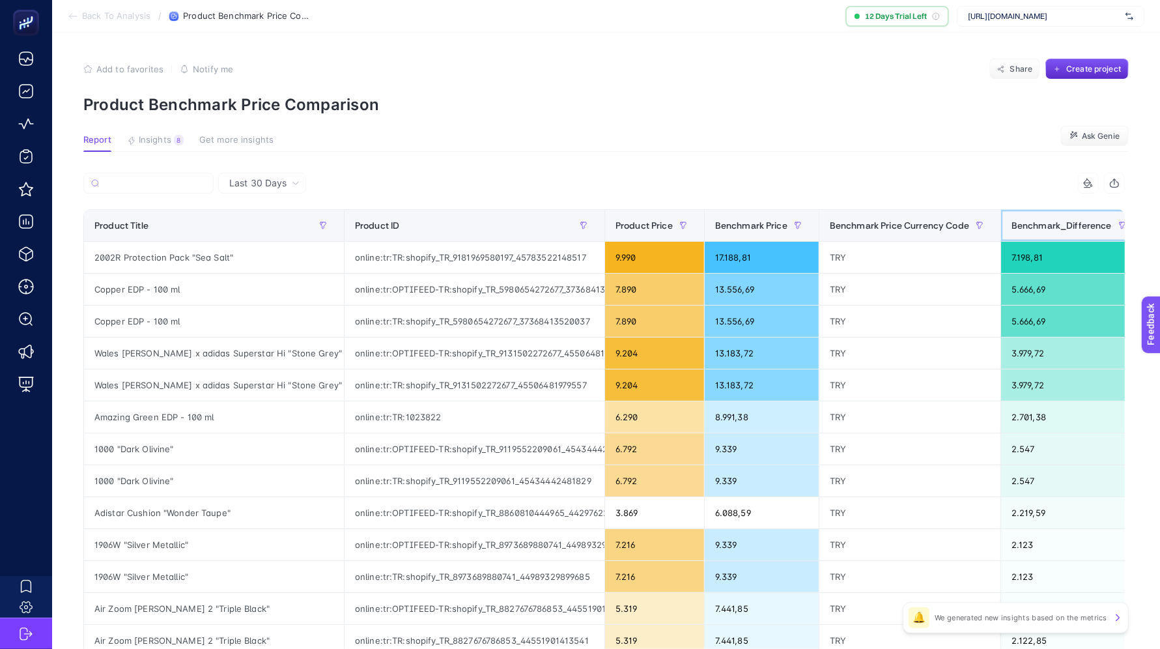
click at [886, 220] on span "Benchmark_Difference" at bounding box center [1061, 225] width 100 height 10
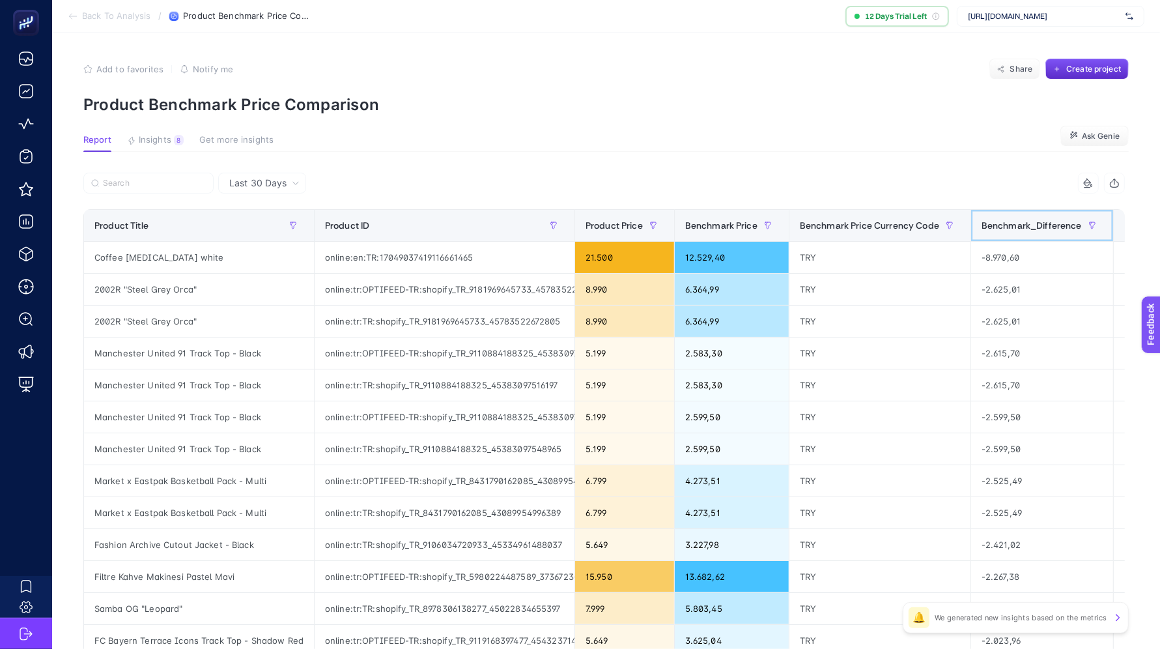
click at [886, 220] on span "Benchmark_Difference" at bounding box center [1031, 225] width 100 height 10
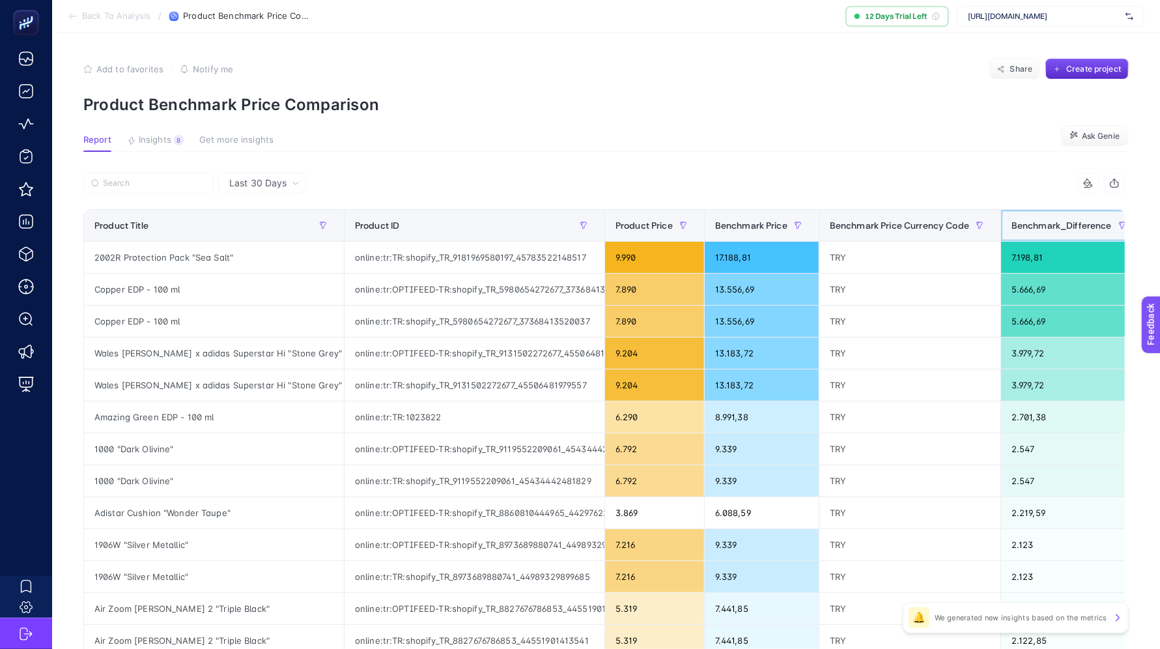
click at [886, 220] on span "Benchmark_Difference" at bounding box center [1061, 225] width 100 height 10
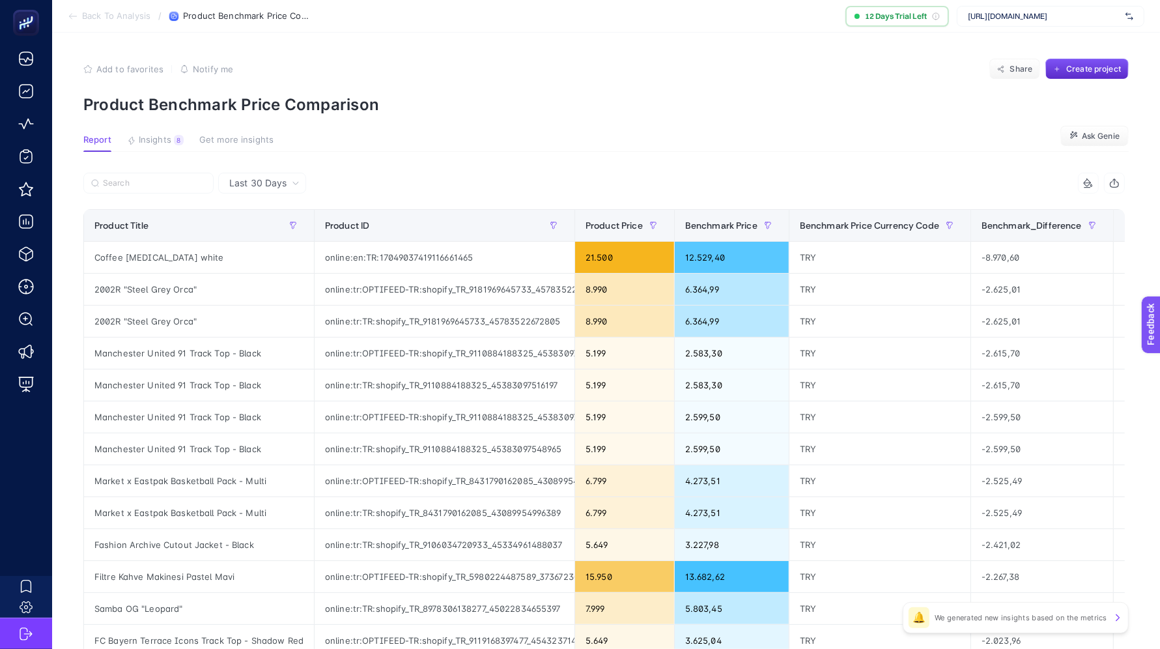
click at [102, 10] on section "Back To Analysis / Product Benchmark Price Comparison 12 Days Trial Left [URL][…" at bounding box center [606, 16] width 1108 height 33
click at [100, 13] on span "Back To Analysis" at bounding box center [116, 16] width 68 height 10
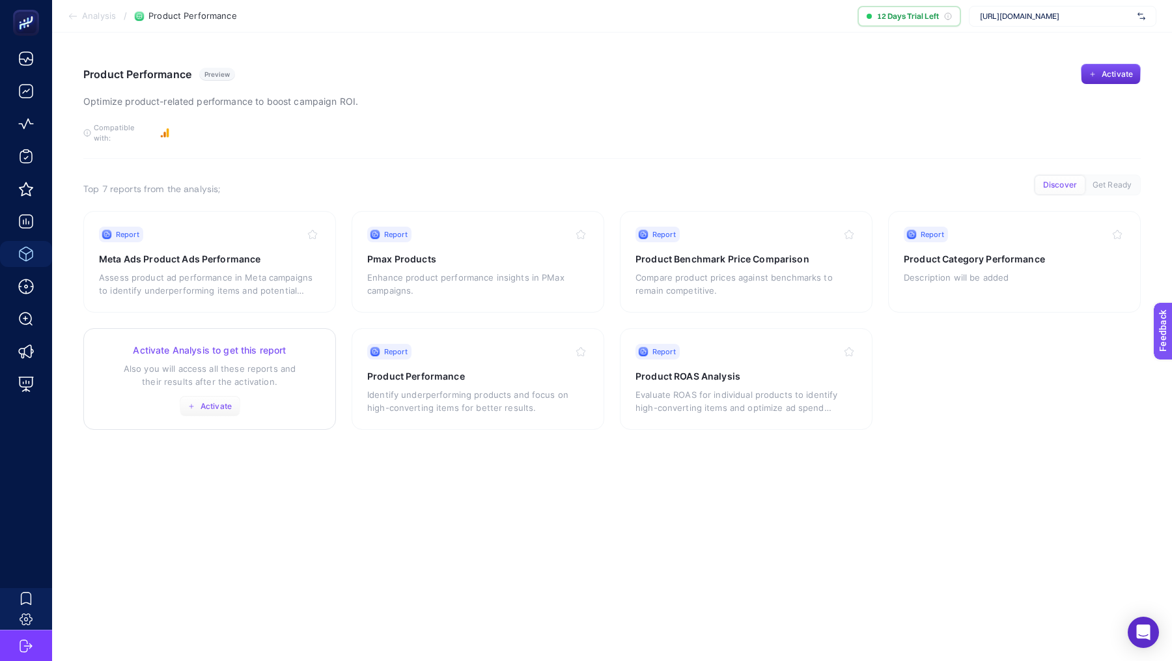
click at [206, 401] on span "Activate" at bounding box center [216, 406] width 31 height 10
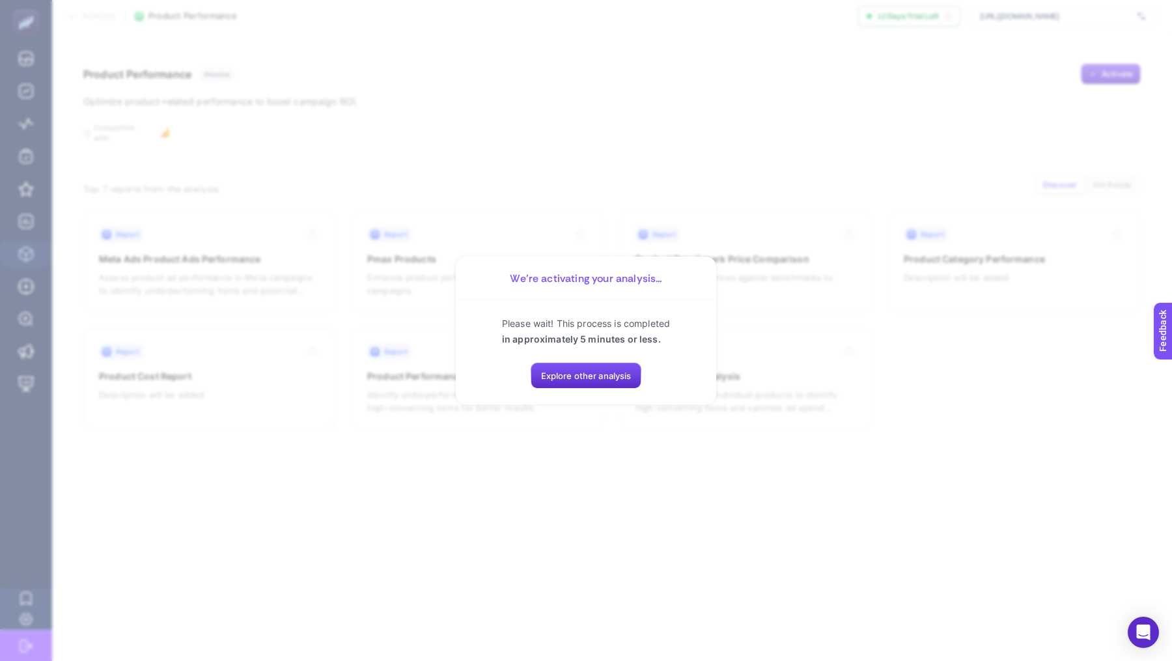
drag, startPoint x: 492, startPoint y: 469, endPoint x: 497, endPoint y: 463, distance: 8.3
click at [492, 469] on section "We’re activating your analysis... Please wait! This process is completed in app…" at bounding box center [586, 330] width 1172 height 661
click at [631, 367] on button "Explore other analysis" at bounding box center [586, 376] width 111 height 26
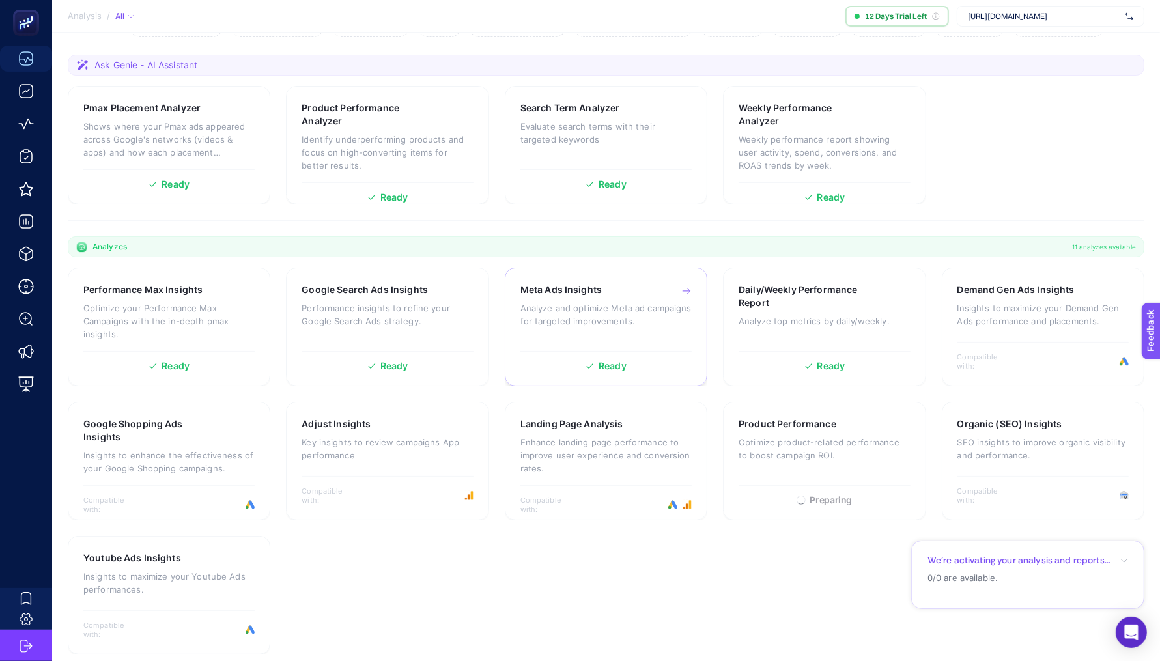
scroll to position [177, 0]
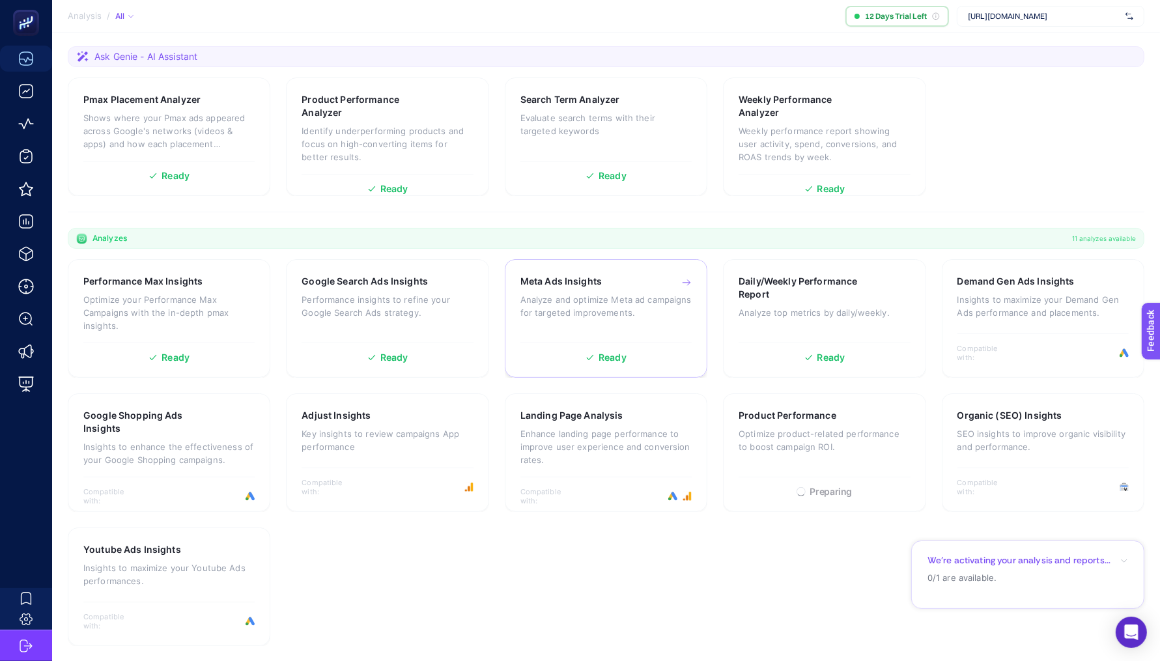
click at [570, 305] on p "Analyze and optimize Meta ad campaigns for targeted improvements." at bounding box center [605, 306] width 171 height 26
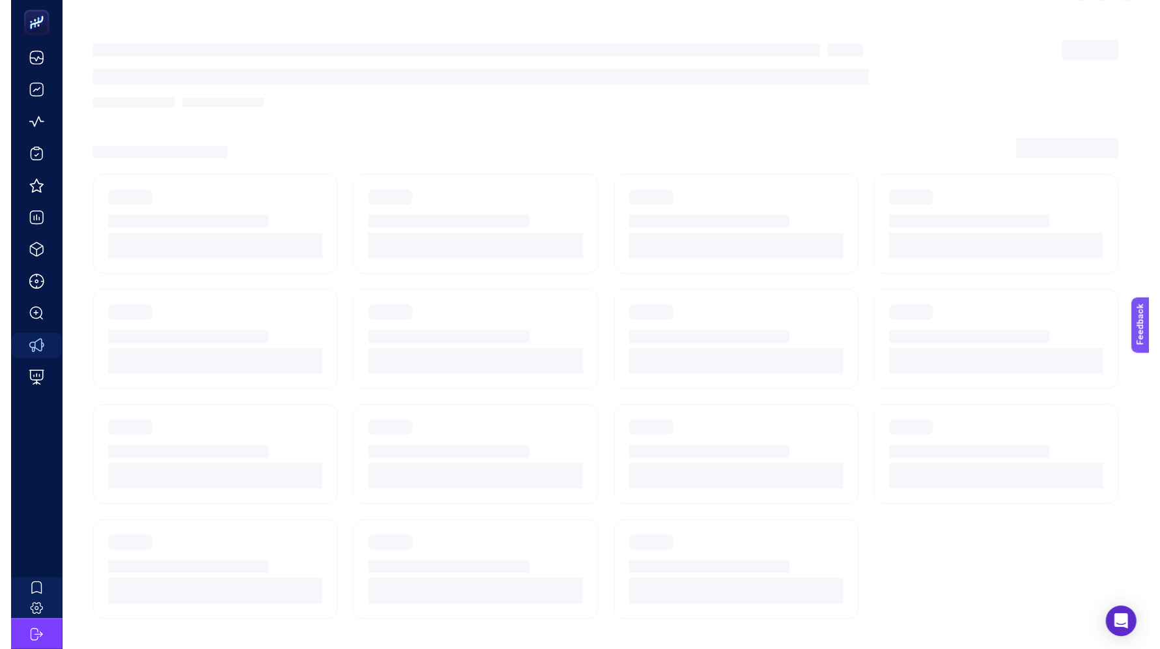
scroll to position [12, 0]
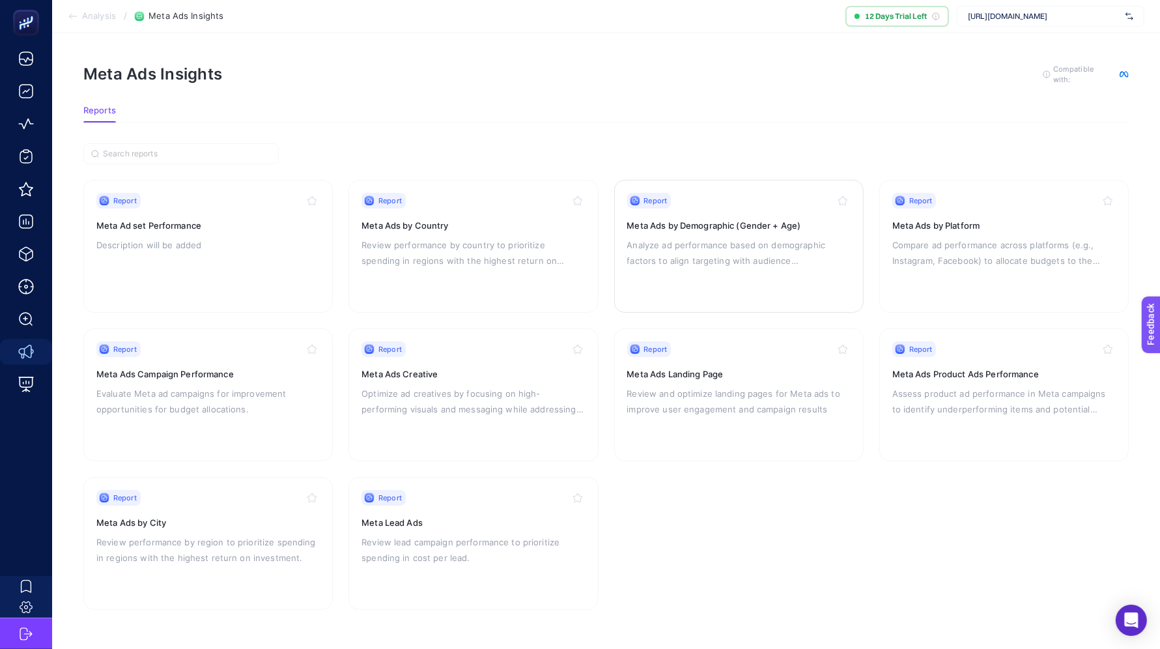
click at [755, 244] on p "Analyze ad performance based on demographic factors to align targeting with aud…" at bounding box center [738, 252] width 223 height 31
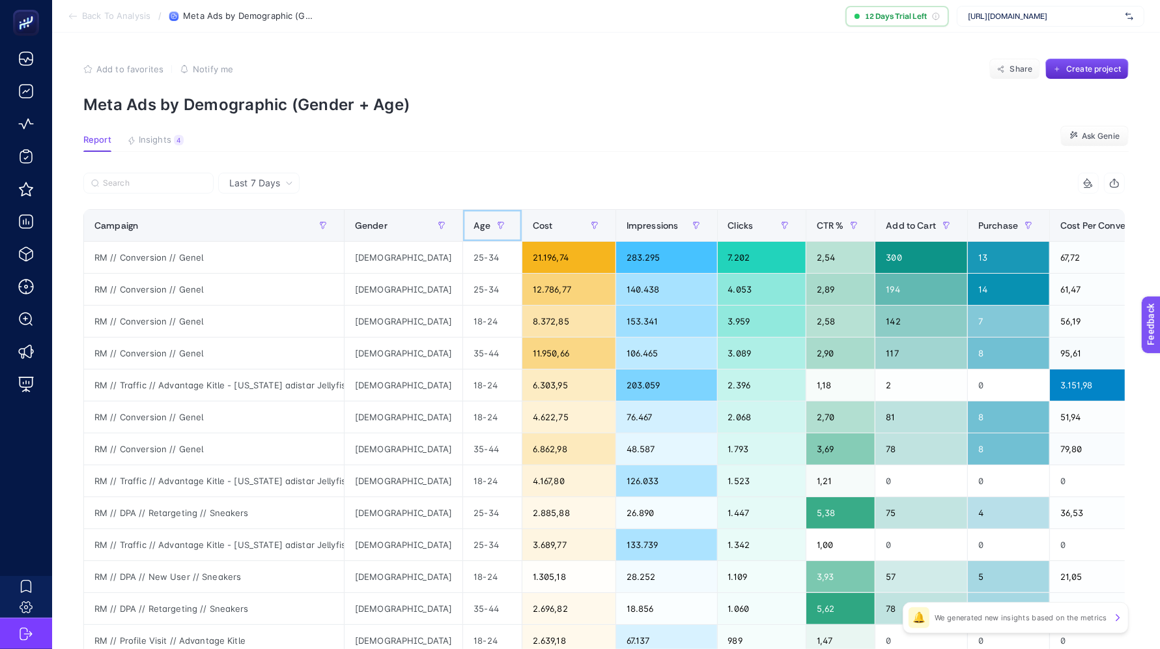
click at [473, 227] on span "Age" at bounding box center [481, 225] width 16 height 10
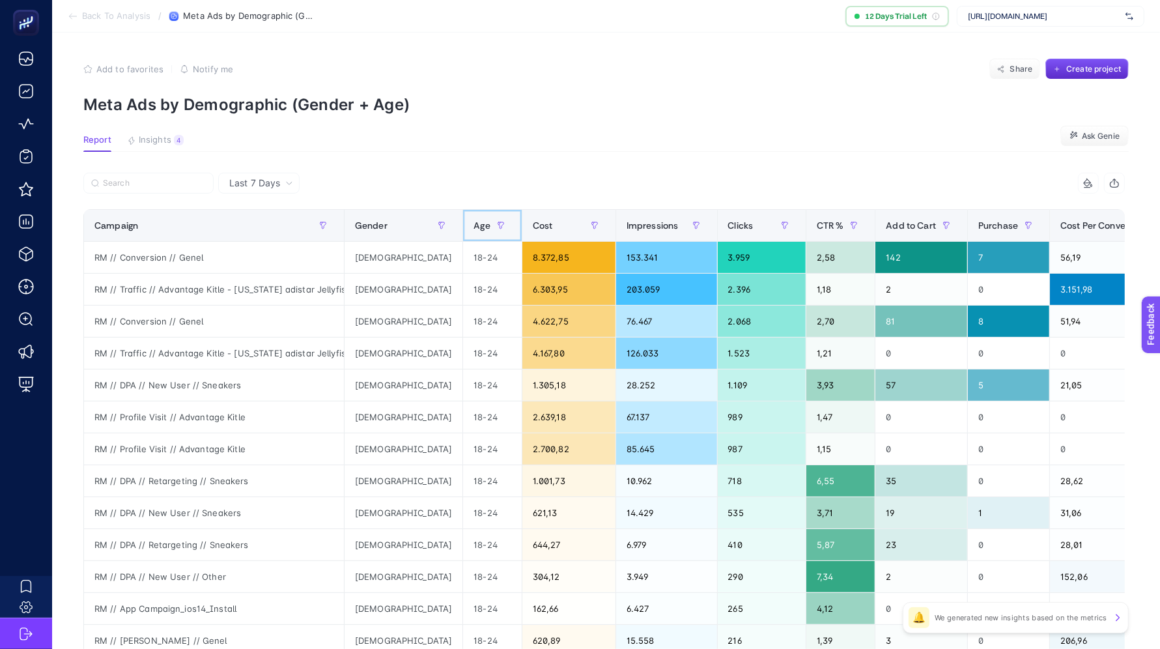
click at [473, 227] on span "Age" at bounding box center [481, 225] width 16 height 10
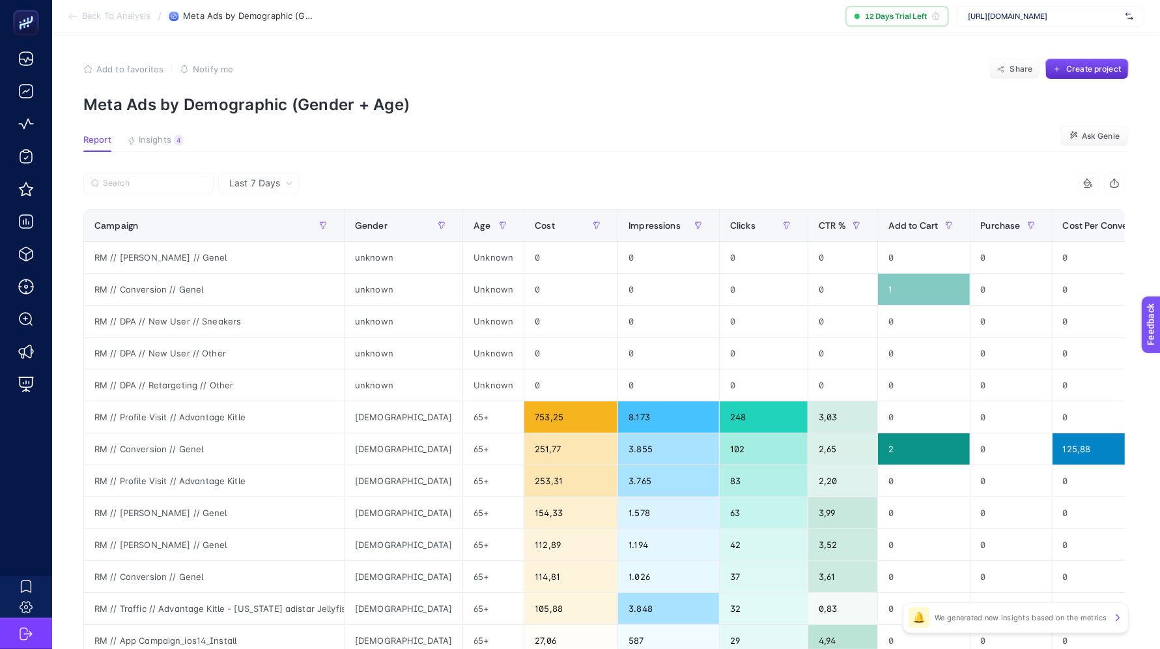
click at [240, 173] on div "Last 7 Days" at bounding box center [258, 183] width 81 height 21
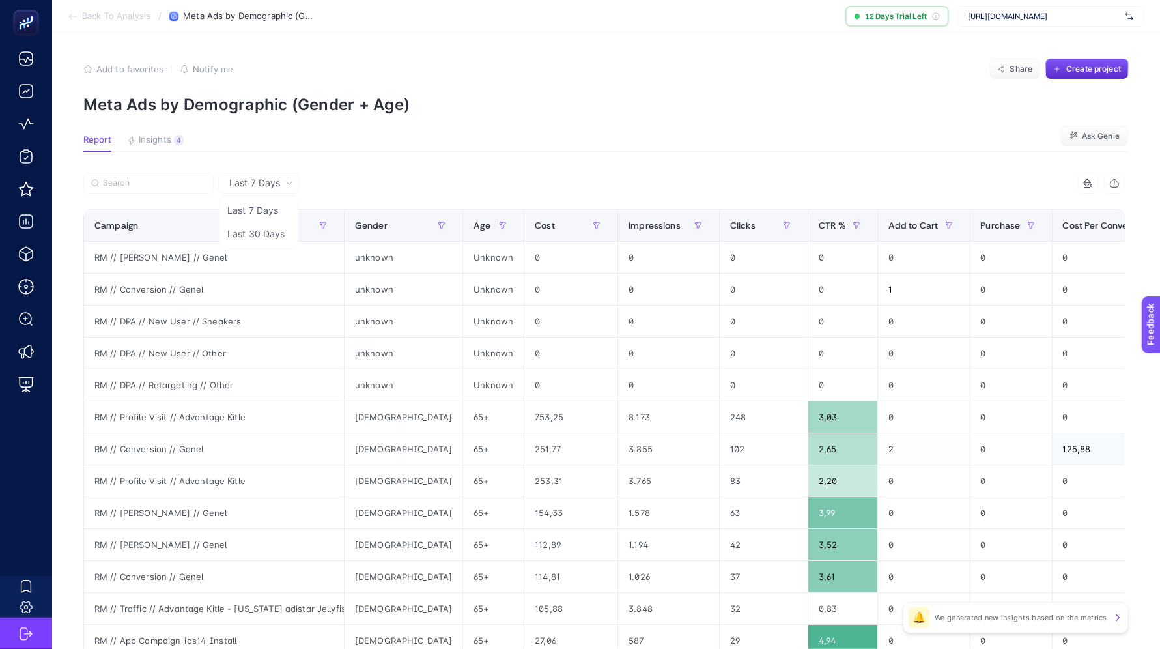
click at [243, 180] on span "Last 7 Days" at bounding box center [254, 182] width 51 height 13
click at [275, 186] on span "Last 7 Days" at bounding box center [254, 182] width 51 height 13
click at [270, 229] on li "Last 30 Days" at bounding box center [259, 233] width 74 height 23
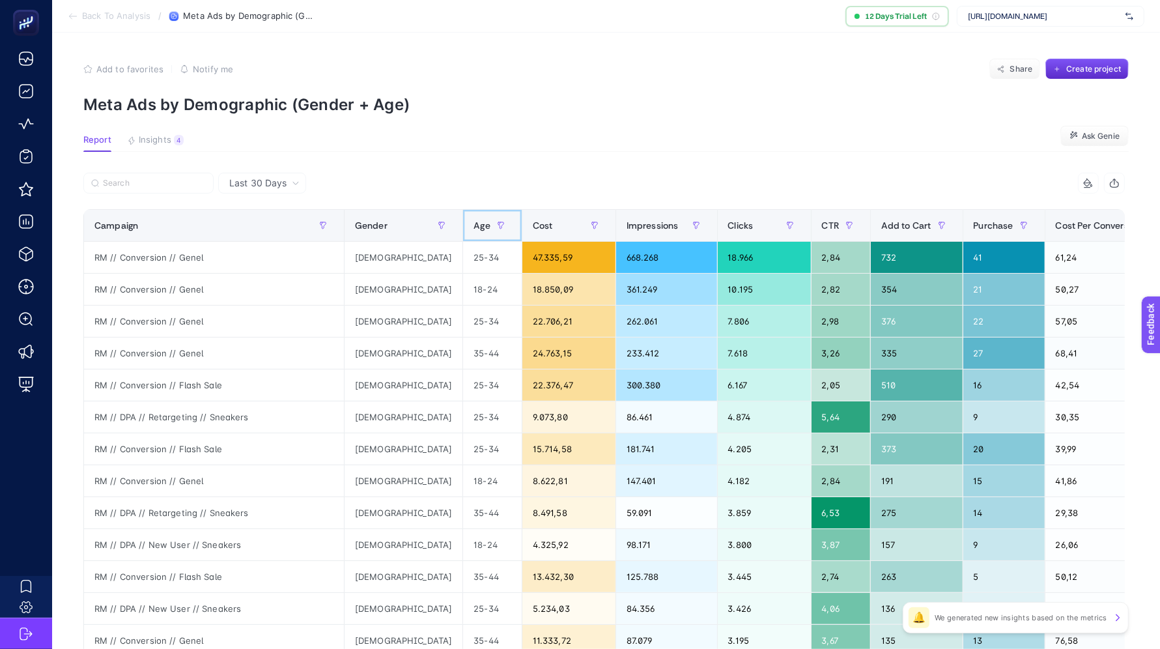
click at [473, 225] on span "Age" at bounding box center [481, 225] width 16 height 10
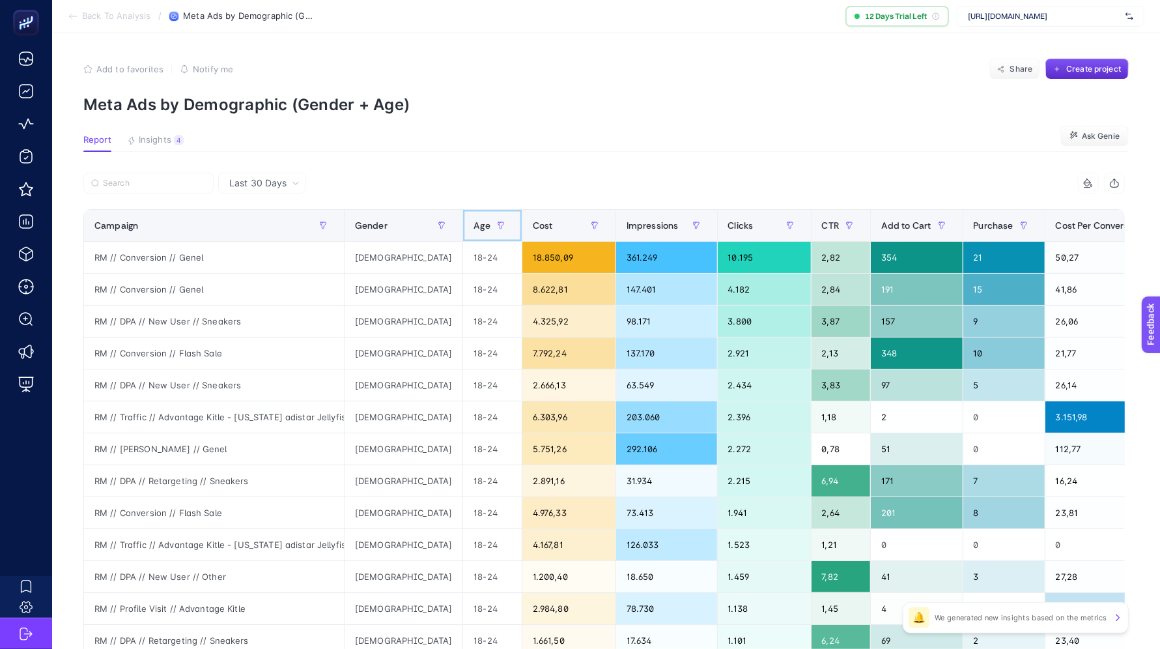
click at [473, 225] on span "Age" at bounding box center [481, 225] width 16 height 10
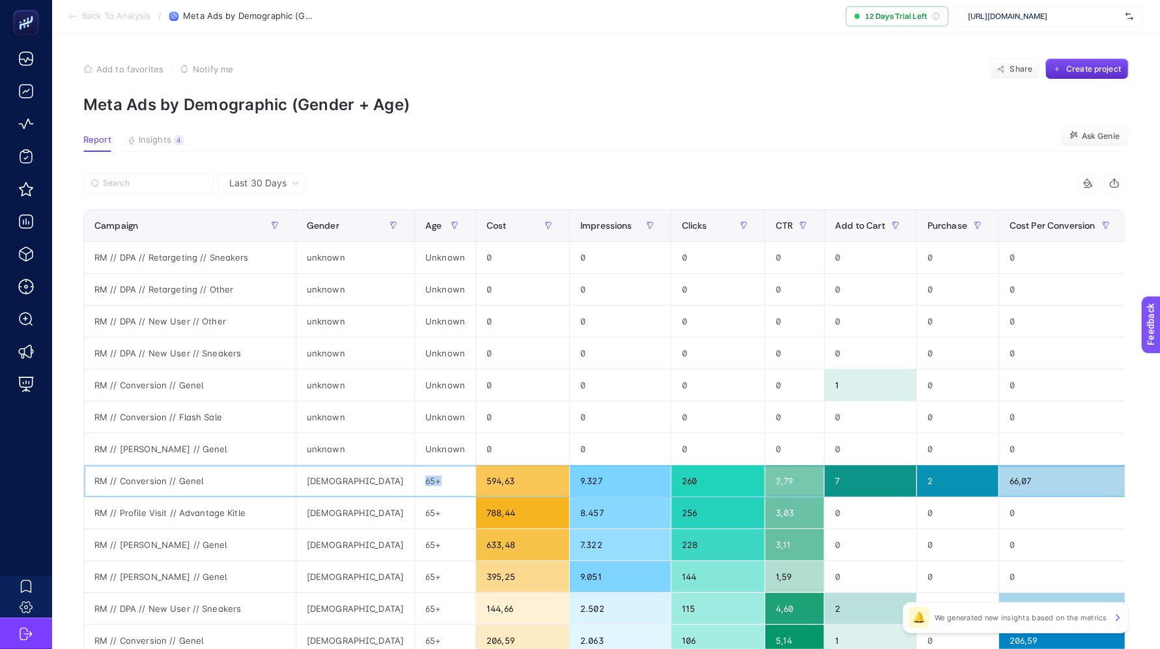
drag, startPoint x: 391, startPoint y: 481, endPoint x: 372, endPoint y: 482, distance: 19.6
click at [415, 482] on div "65+" at bounding box center [445, 480] width 61 height 31
copy div "65+"
click at [116, 178] on input "Search" at bounding box center [154, 183] width 103 height 10
paste input "65+"
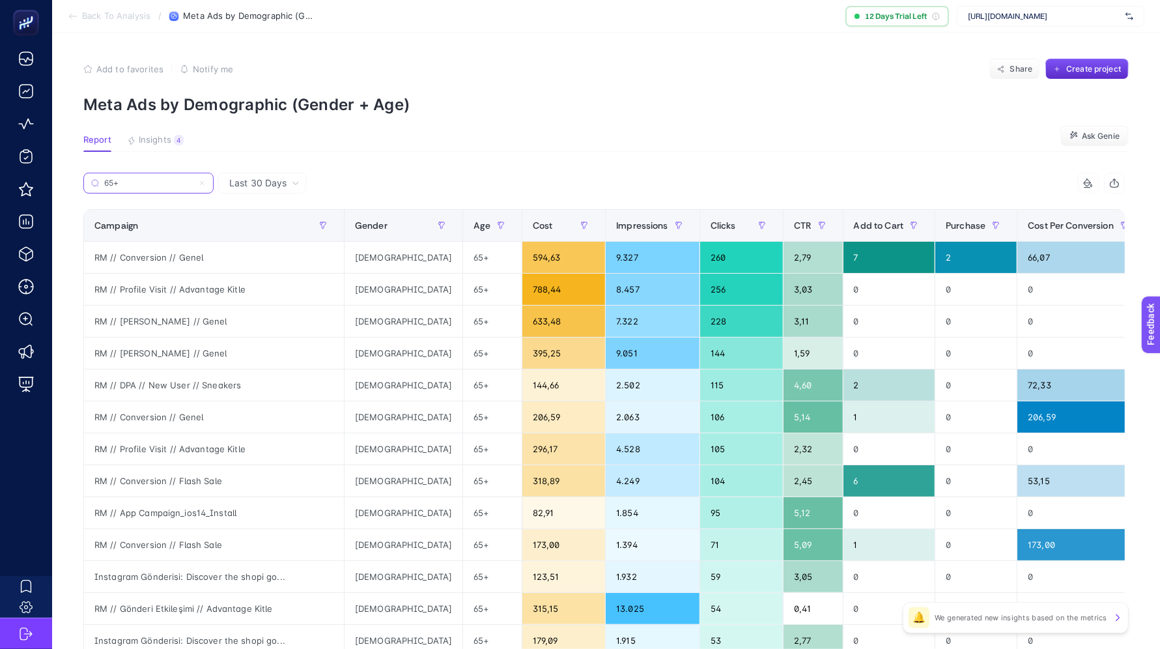
type input "65+"
click at [169, 540] on div "RM // Conversion // Flash Sale" at bounding box center [214, 544] width 260 height 31
click at [157, 176] on label "65+" at bounding box center [148, 183] width 130 height 21
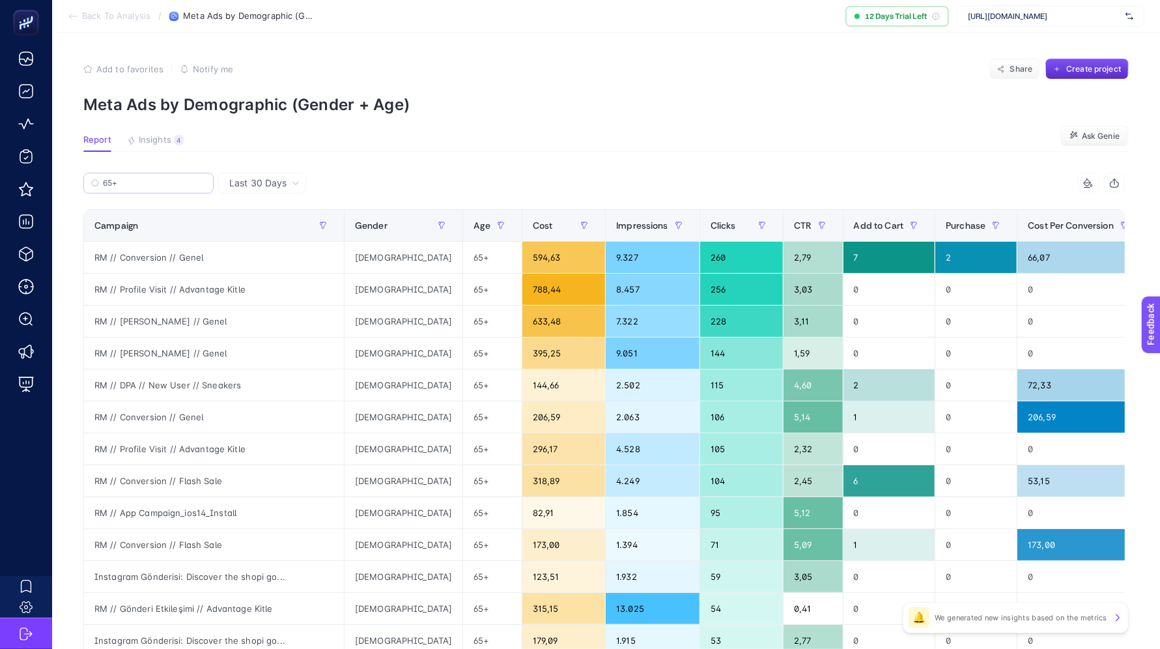
click at [0, 0] on input "Search" at bounding box center [0, 0] width 0 height 0
click at [157, 176] on label "65+" at bounding box center [148, 183] width 130 height 21
click at [0, 0] on input "Search" at bounding box center [0, 0] width 0 height 0
click at [157, 178] on input "65+" at bounding box center [154, 183] width 103 height 10
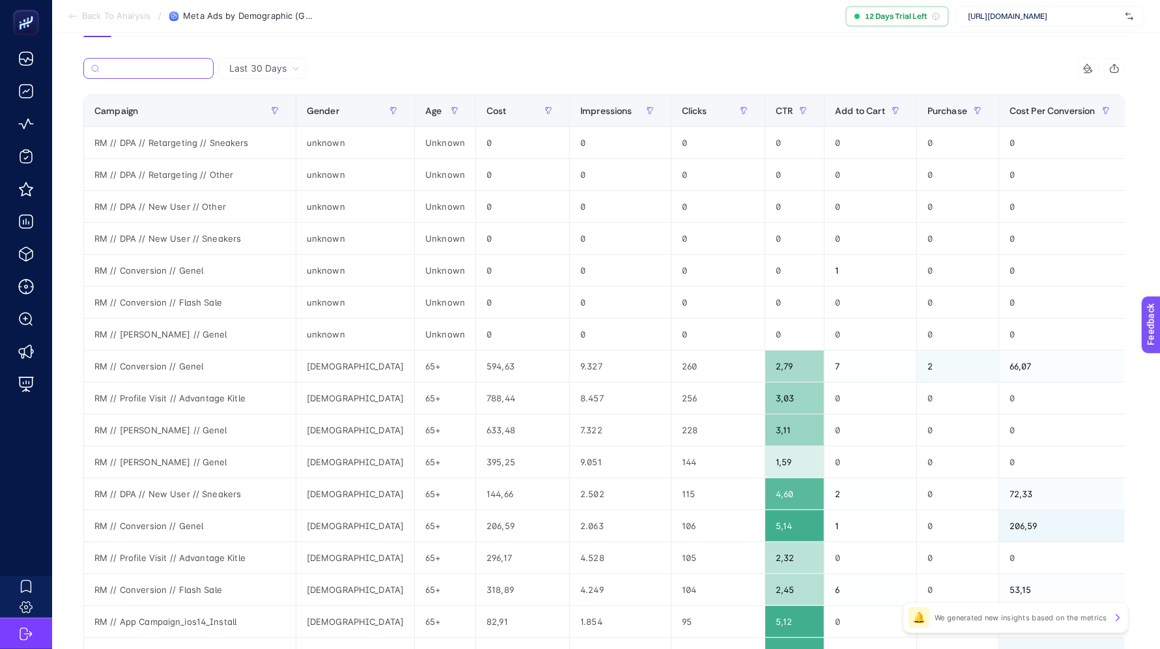
scroll to position [408, 0]
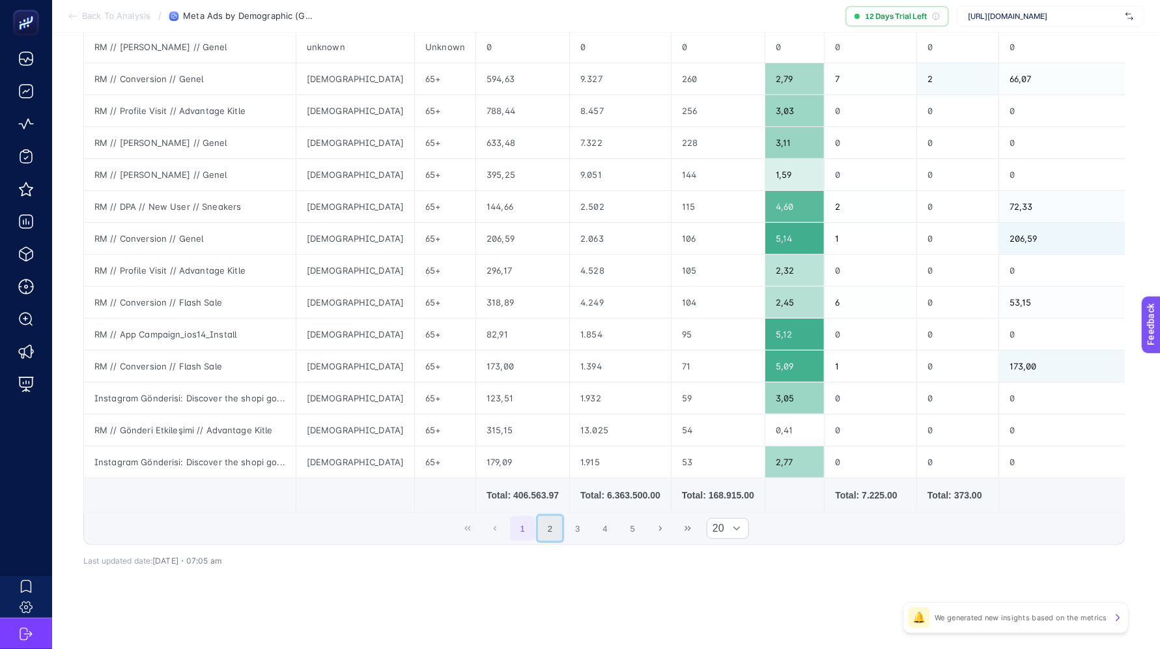
click at [548, 533] on button "2" at bounding box center [550, 528] width 25 height 25
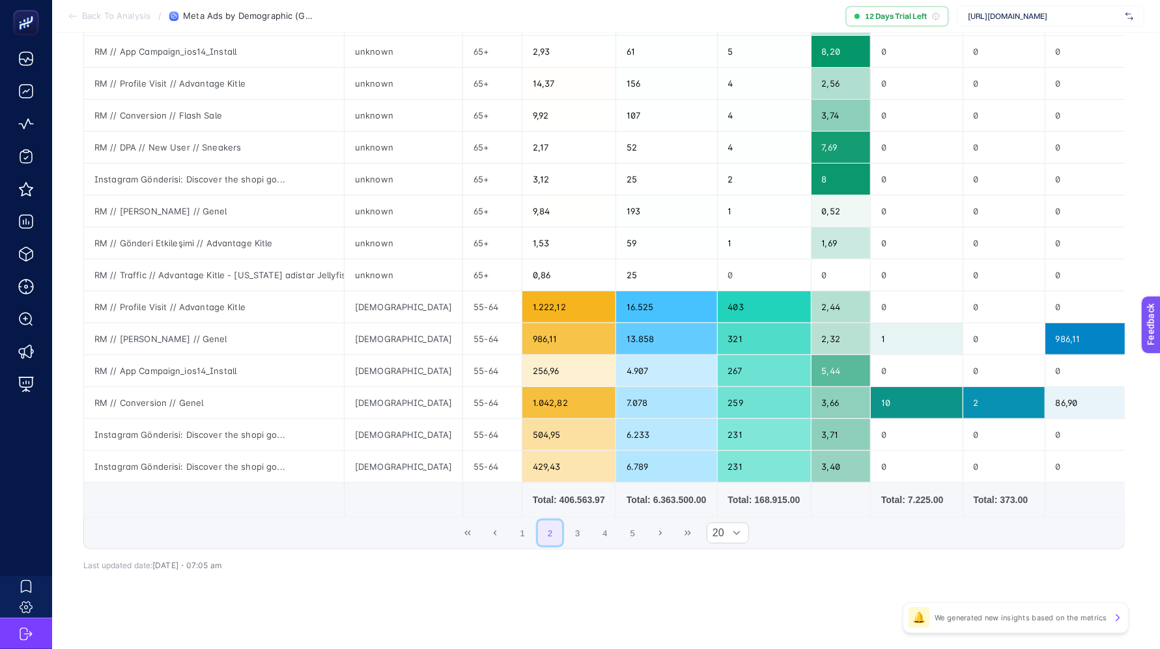
scroll to position [341, 0]
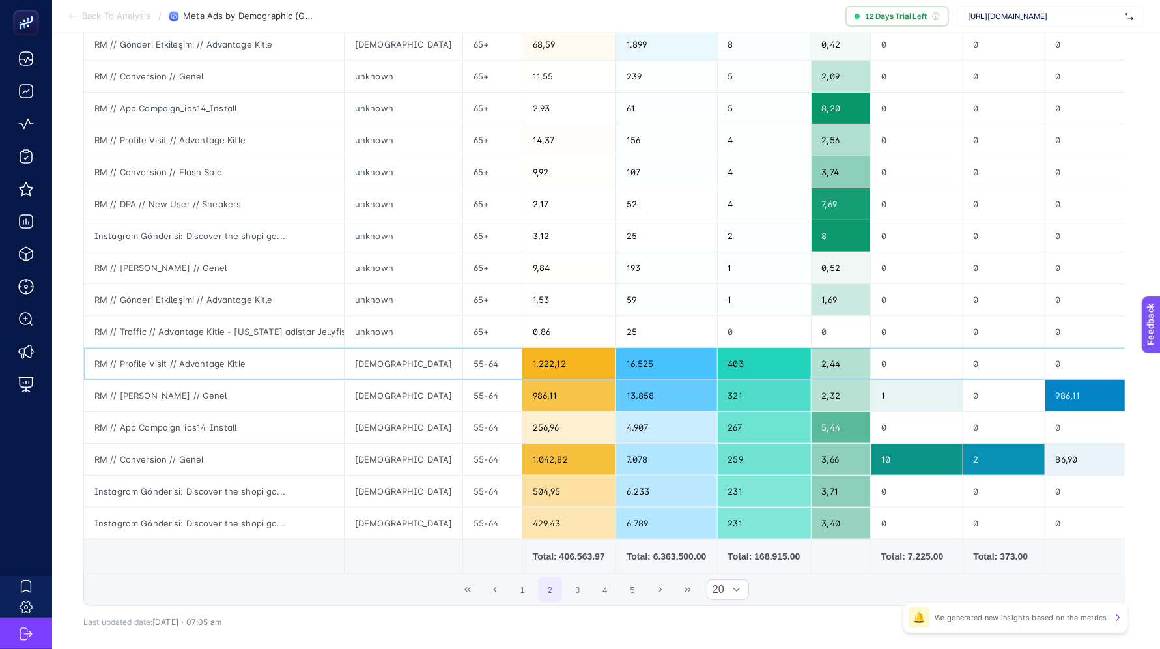
click at [463, 354] on div "55-64" at bounding box center [492, 363] width 58 height 31
copy tr "55-64"
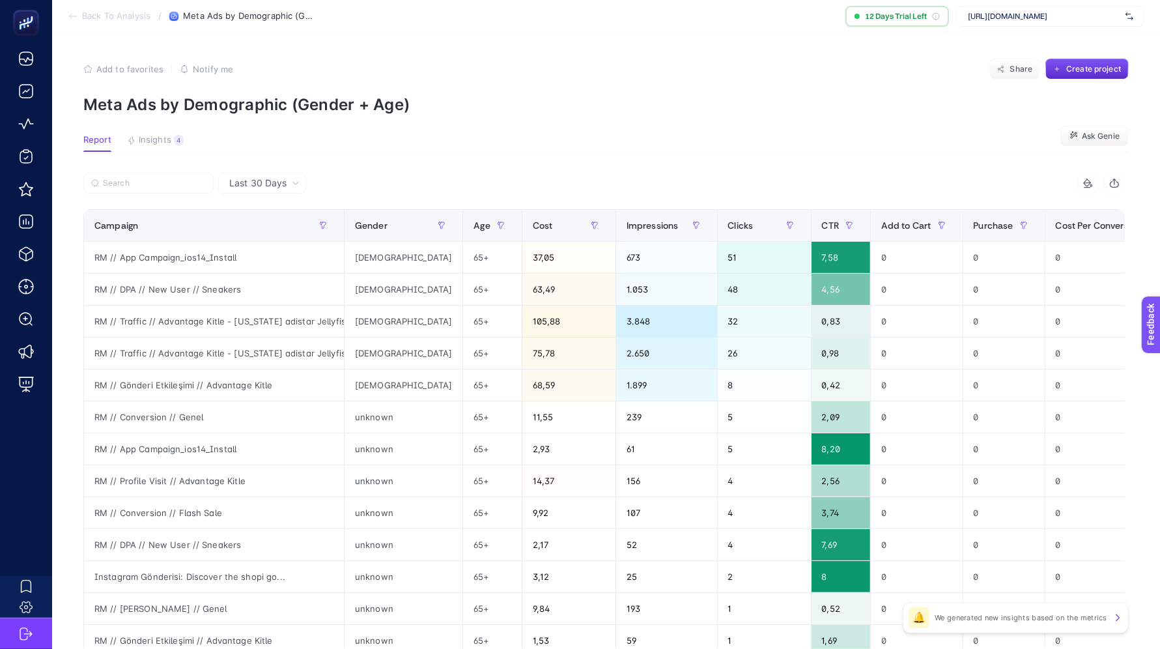
click at [140, 172] on article "Add to favorites false Notify me Share Create project Meta Ads by Demographic (…" at bounding box center [606, 542] width 1108 height 1018
click at [137, 177] on label at bounding box center [148, 183] width 130 height 21
click at [0, 0] on input "Search" at bounding box center [0, 0] width 0 height 0
click at [137, 180] on input "Search" at bounding box center [154, 183] width 103 height 10
paste input "55-64"
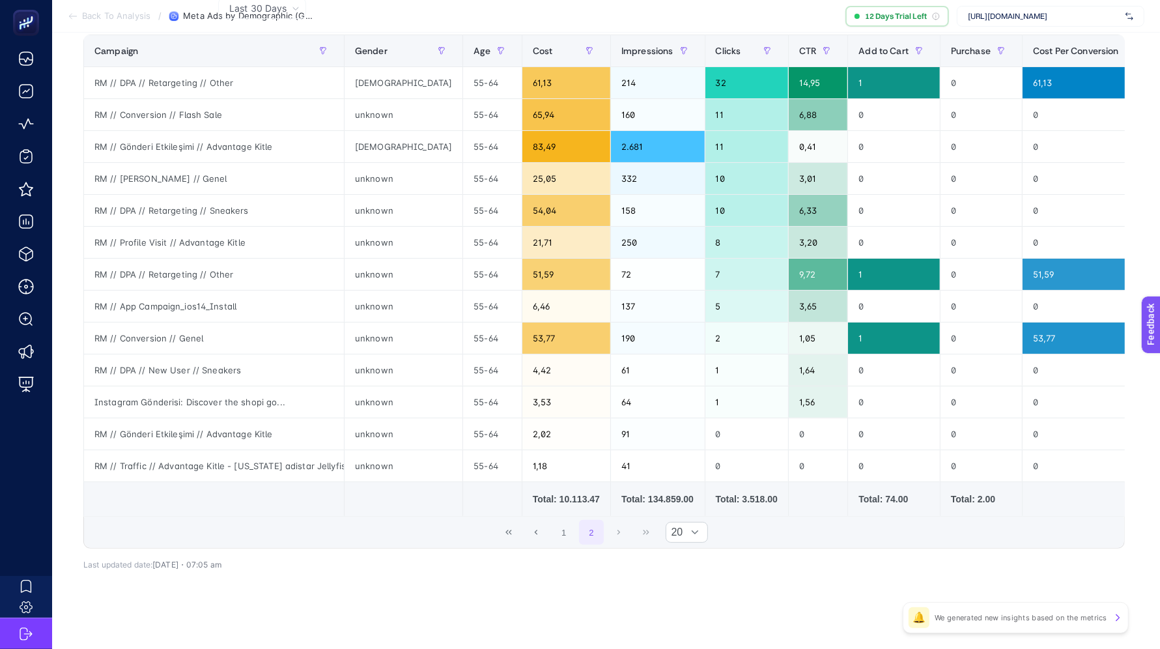
scroll to position [186, 0]
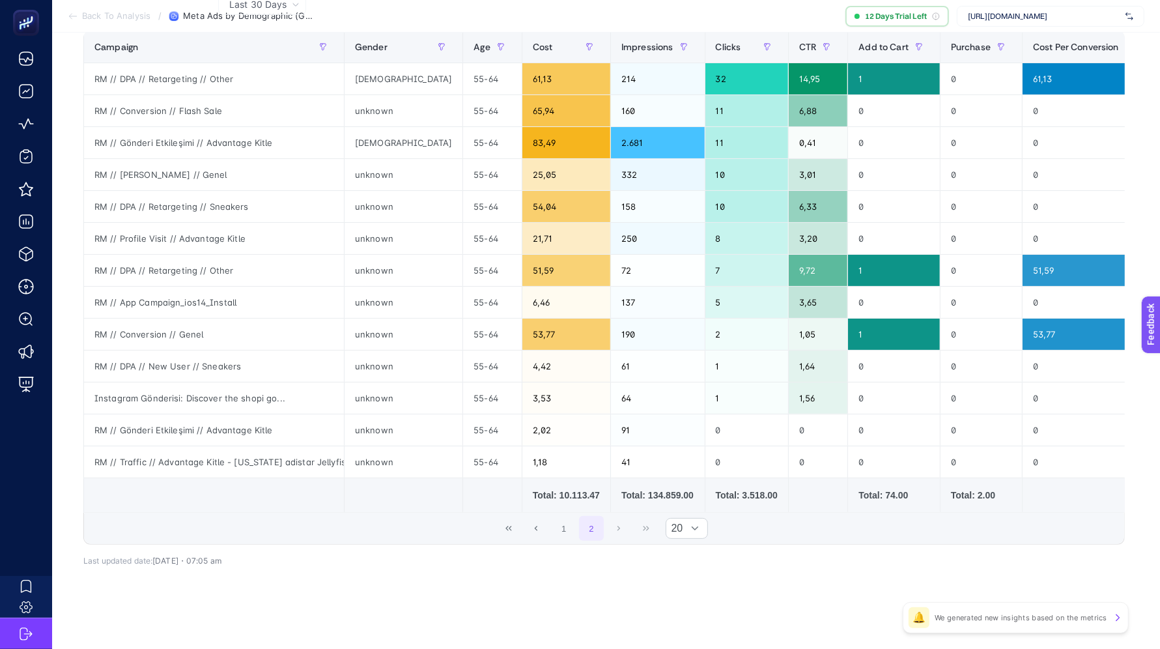
type input "55-64"
drag, startPoint x: 567, startPoint y: 486, endPoint x: 618, endPoint y: 487, distance: 50.8
click at [618, 487] on tr "Total: 10.113.47 Total: 134.859.00 Total: 3.518.00 Total: 74.00 Total: 2.00 Tot…" at bounding box center [716, 495] width 1264 height 35
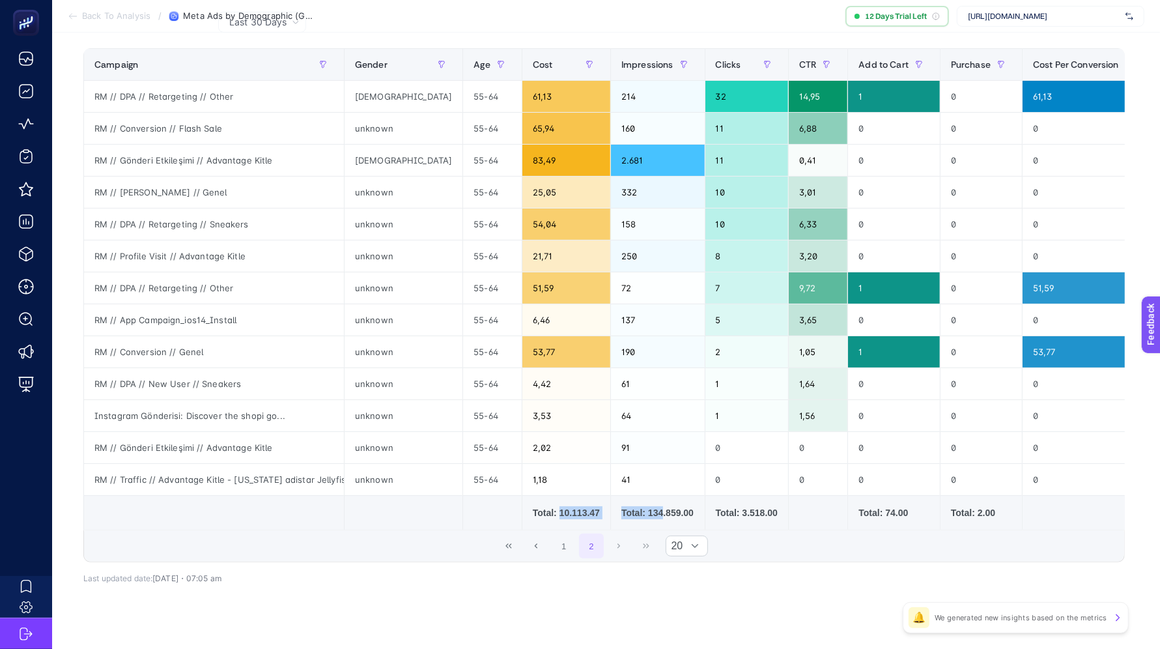
scroll to position [127, 0]
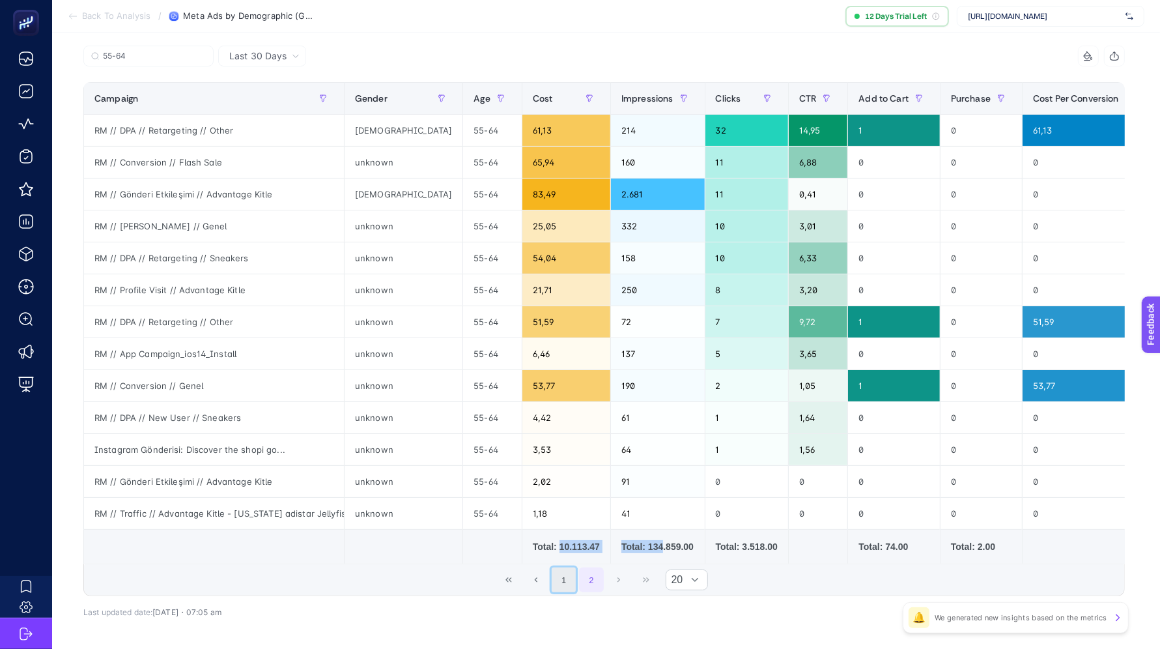
click at [576, 591] on button "1" at bounding box center [564, 579] width 25 height 25
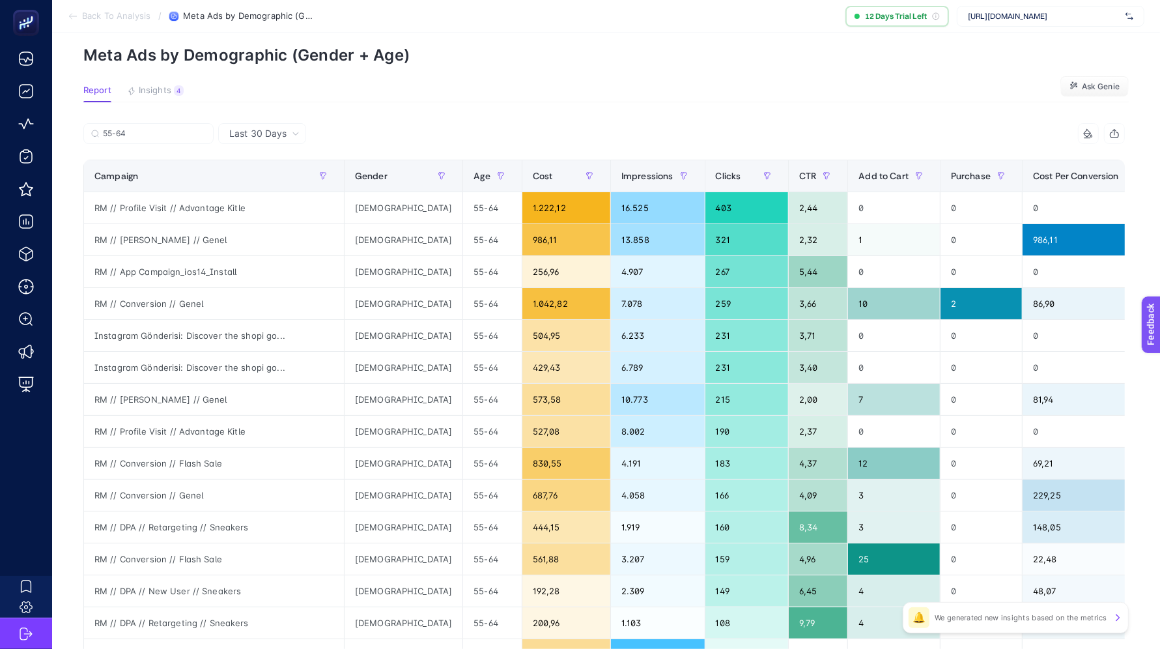
scroll to position [0, 0]
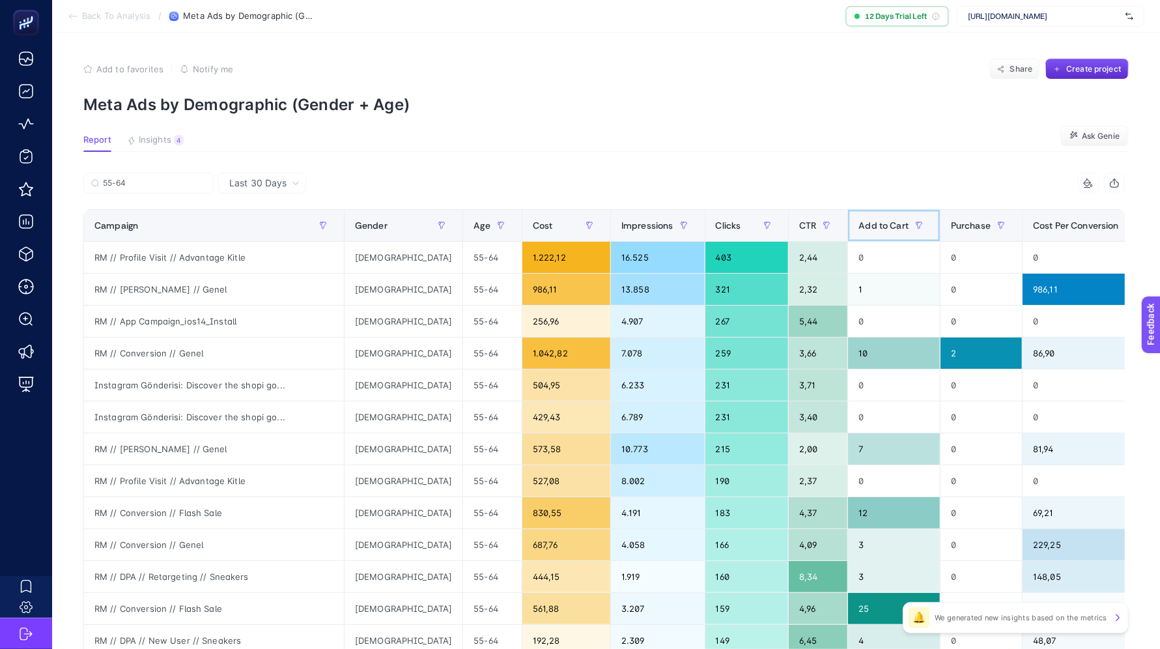
click at [858, 227] on span "Add to Cart" at bounding box center [883, 225] width 50 height 10
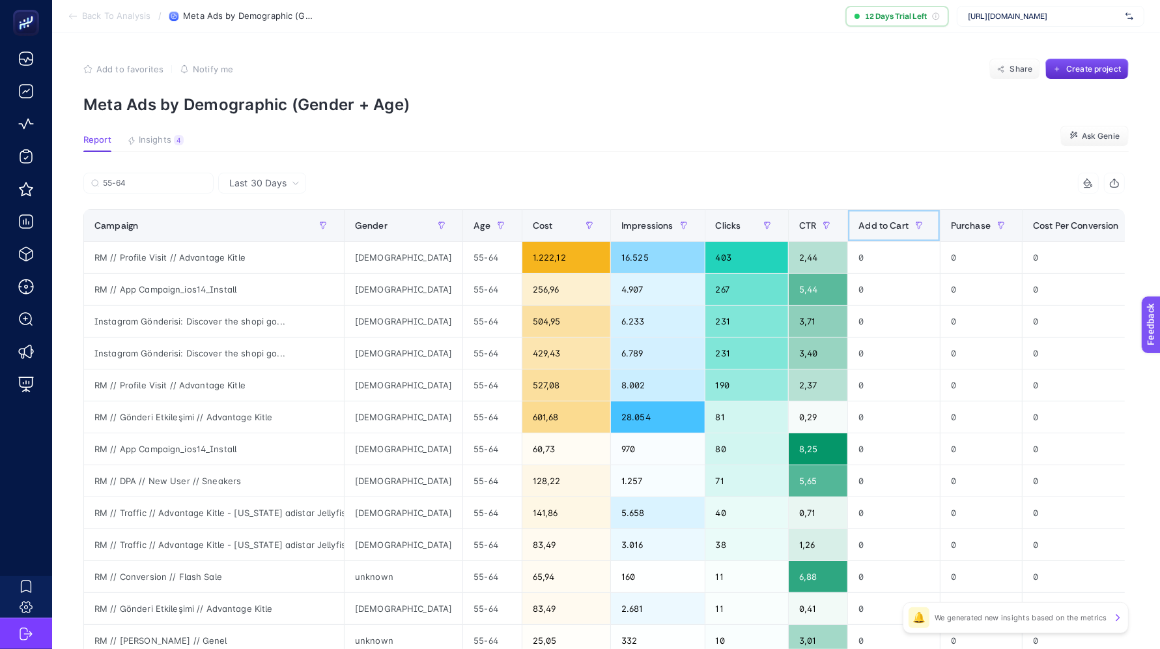
click at [858, 227] on span "Add to Cart" at bounding box center [883, 225] width 50 height 10
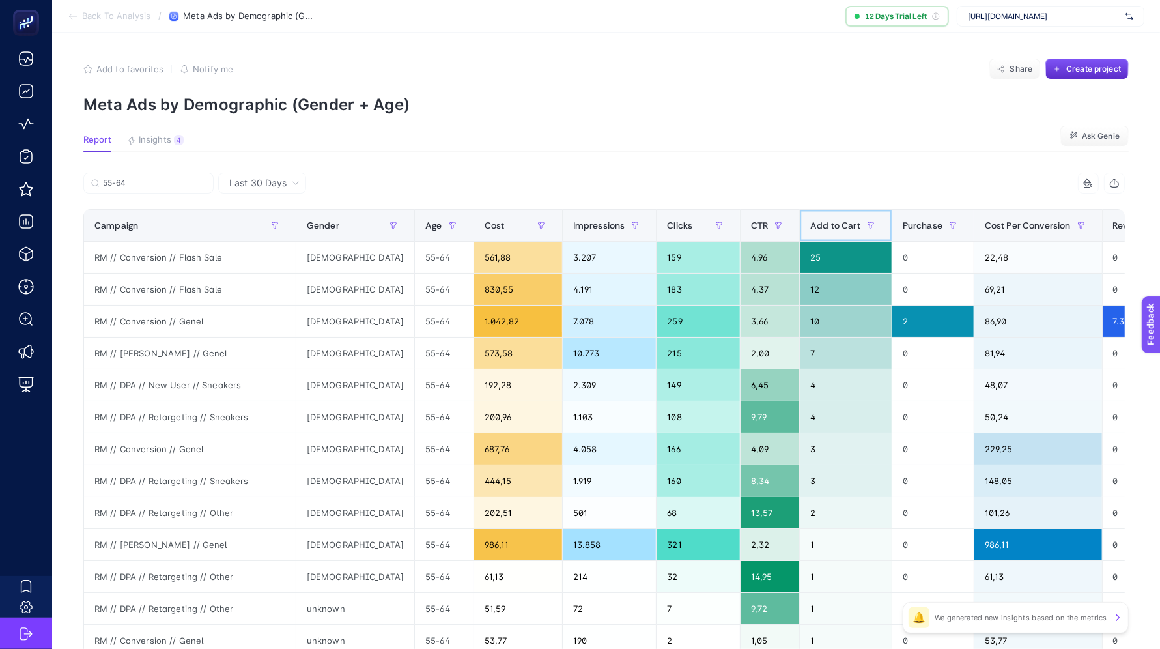
click at [810, 220] on span "Add to Cart" at bounding box center [835, 225] width 50 height 10
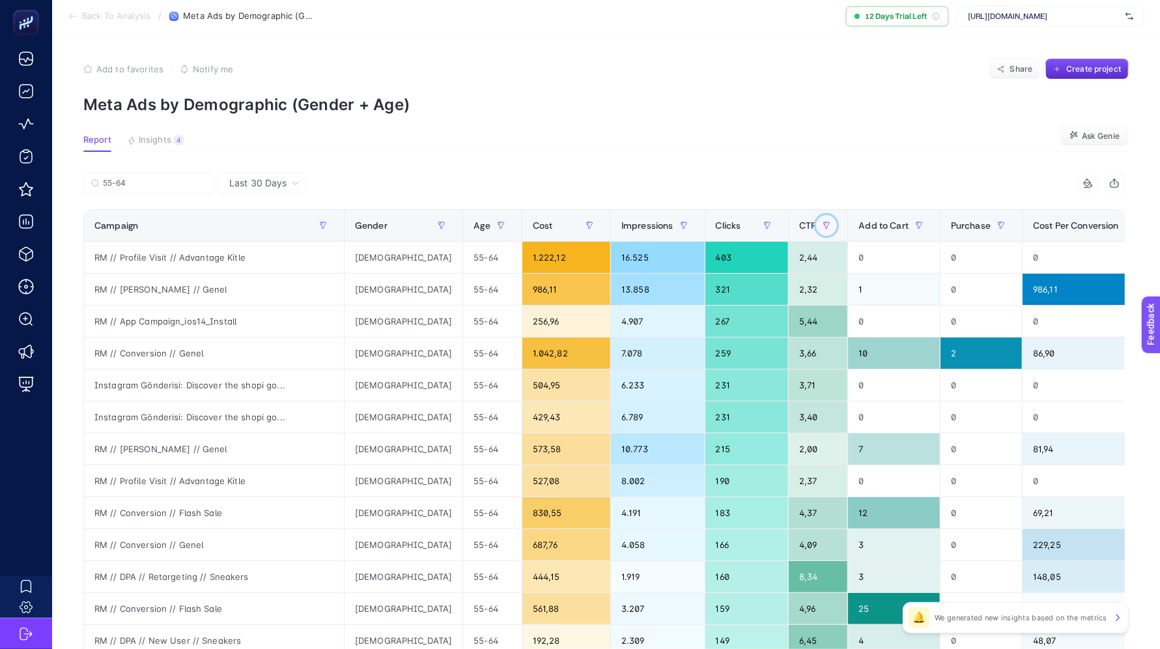
click at [816, 220] on button "button" at bounding box center [826, 225] width 21 height 21
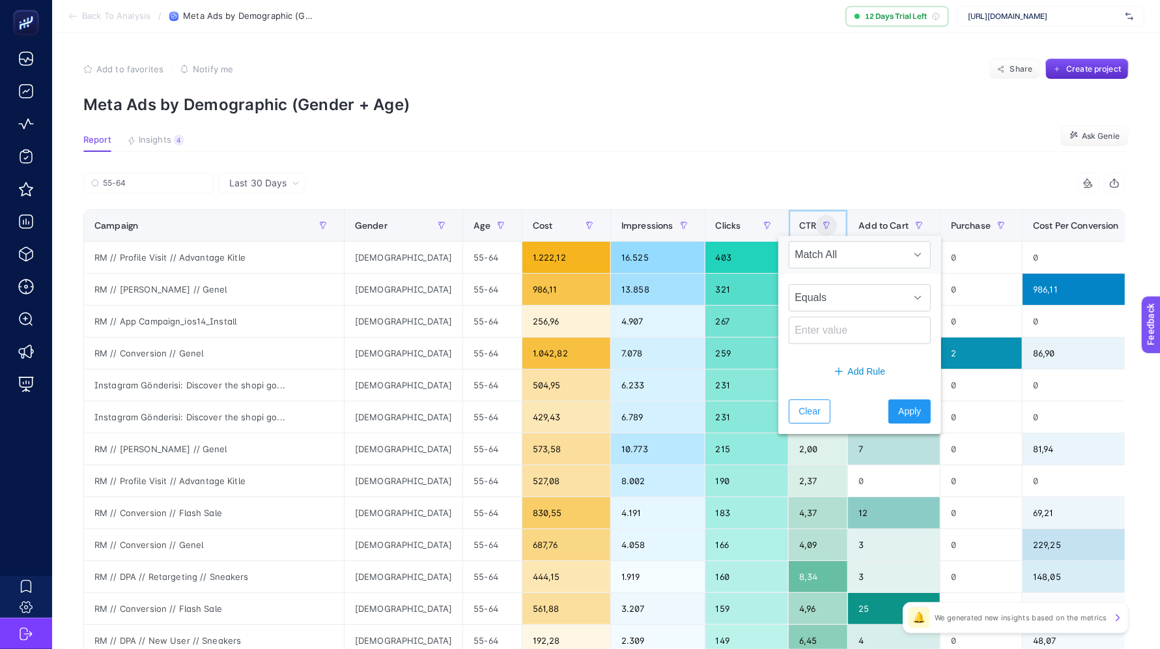
click at [789, 224] on th "CTR" at bounding box center [818, 226] width 59 height 32
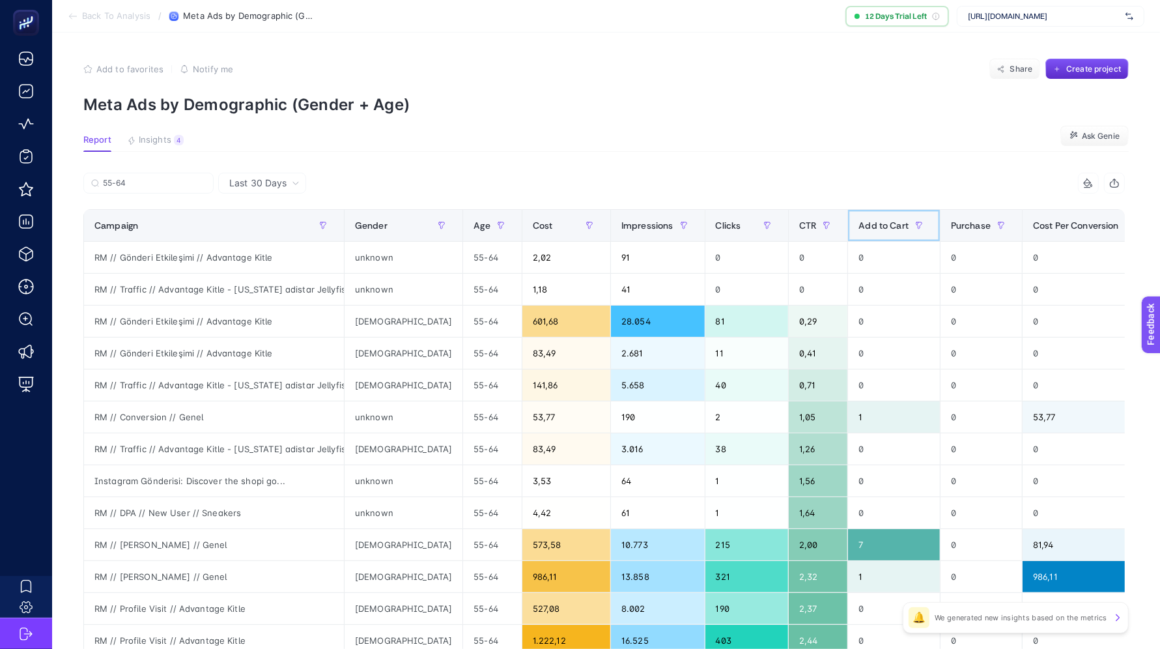
click at [848, 227] on th "Add to Cart" at bounding box center [894, 226] width 92 height 32
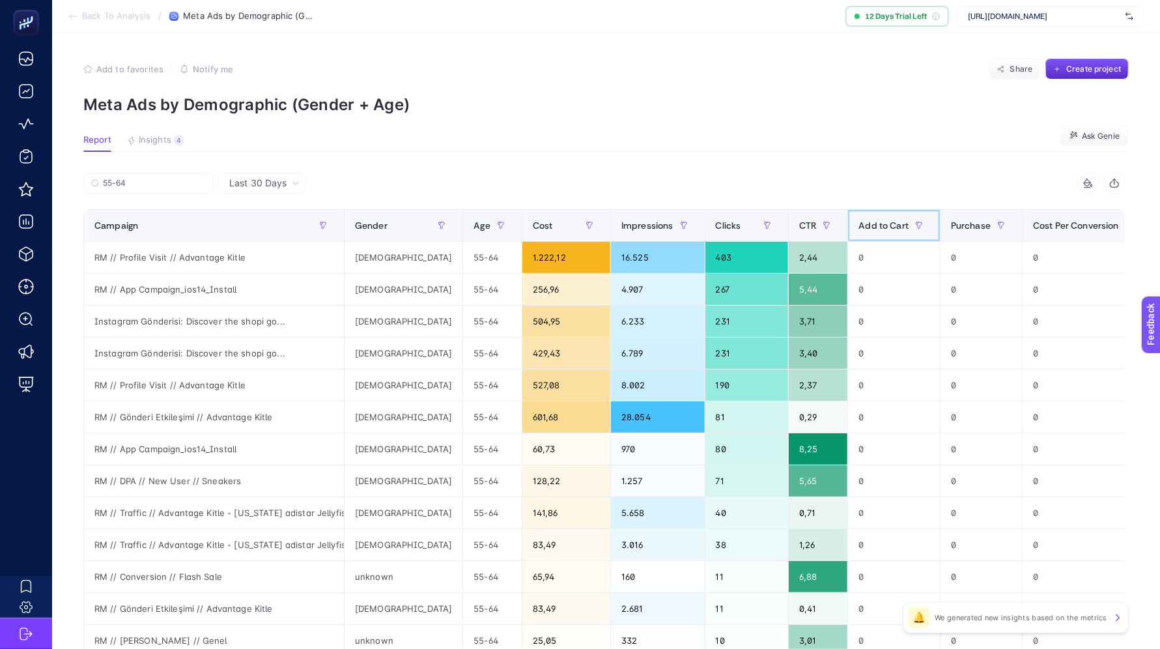
click at [848, 227] on th "Add to Cart" at bounding box center [894, 226] width 92 height 32
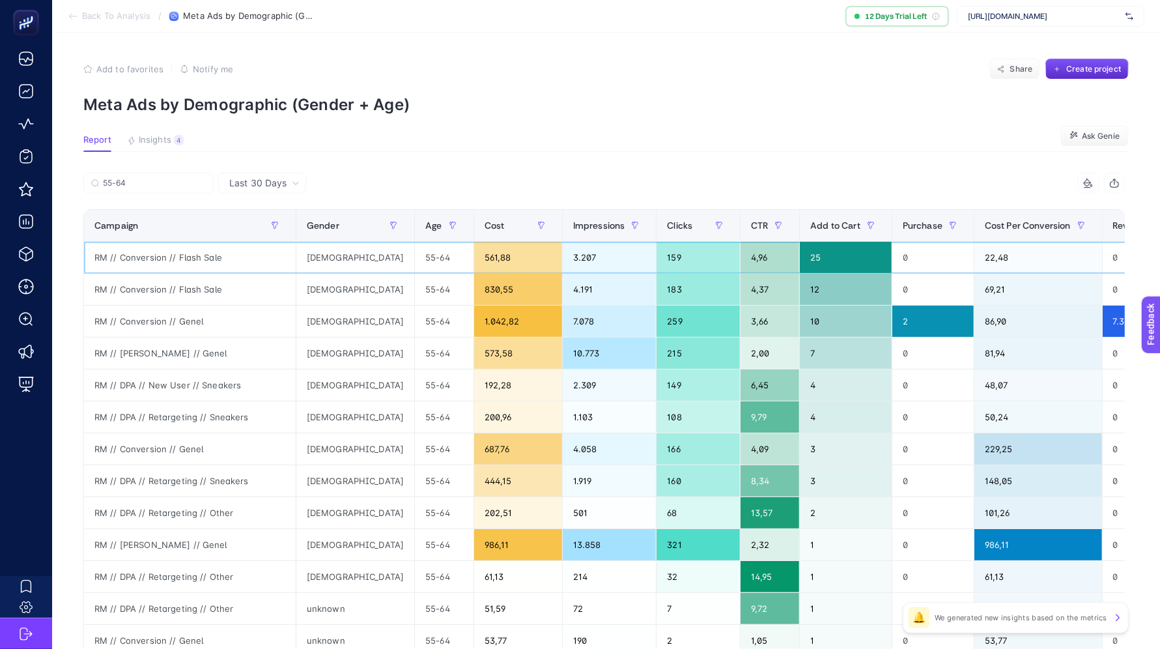
click at [151, 255] on div "RM // Conversion // Flash Sale" at bounding box center [190, 257] width 212 height 31
click at [886, 328] on div "7.324,40" at bounding box center [1143, 320] width 83 height 31
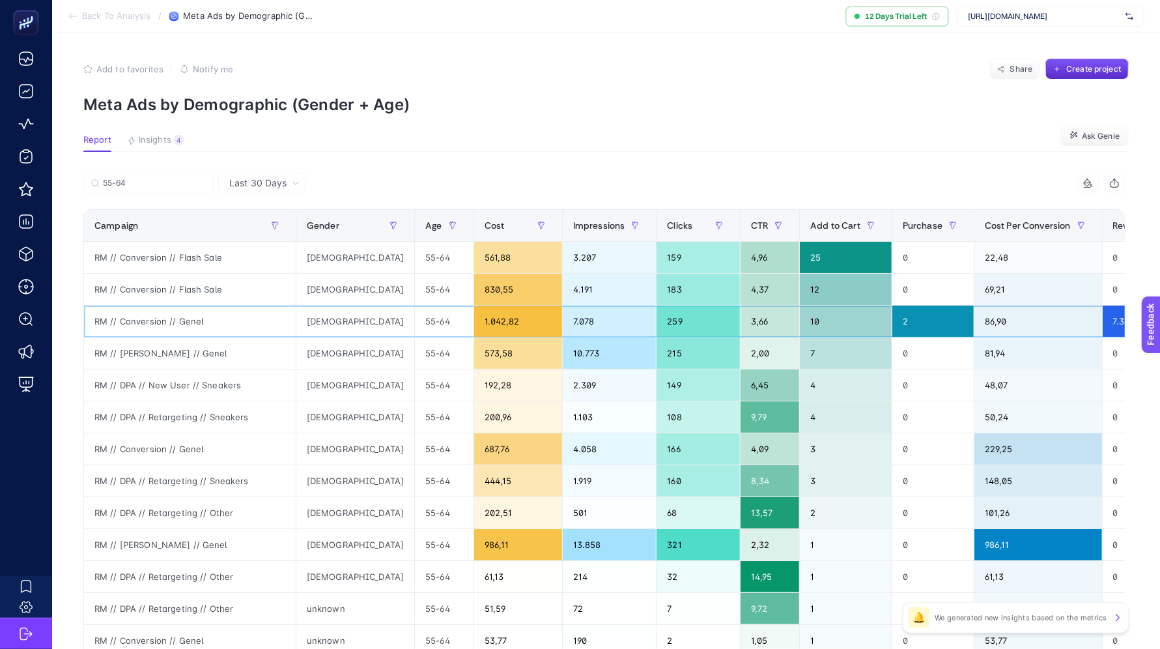
click at [886, 328] on div "7.324,40" at bounding box center [1143, 320] width 83 height 31
click at [97, 18] on span "Back To Analysis" at bounding box center [116, 16] width 68 height 10
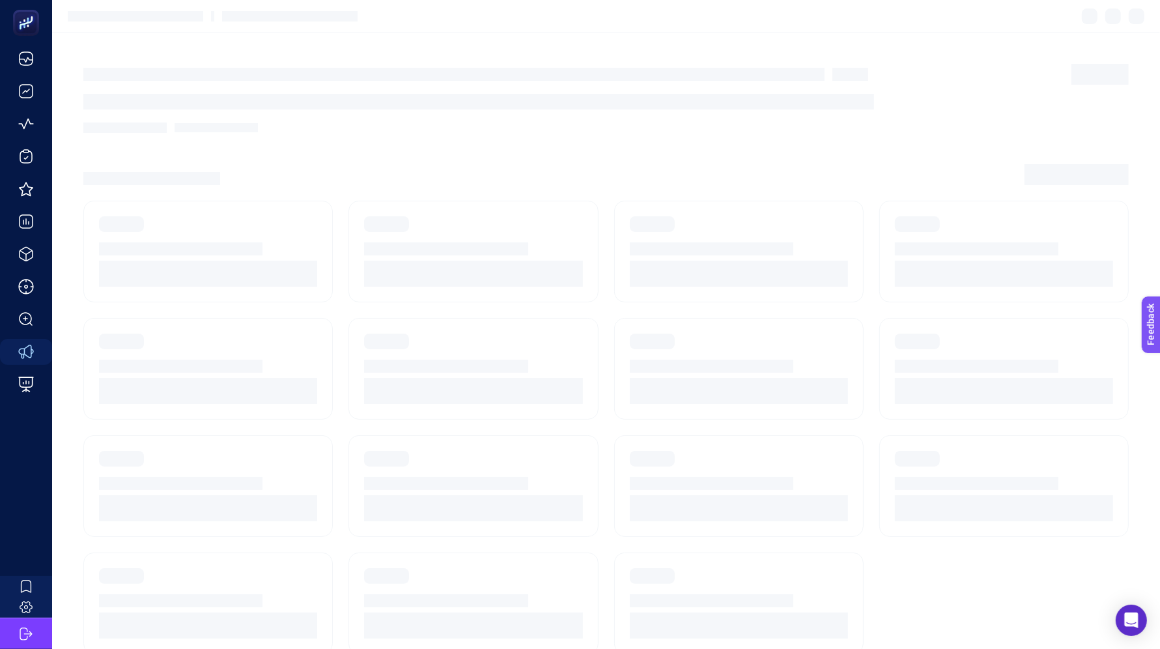
scroll to position [12, 0]
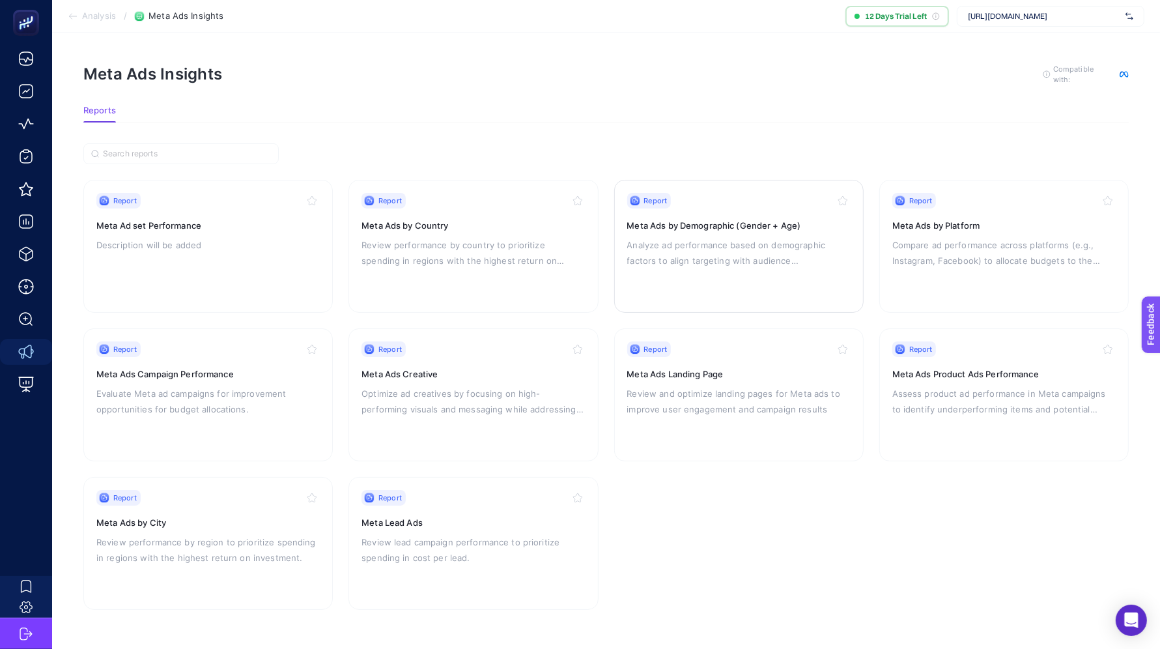
click at [778, 218] on div "Report Meta Ads by Demographic (Gender + Age) Analyze ad performance based on d…" at bounding box center [738, 246] width 223 height 107
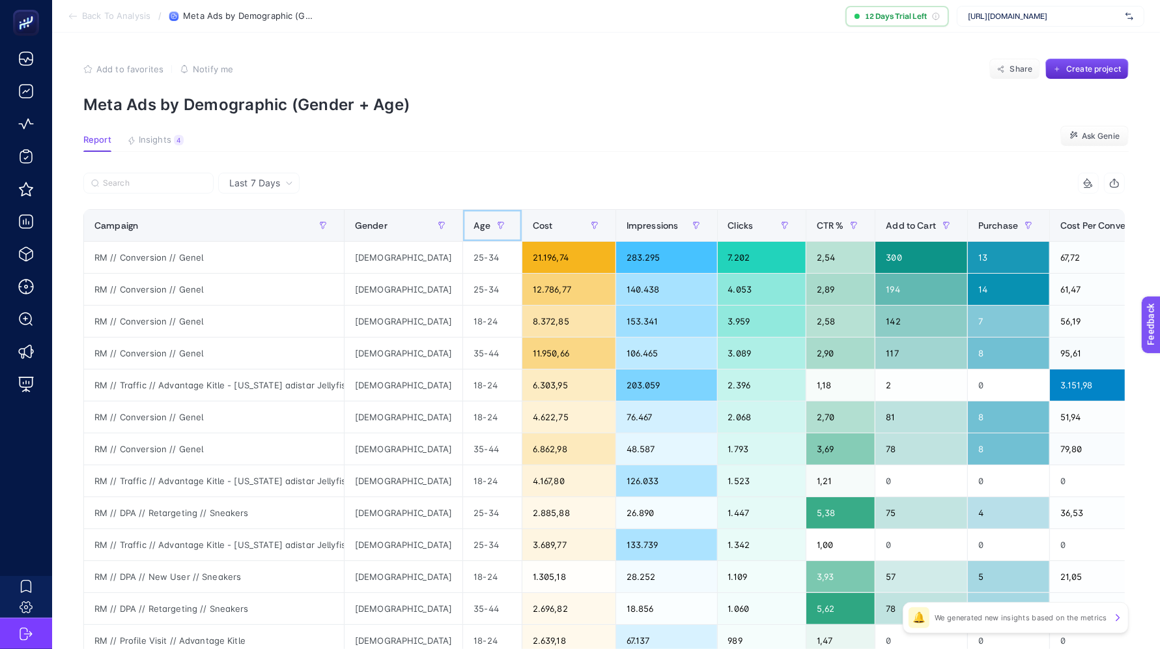
click at [473, 225] on span "Age" at bounding box center [481, 225] width 16 height 10
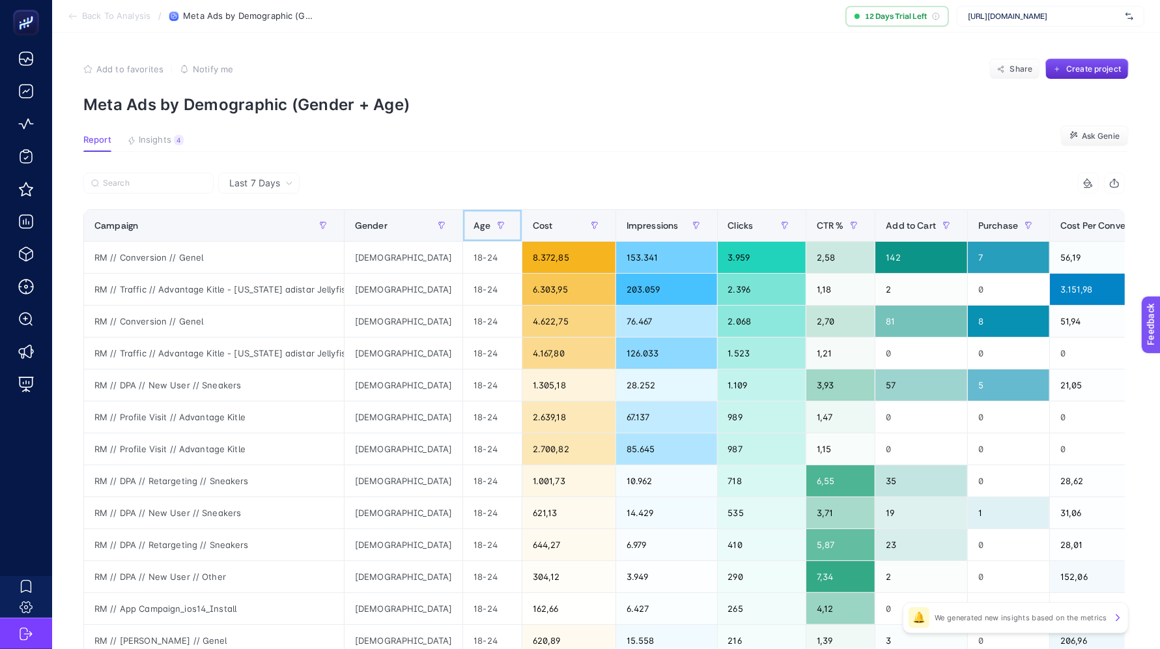
click at [473, 225] on span "Age" at bounding box center [481, 225] width 16 height 10
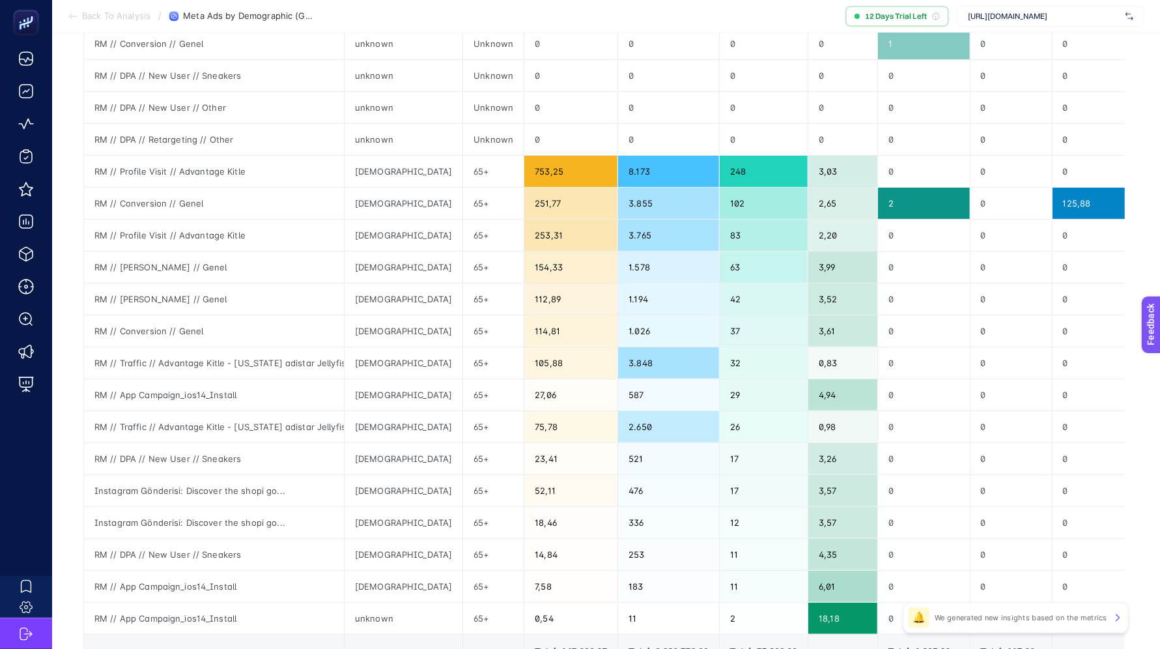
scroll to position [311, 0]
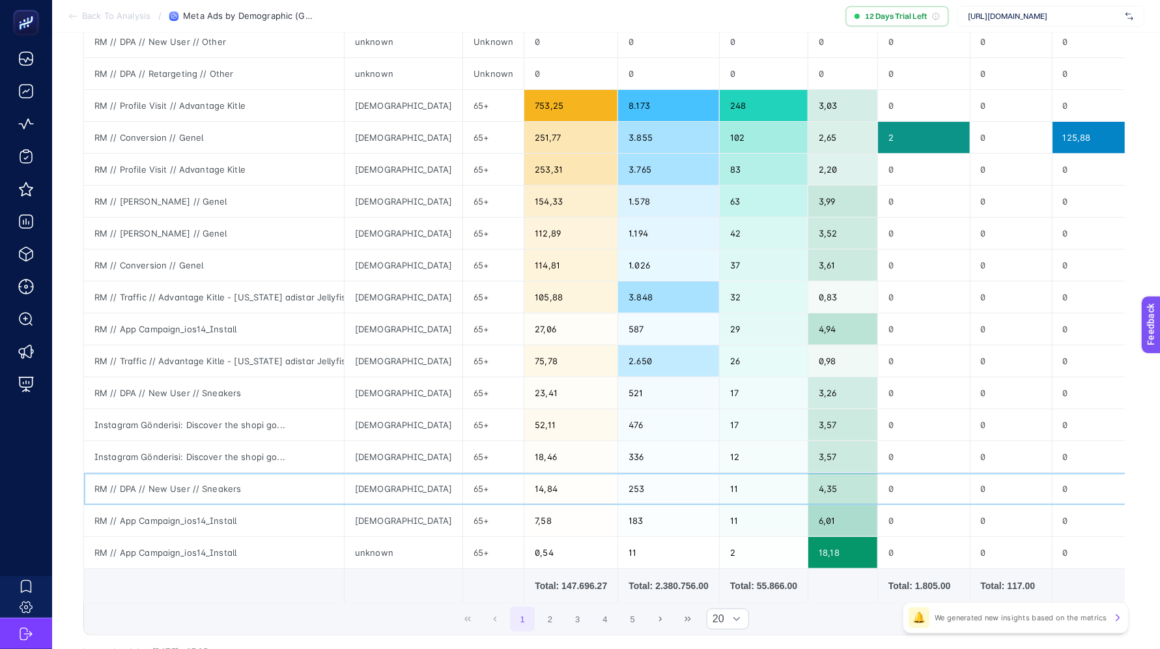
click at [120, 483] on div "RM // DPA // New User // Sneakers" at bounding box center [214, 488] width 260 height 31
copy div "DPA"
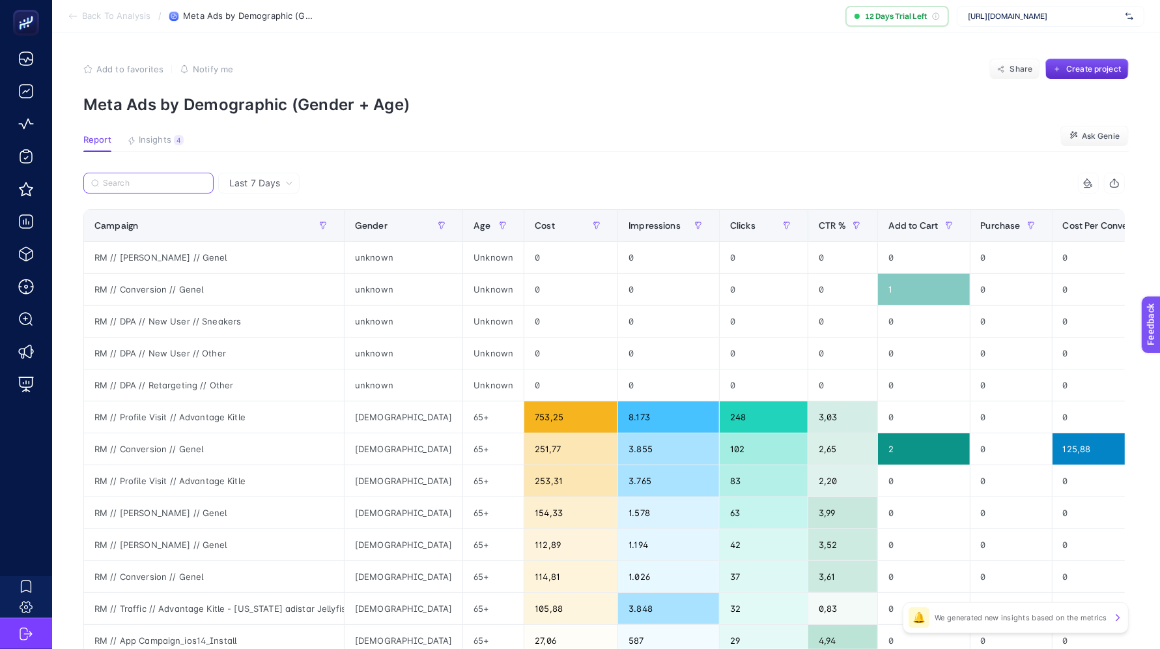
click at [138, 184] on input "Search" at bounding box center [154, 183] width 103 height 10
paste input "DPA"
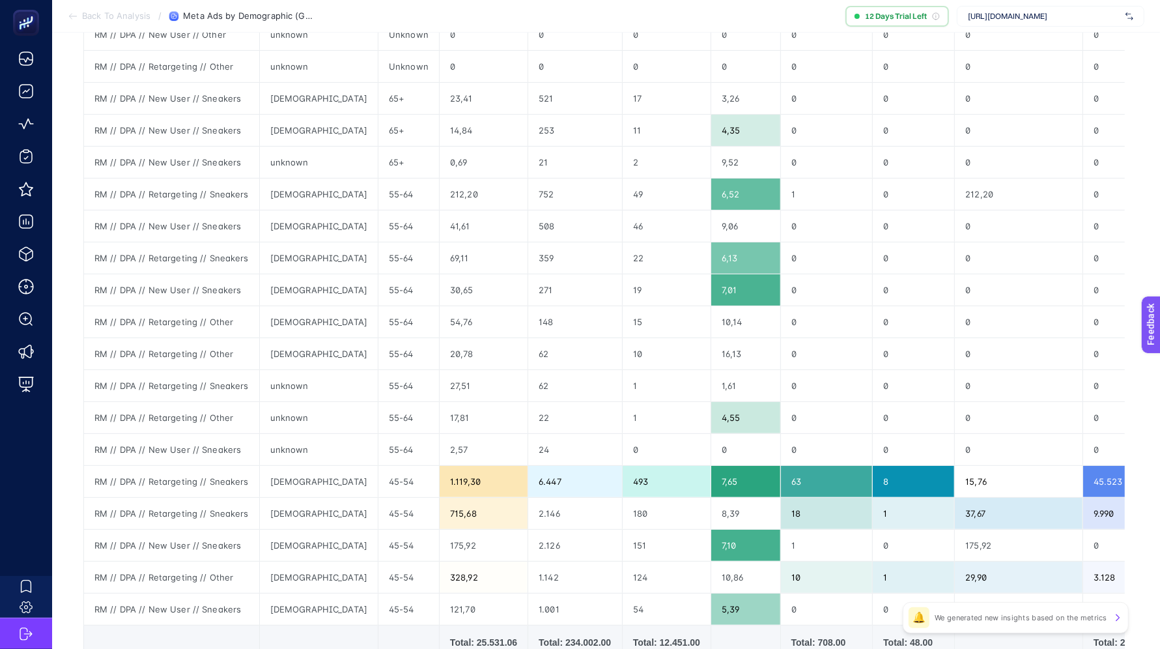
scroll to position [408, 0]
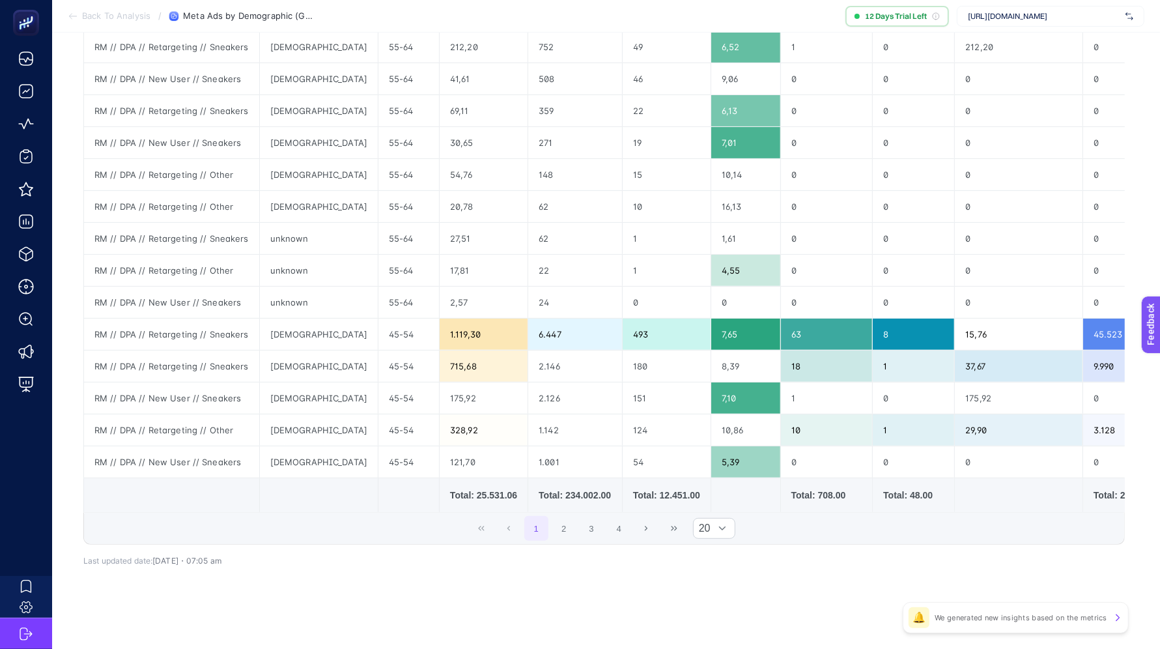
type input "DPA"
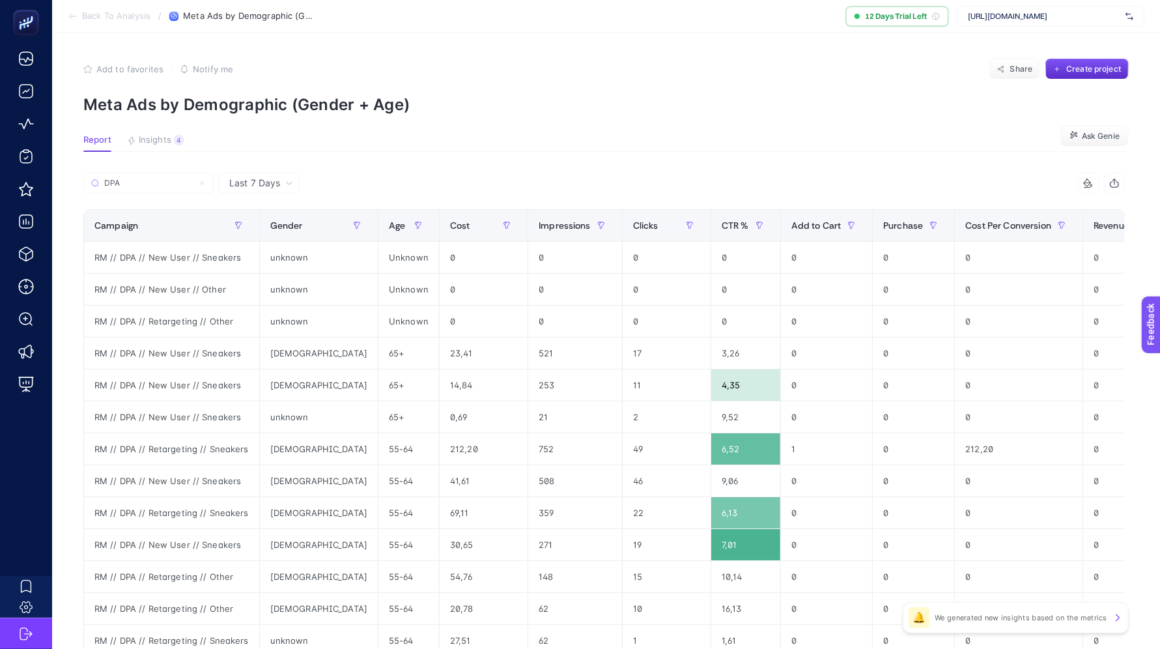
click at [112, 20] on span "Back To Analysis" at bounding box center [116, 16] width 68 height 10
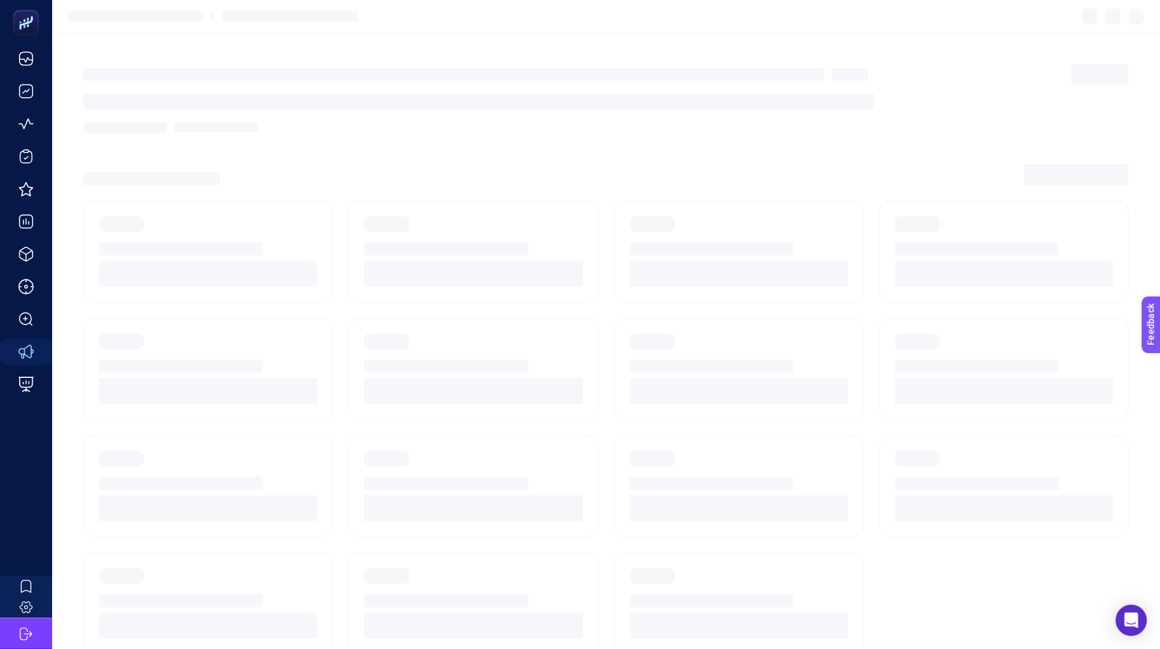
scroll to position [12, 0]
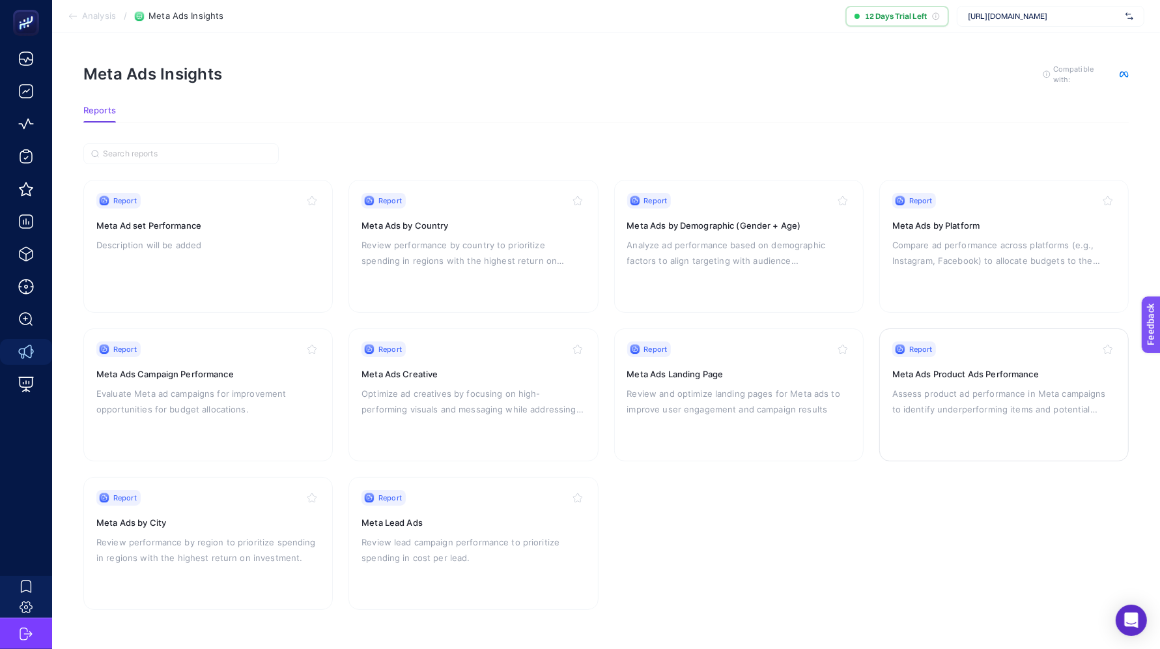
click at [886, 385] on p "Assess product ad performance in Meta campaigns to identify underperforming ite…" at bounding box center [1003, 400] width 223 height 31
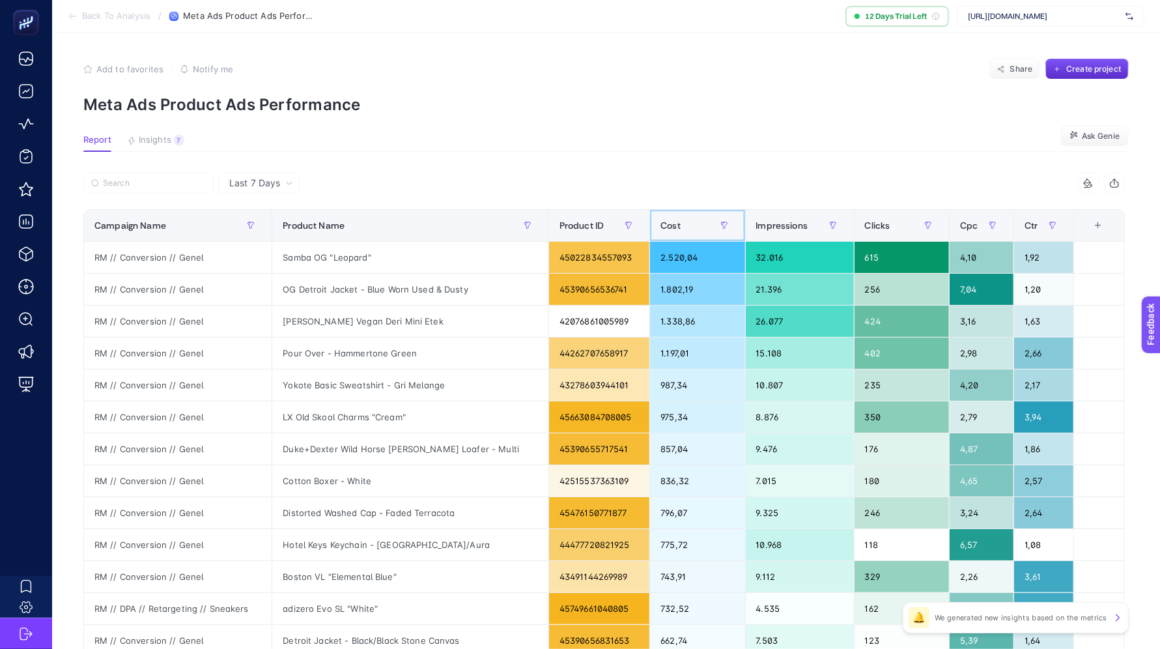
click at [661, 216] on div "Cost" at bounding box center [697, 225] width 74 height 21
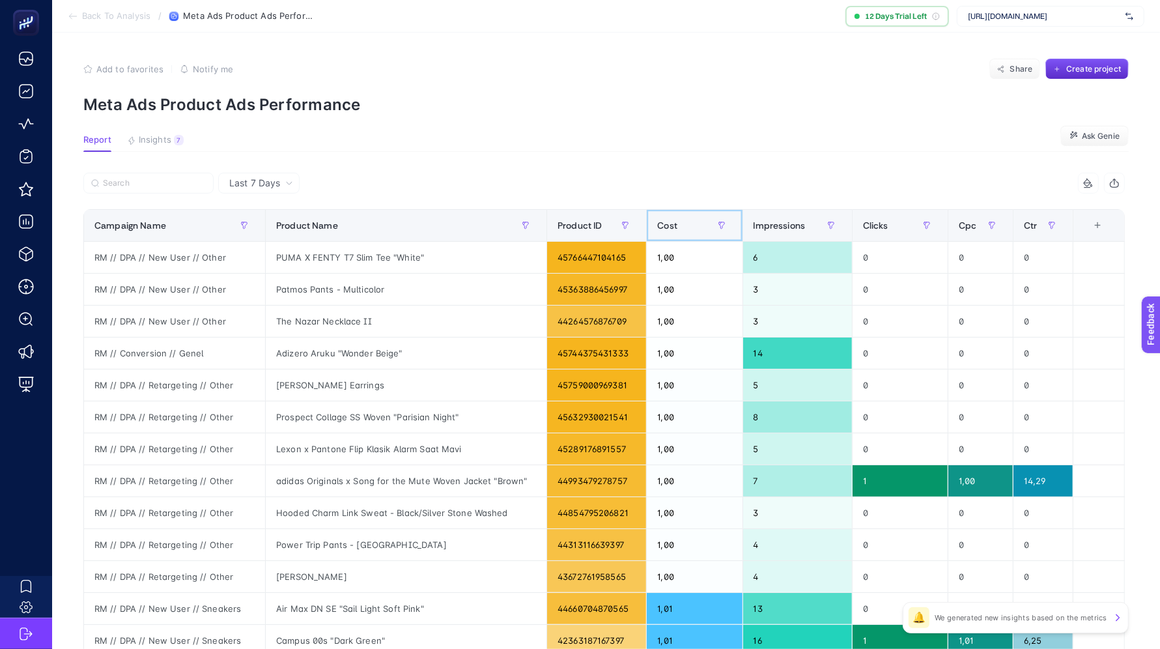
click at [661, 216] on div "Cost" at bounding box center [694, 225] width 74 height 21
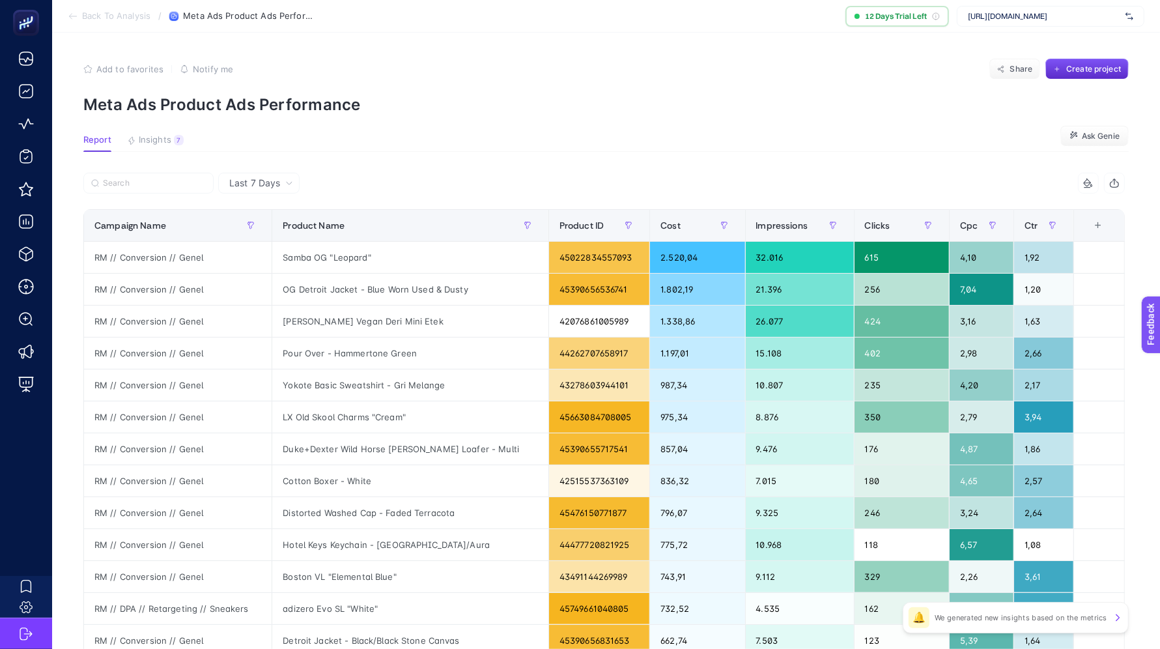
click at [244, 186] on span "Last 7 Days" at bounding box center [254, 182] width 51 height 13
click at [271, 186] on span "Last 7 Days" at bounding box center [254, 182] width 51 height 13
click at [273, 181] on span "Last 7 Days" at bounding box center [254, 182] width 51 height 13
click at [324, 248] on div "Samba OG "Leopard"" at bounding box center [410, 257] width 276 height 31
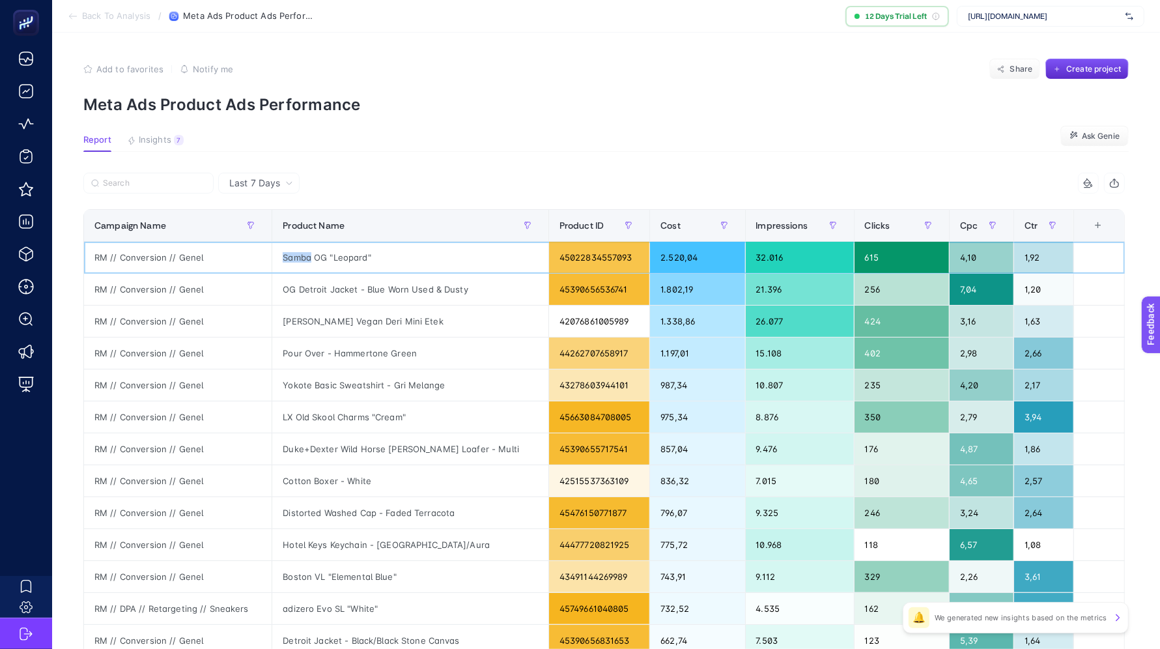
click at [323, 248] on div "Samba OG "Leopard"" at bounding box center [410, 257] width 276 height 31
click at [320, 252] on div "Samba OG "Leopard"" at bounding box center [410, 257] width 276 height 31
copy tr "Samba OG "Leopard""
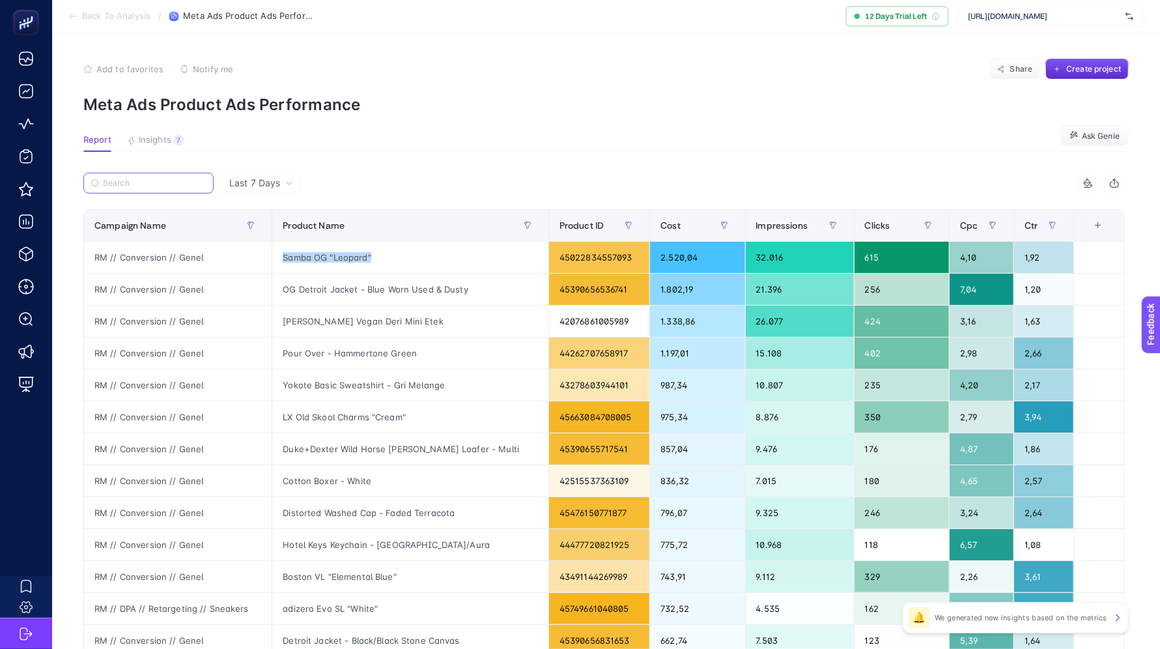
click at [134, 178] on input "Search" at bounding box center [154, 183] width 103 height 10
paste input "Handball Spezial W "Earth Strata Gum""
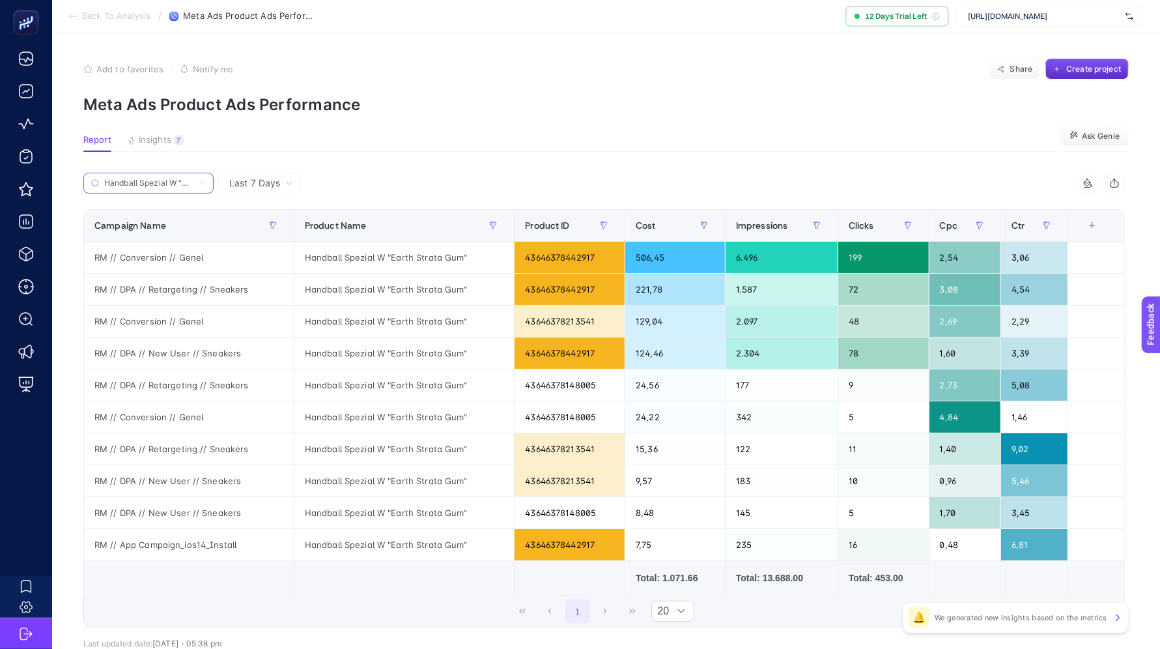
scroll to position [0, 57]
type input "Handball Spezial W "Earth Strata Gum""
drag, startPoint x: 158, startPoint y: 182, endPoint x: 335, endPoint y: 182, distance: 177.1
click at [335, 182] on div "Handball Spezial W "Earth Strata Gum"" at bounding box center [343, 187] width 521 height 29
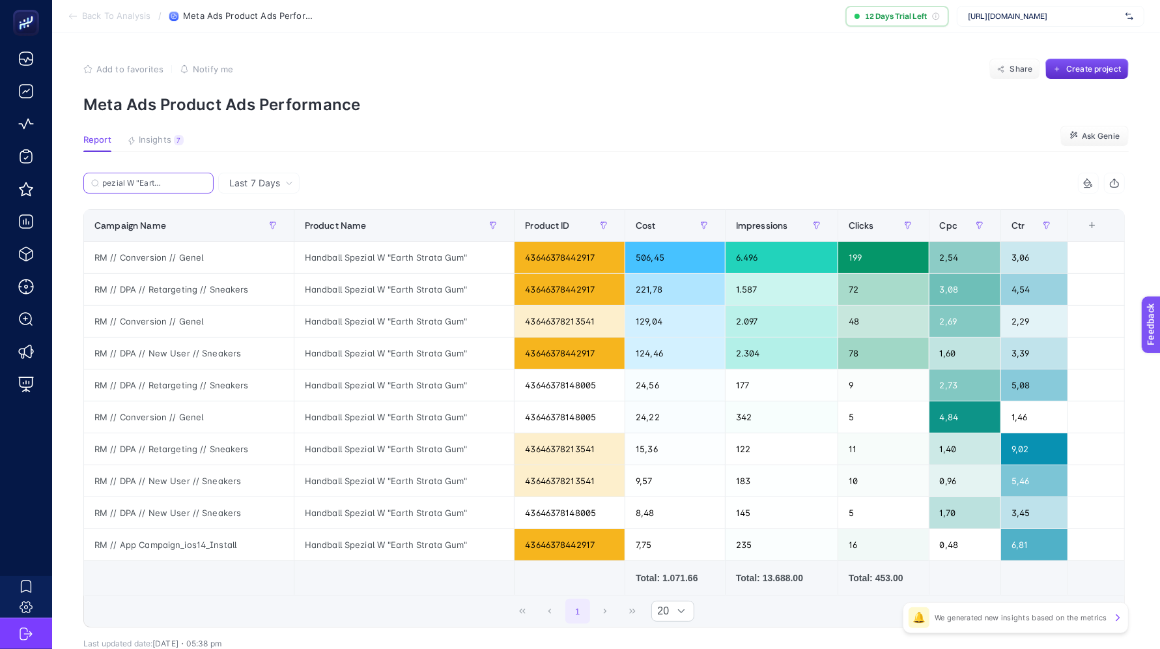
scroll to position [0, 42]
click at [688, 581] on div "Total: 1.071.66" at bounding box center [675, 577] width 79 height 13
click at [688, 580] on div "Total: 1.071.66" at bounding box center [675, 577] width 79 height 13
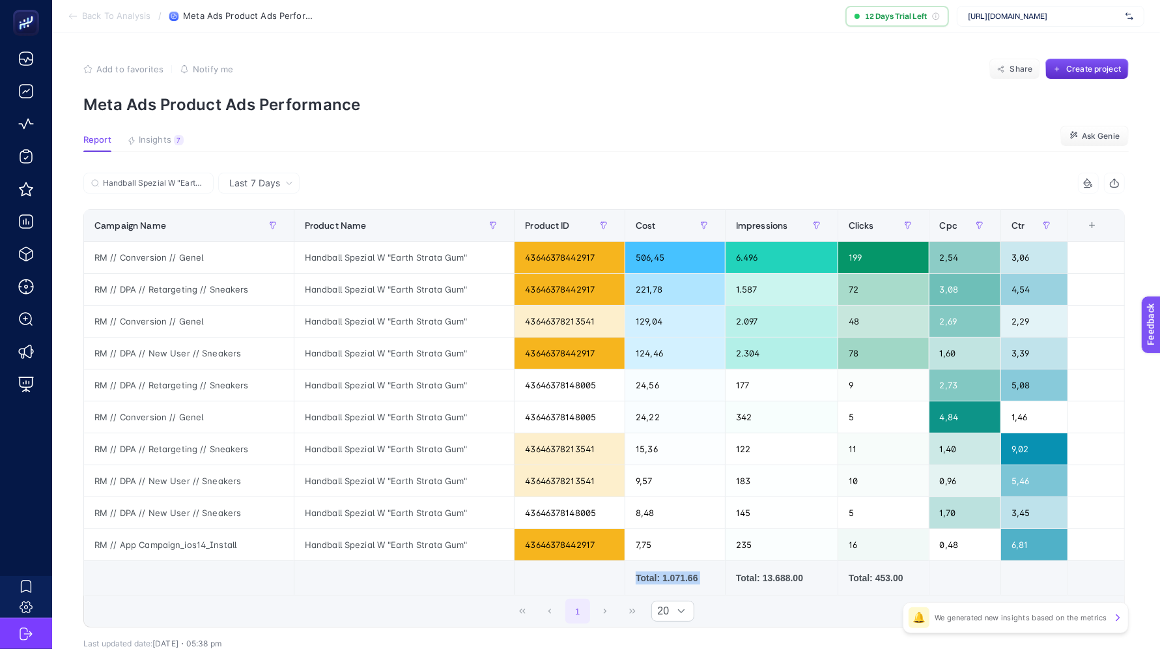
click at [688, 580] on div "Total: 1.071.66" at bounding box center [675, 577] width 79 height 13
click at [175, 447] on div "RM // DPA // Retargeting // Sneakers" at bounding box center [189, 448] width 210 height 31
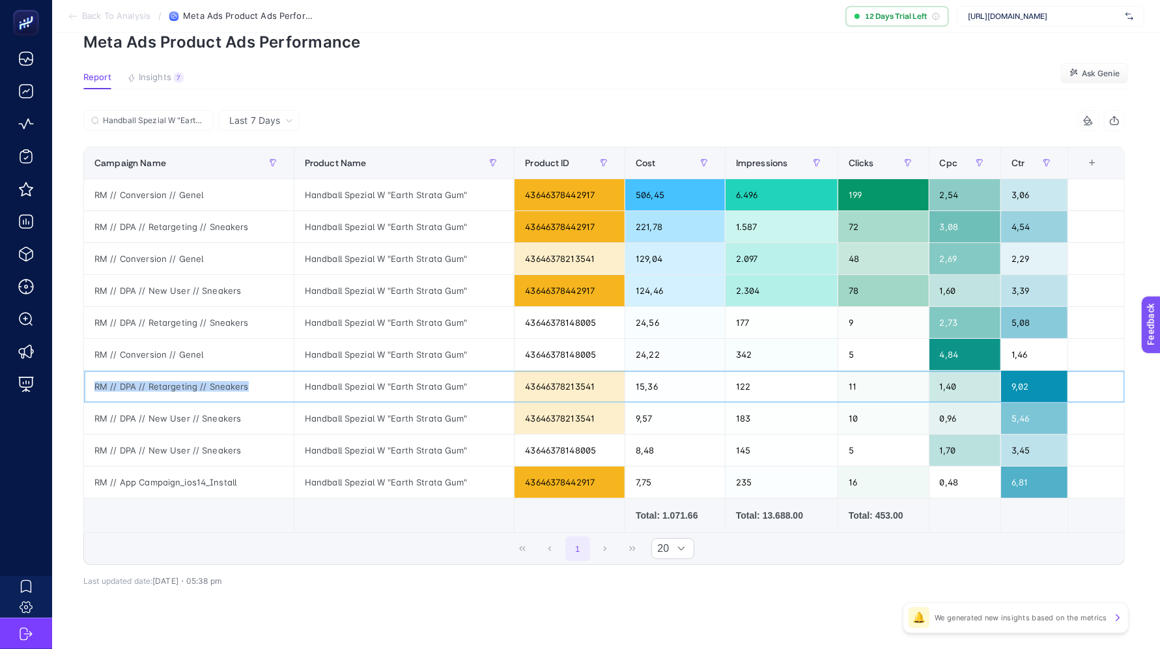
scroll to position [63, 0]
click at [197, 225] on div "RM // DPA // Retargeting // Sneakers" at bounding box center [189, 226] width 210 height 31
click at [343, 227] on div "Handball Spezial W "Earth Strata Gum"" at bounding box center [404, 226] width 220 height 31
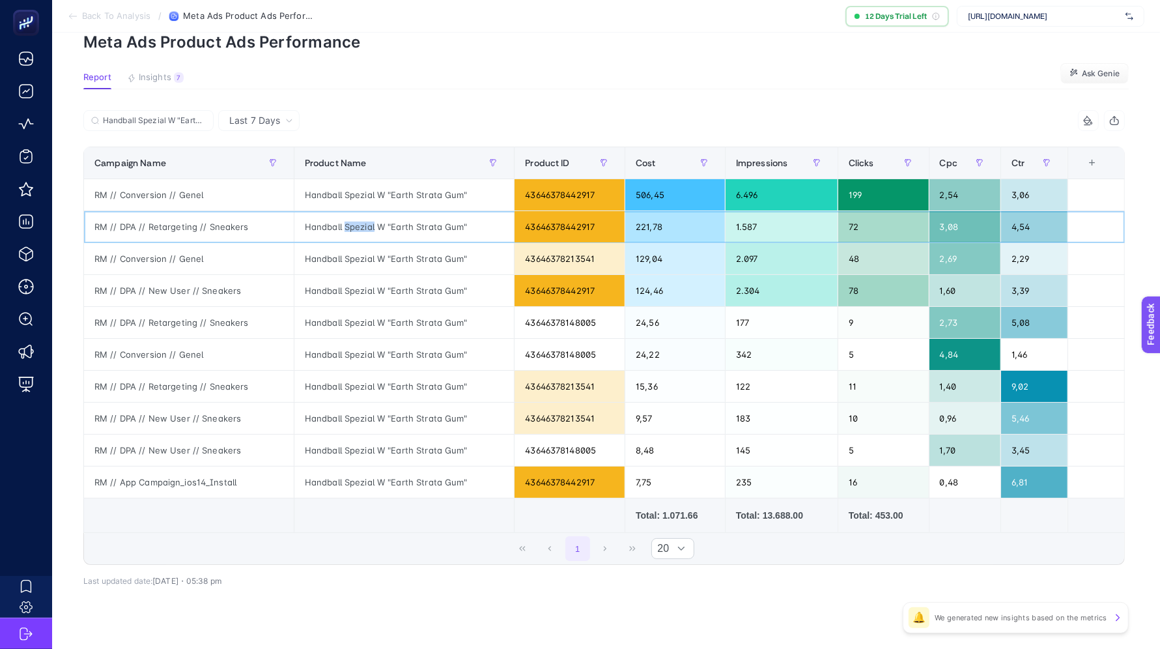
click at [343, 227] on div "Handball Spezial W "Earth Strata Gum"" at bounding box center [404, 226] width 220 height 31
click at [360, 266] on div "Handball Spezial W "Earth Strata Gum"" at bounding box center [404, 258] width 220 height 31
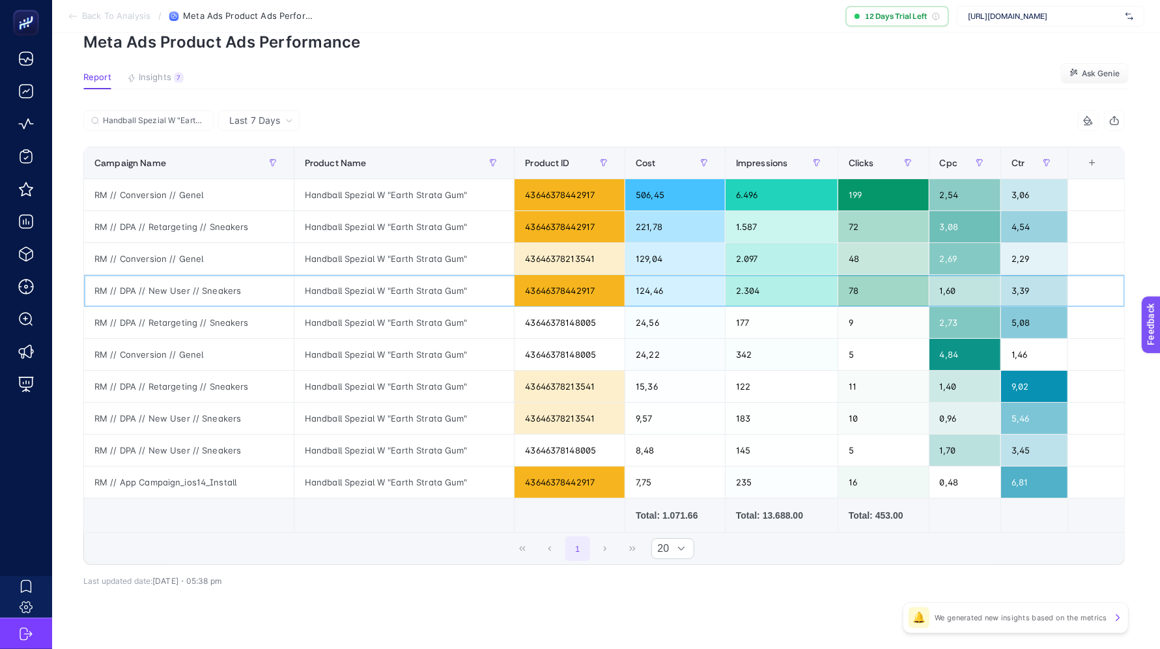
click at [359, 280] on div "Handball Spezial W "Earth Strata Gum"" at bounding box center [404, 290] width 220 height 31
click at [346, 344] on div "Handball Spezial W "Earth Strata Gum"" at bounding box center [404, 354] width 220 height 31
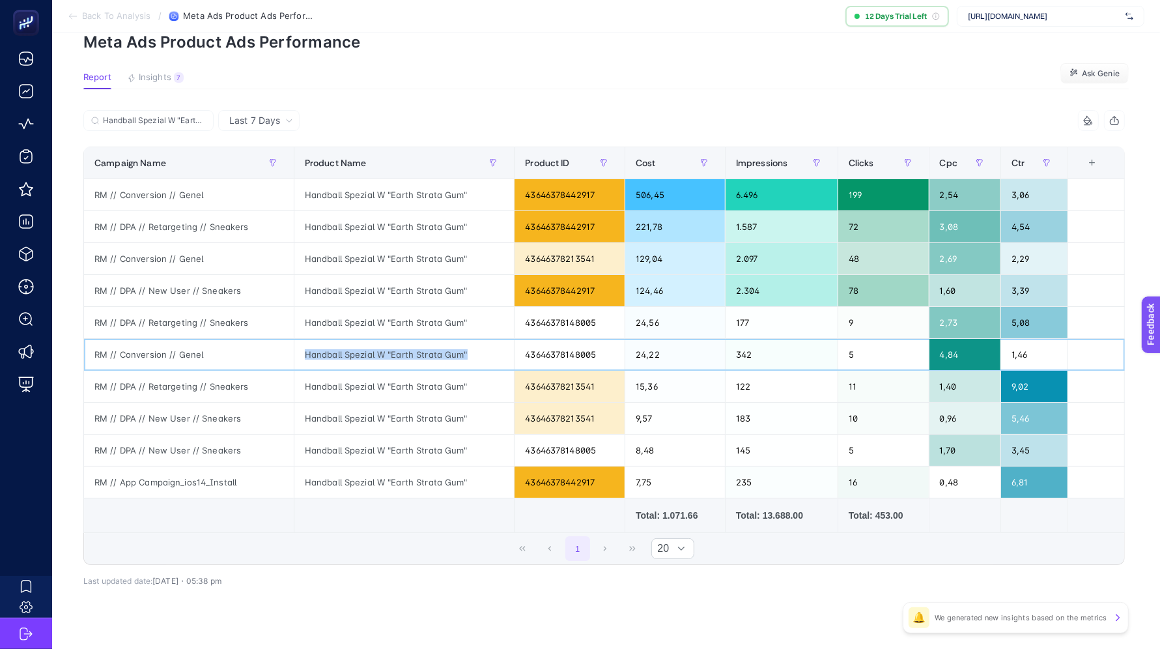
click at [346, 344] on div "Handball Spezial W "Earth Strata Gum"" at bounding box center [404, 354] width 220 height 31
click at [352, 311] on div "Handball Spezial W "Earth Strata Gum"" at bounding box center [404, 322] width 220 height 31
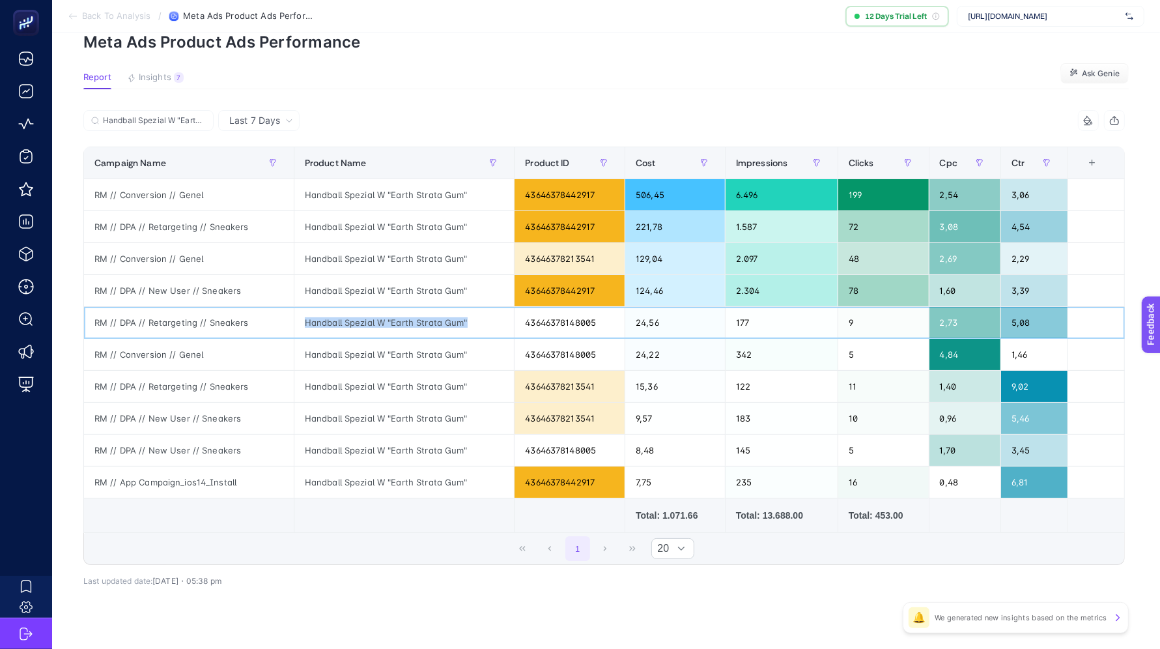
click at [352, 311] on div "Handball Spezial W "Earth Strata Gum"" at bounding box center [404, 322] width 220 height 31
click at [367, 325] on div "Handball Spezial W "Earth Strata Gum"" at bounding box center [404, 322] width 220 height 31
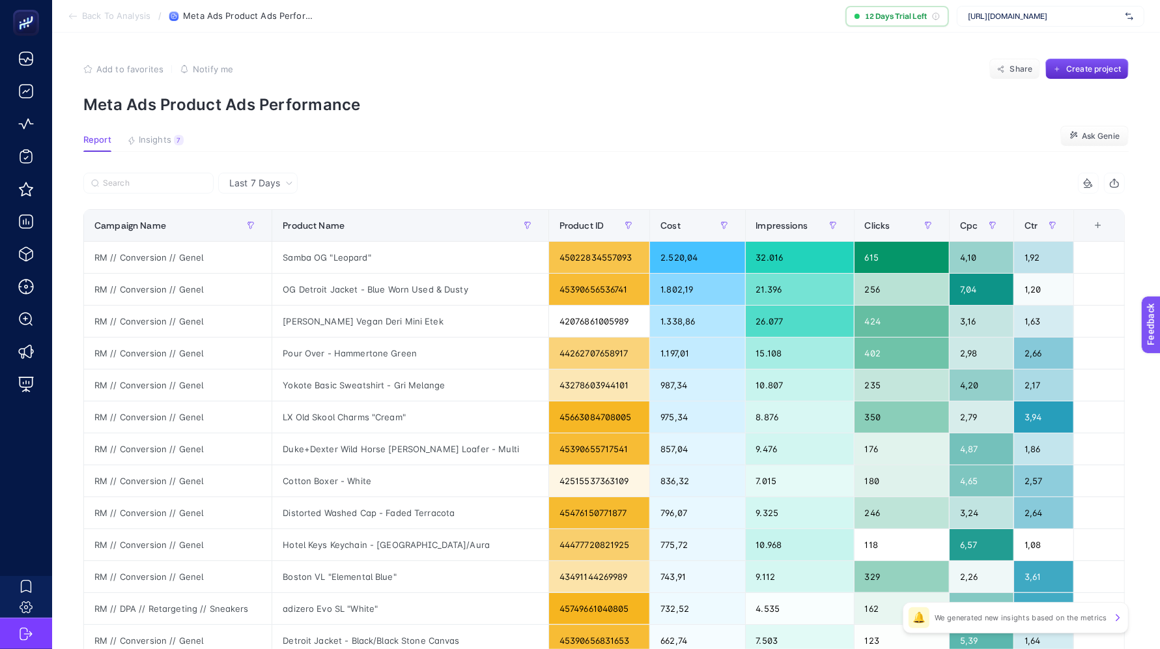
click at [112, 21] on span "Back To Analysis" at bounding box center [116, 16] width 68 height 10
click at [116, 13] on span "Back To Analysis" at bounding box center [116, 16] width 68 height 10
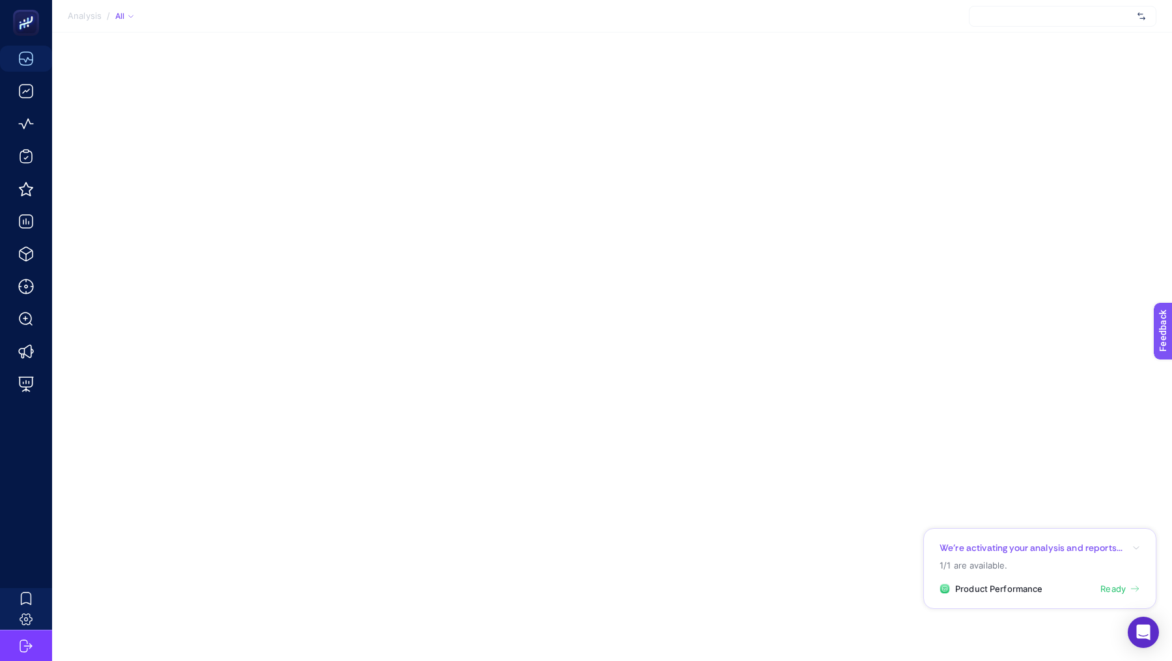
click at [1111, 592] on span "Ready" at bounding box center [1112, 589] width 25 height 13
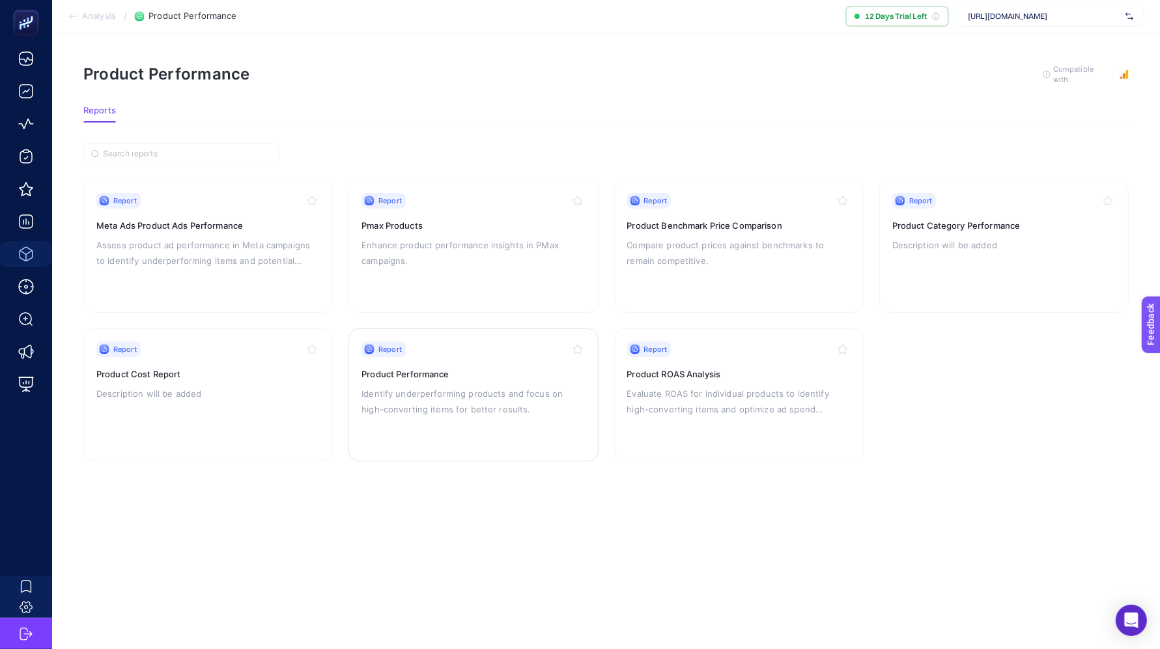
click at [397, 382] on div "Report Product Performance Identify underperforming products and focus on high-…" at bounding box center [472, 394] width 223 height 107
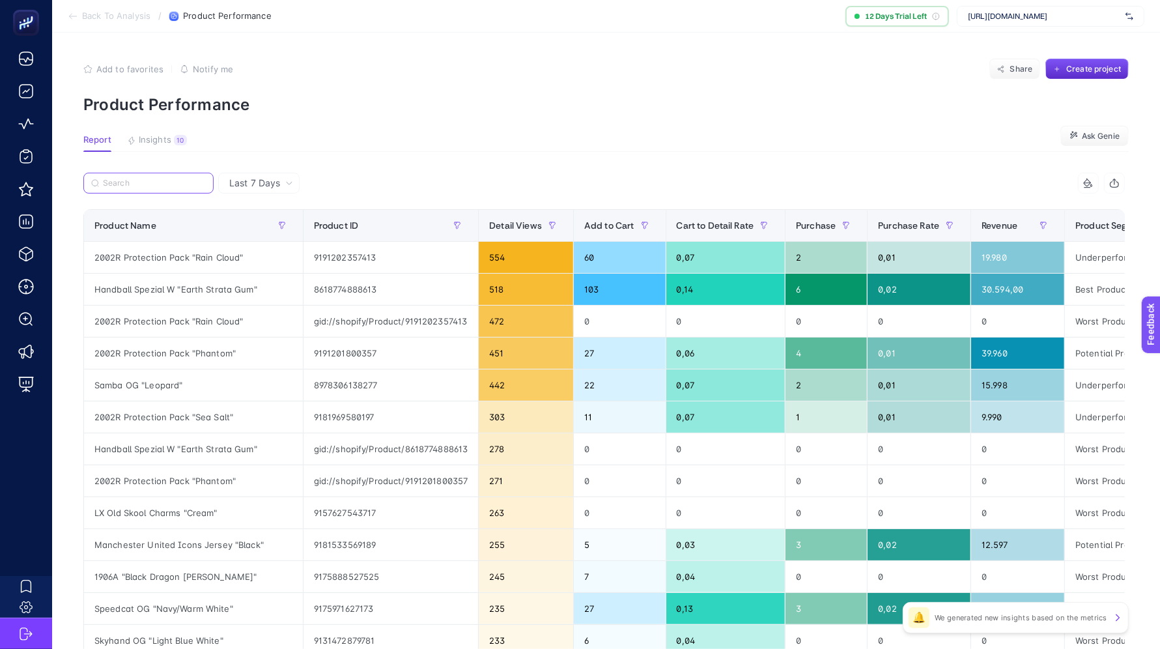
click at [149, 179] on input "Search" at bounding box center [154, 183] width 103 height 10
paste input "Samba OG "Leopard""
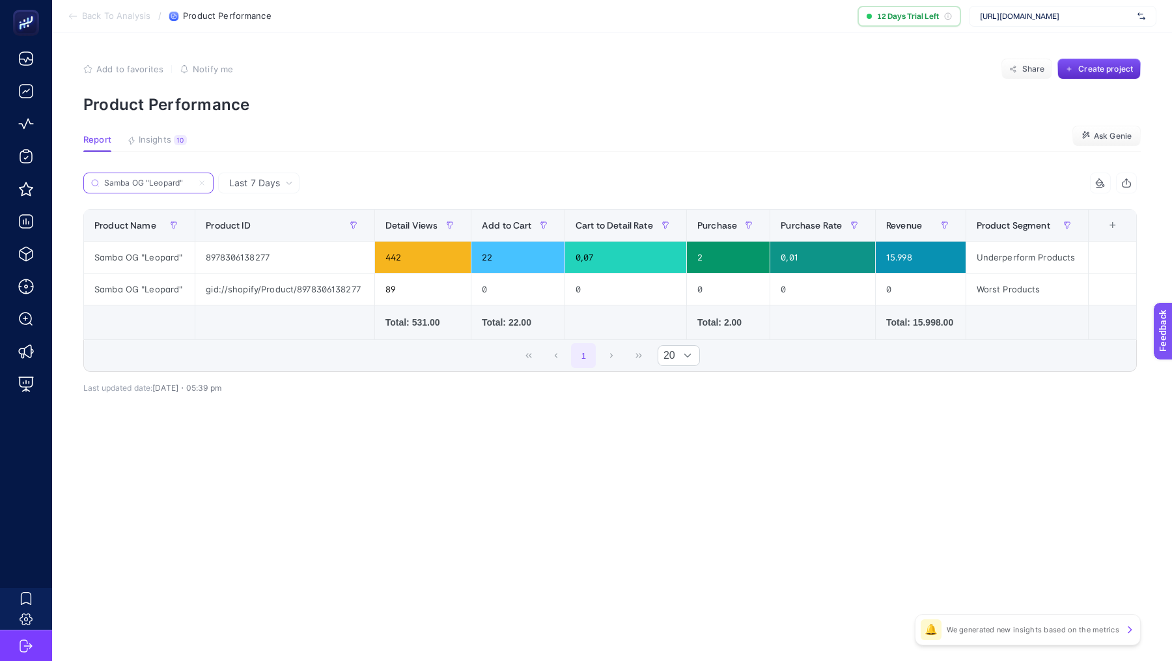
type input "Samba OG "Leopard""
click at [259, 180] on span "Last 7 Days" at bounding box center [254, 182] width 51 height 13
click at [255, 245] on li "Last 30 Days" at bounding box center [259, 256] width 74 height 23
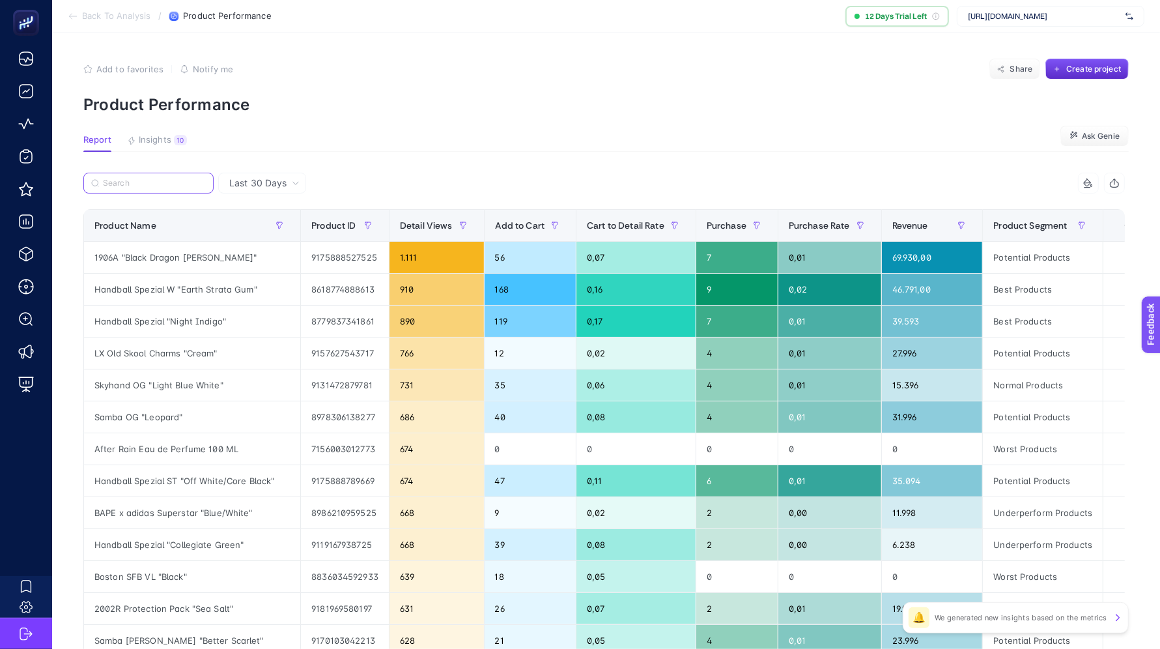
click at [168, 182] on input "Search" at bounding box center [154, 183] width 103 height 10
paste input "Samba OG "Leopard""
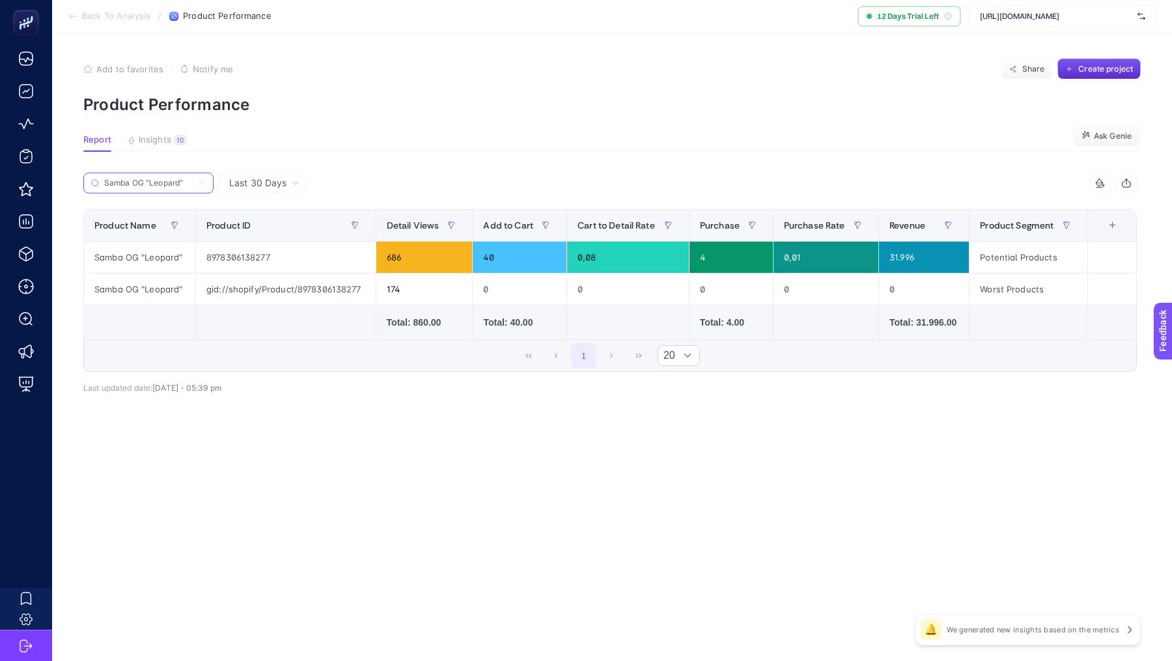
type input "Samba OG "Leopard""
click at [904, 257] on div "31.996" at bounding box center [924, 257] width 90 height 31
click at [167, 179] on input "Samba OG "Leopard"" at bounding box center [154, 183] width 103 height 10
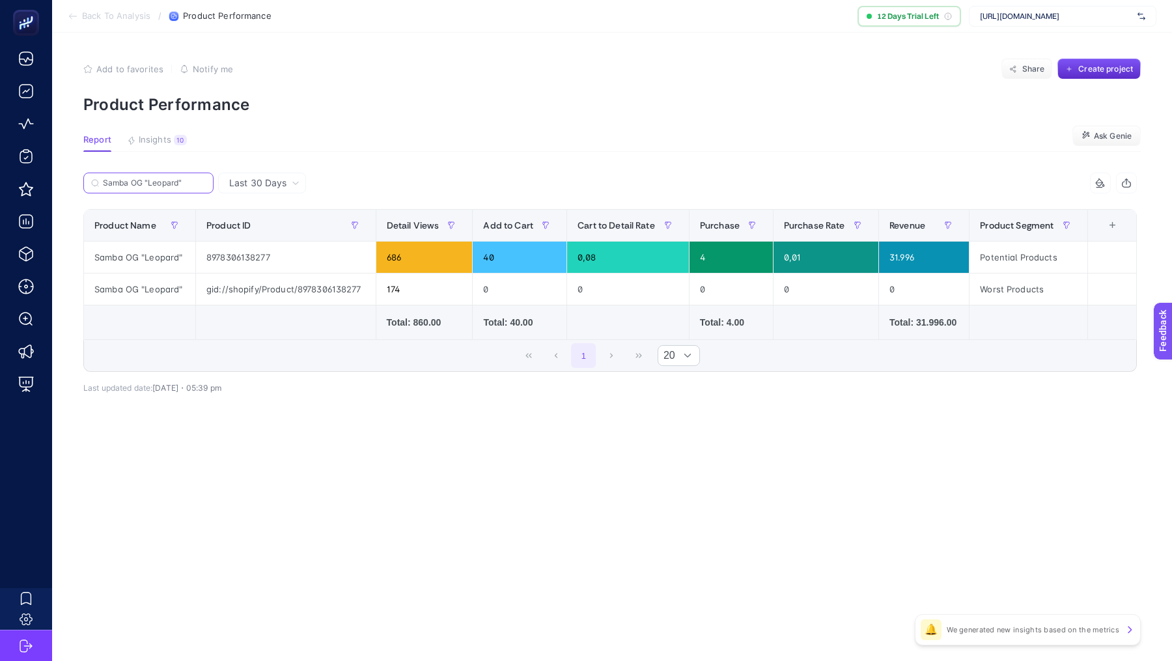
click at [167, 179] on input "Samba OG "Leopard"" at bounding box center [154, 183] width 103 height 10
click at [167, 179] on input "Samba OG "Leopard"" at bounding box center [148, 183] width 89 height 10
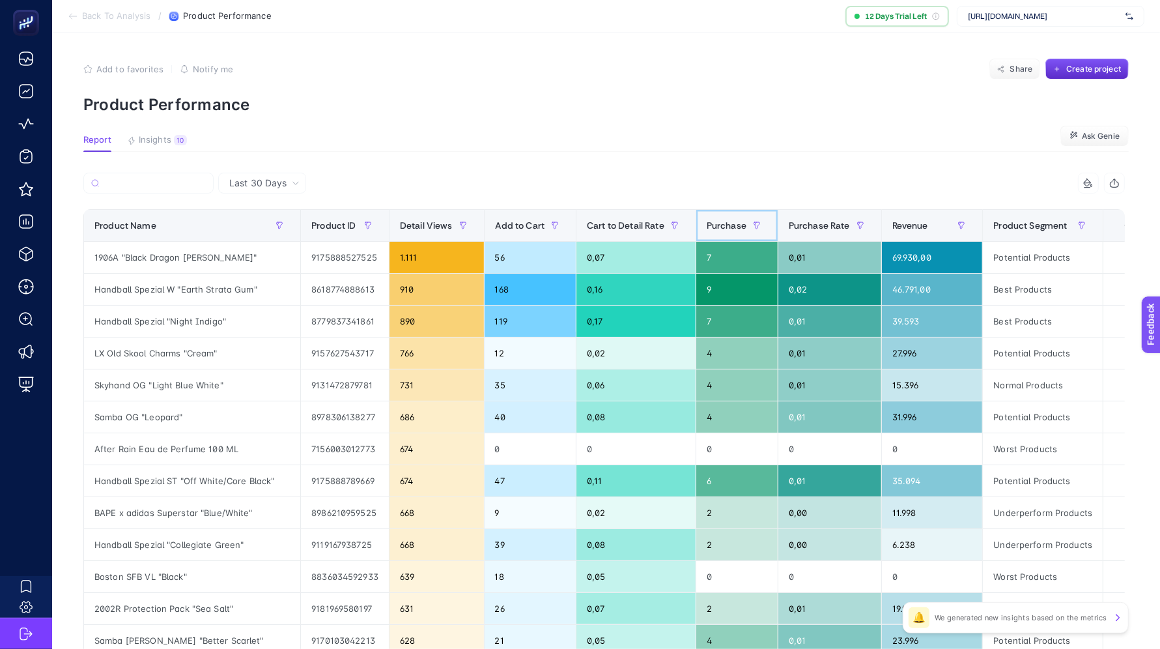
click at [707, 220] on span "Purchase" at bounding box center [727, 225] width 40 height 10
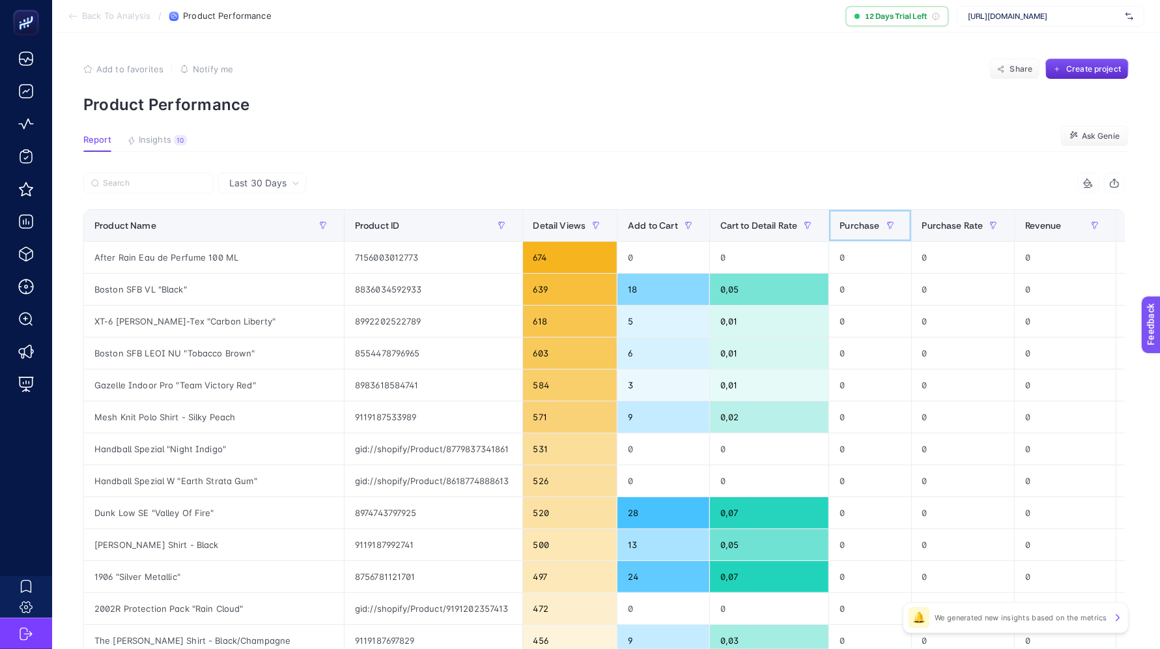
click at [856, 226] on span "Purchase" at bounding box center [859, 225] width 40 height 10
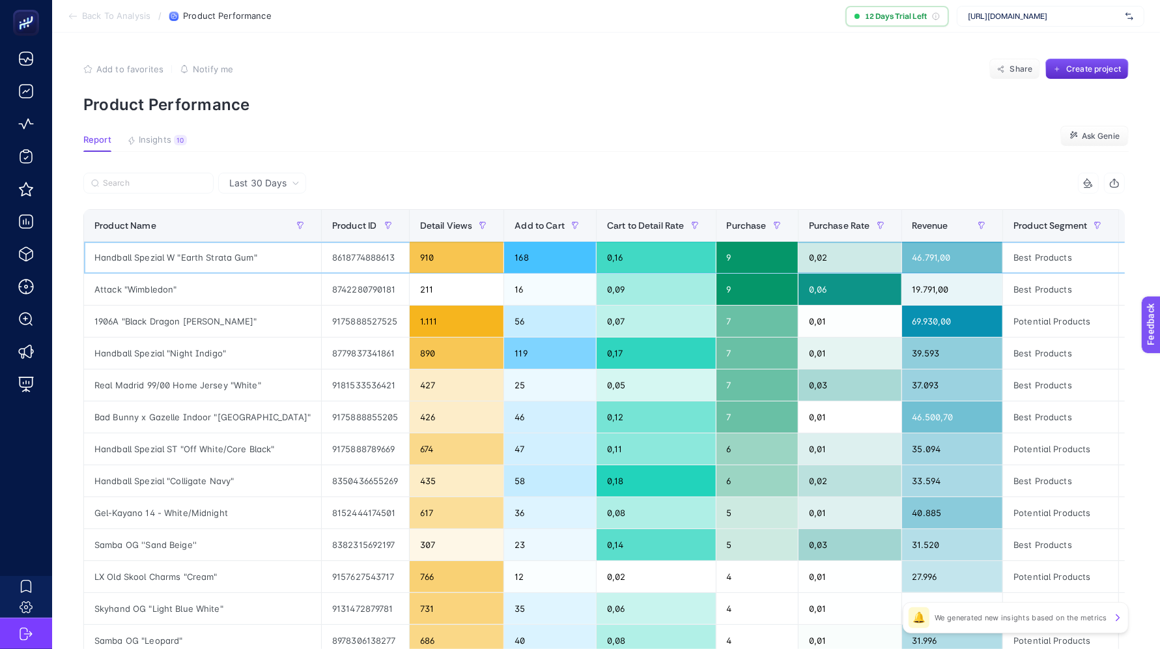
click at [173, 258] on div "Handball Spezial W "Earth Strata Gum"" at bounding box center [202, 257] width 237 height 31
copy tr "Handball Spezial W "Earth Strata Gum""
click at [299, 186] on div "Last 30 Days" at bounding box center [264, 182] width 81 height 9
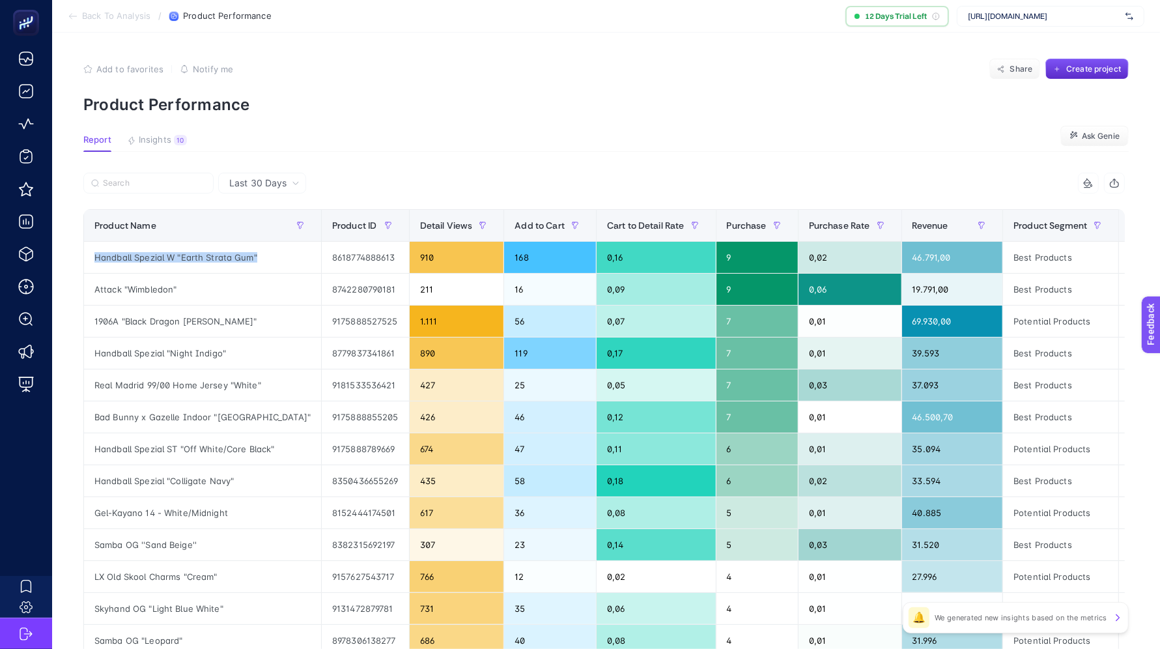
click at [281, 185] on span "Last 30 Days" at bounding box center [257, 182] width 57 height 13
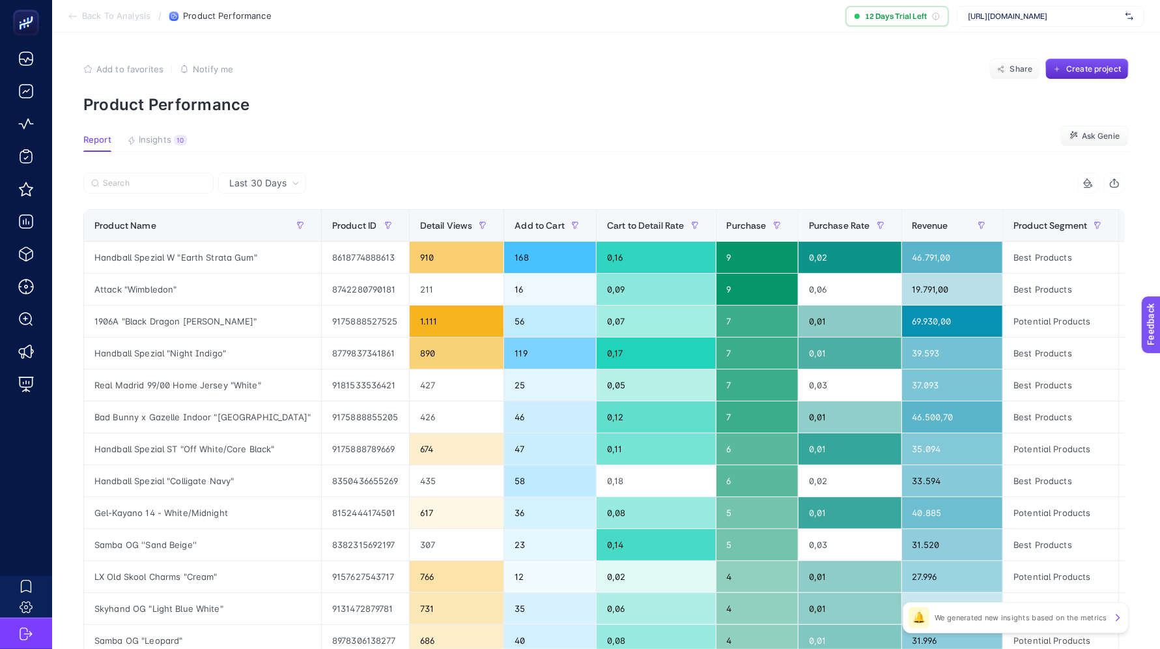
click at [272, 180] on span "Last 30 Days" at bounding box center [257, 182] width 57 height 13
click at [273, 222] on li "Last 7 Days" at bounding box center [262, 233] width 80 height 23
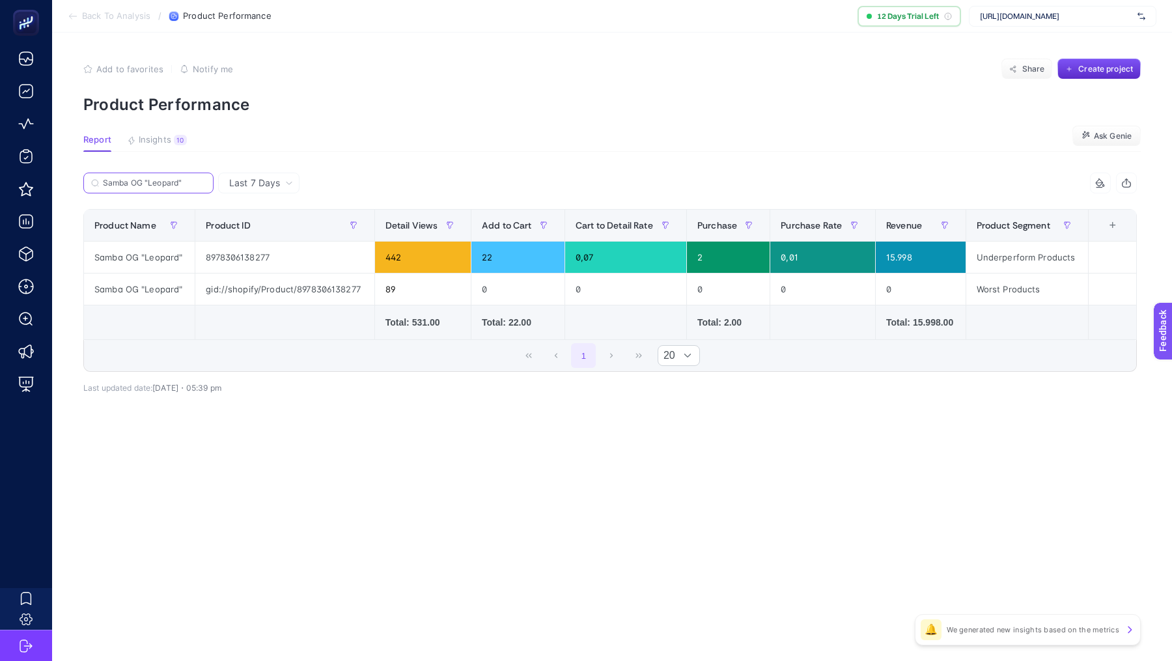
click at [160, 186] on input "Samba OG "Leopard"" at bounding box center [154, 183] width 103 height 10
paste input "Handball Spezial W "Earth Strata Gum"
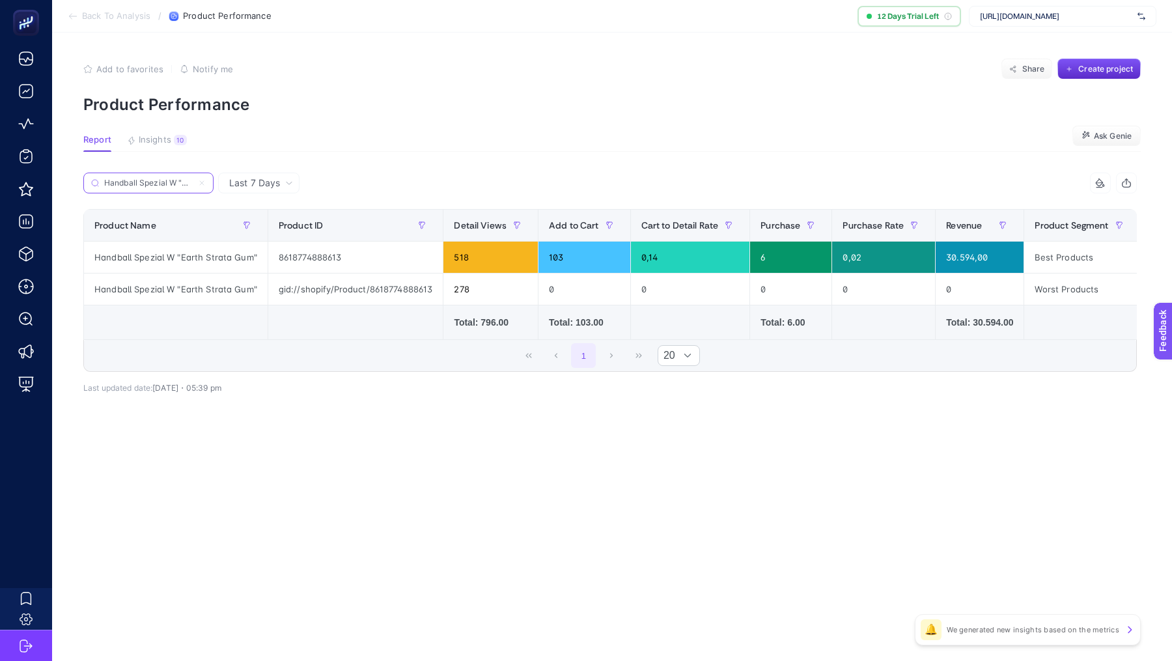
scroll to position [0, 57]
type input "Handball Spezial W "Earth Strata Gum""
click at [147, 176] on label "Handball Spezial W "Earth Strata Gum"" at bounding box center [148, 183] width 130 height 21
click at [147, 178] on input "Handball Spezial W "Earth Strata Gum"" at bounding box center [148, 183] width 89 height 10
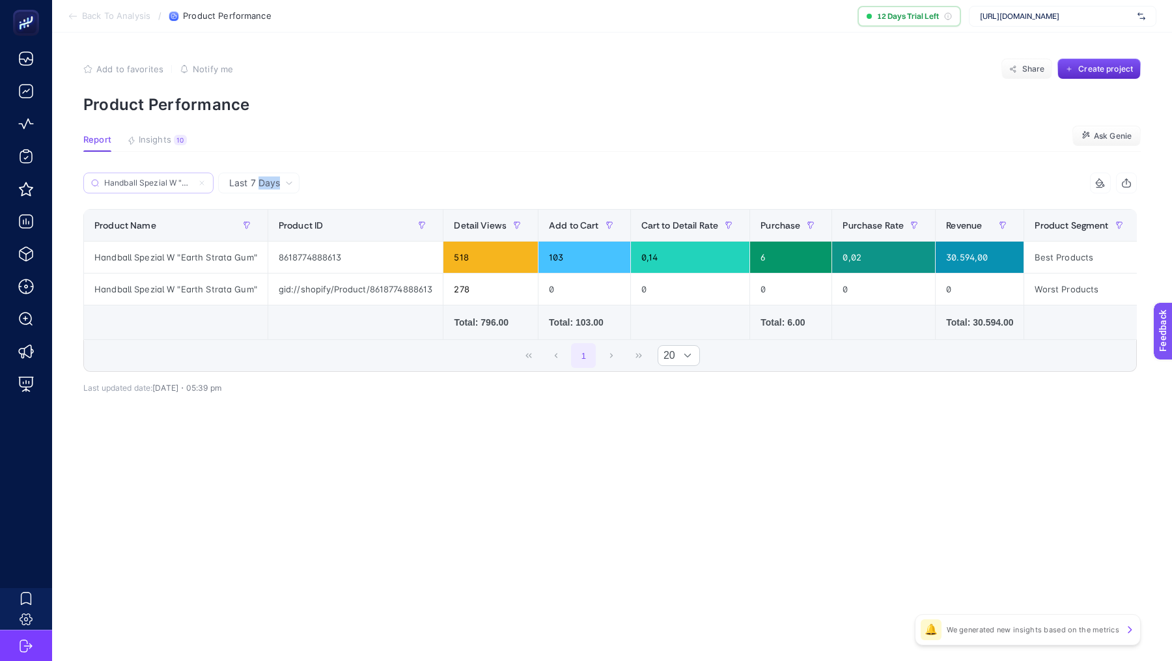
click at [147, 176] on label "Handball Spezial W "Earth Strata Gum"" at bounding box center [148, 183] width 130 height 21
click at [147, 178] on input "Handball Spezial W "Earth Strata Gum"" at bounding box center [148, 183] width 89 height 10
click at [147, 176] on label "Handball Spezial W "Earth Strata Gum"" at bounding box center [148, 183] width 130 height 21
click at [147, 178] on input "Handball Spezial W "Earth Strata Gum"" at bounding box center [148, 183] width 89 height 10
click at [150, 177] on label "Handball Spezial W "Earth Strata Gum"" at bounding box center [148, 183] width 130 height 21
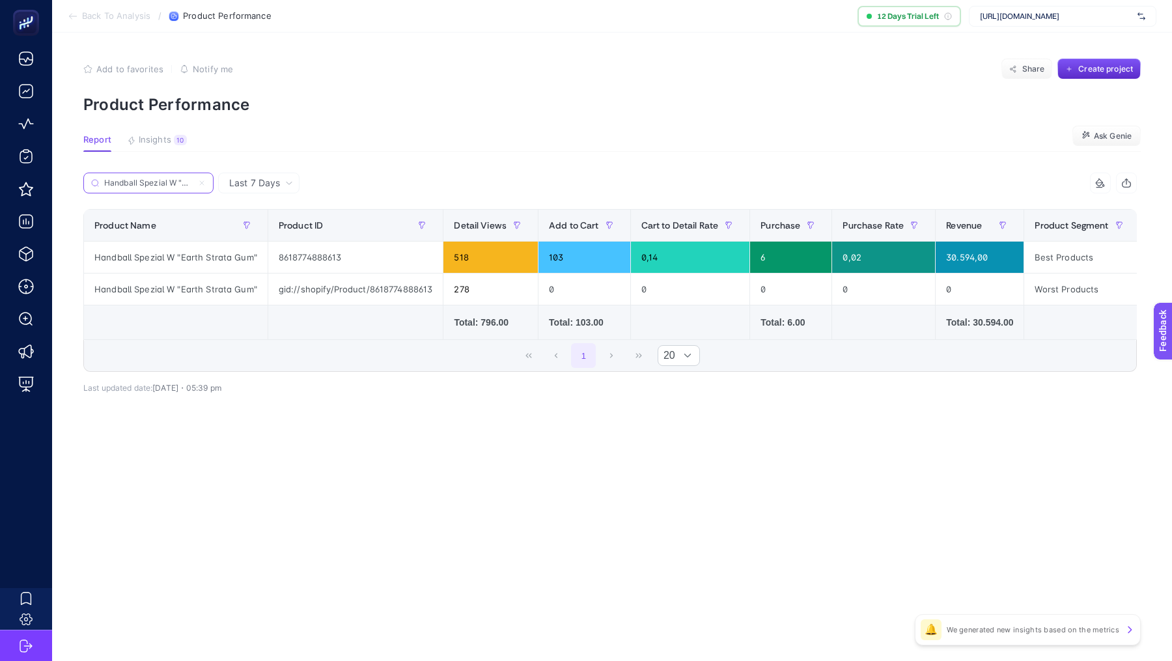
click at [150, 178] on input "Handball Spezial W "Earth Strata Gum"" at bounding box center [148, 183] width 89 height 10
click at [98, 12] on span "Back To Analysis" at bounding box center [116, 16] width 68 height 10
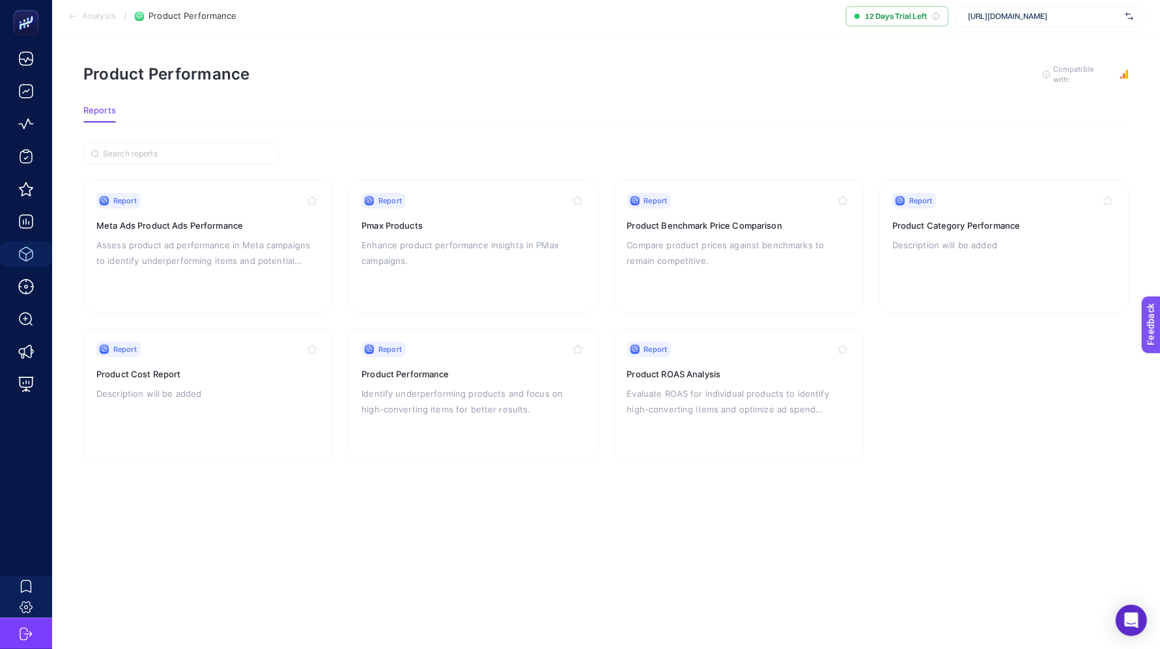
click at [108, 20] on span "Analysis" at bounding box center [99, 16] width 34 height 10
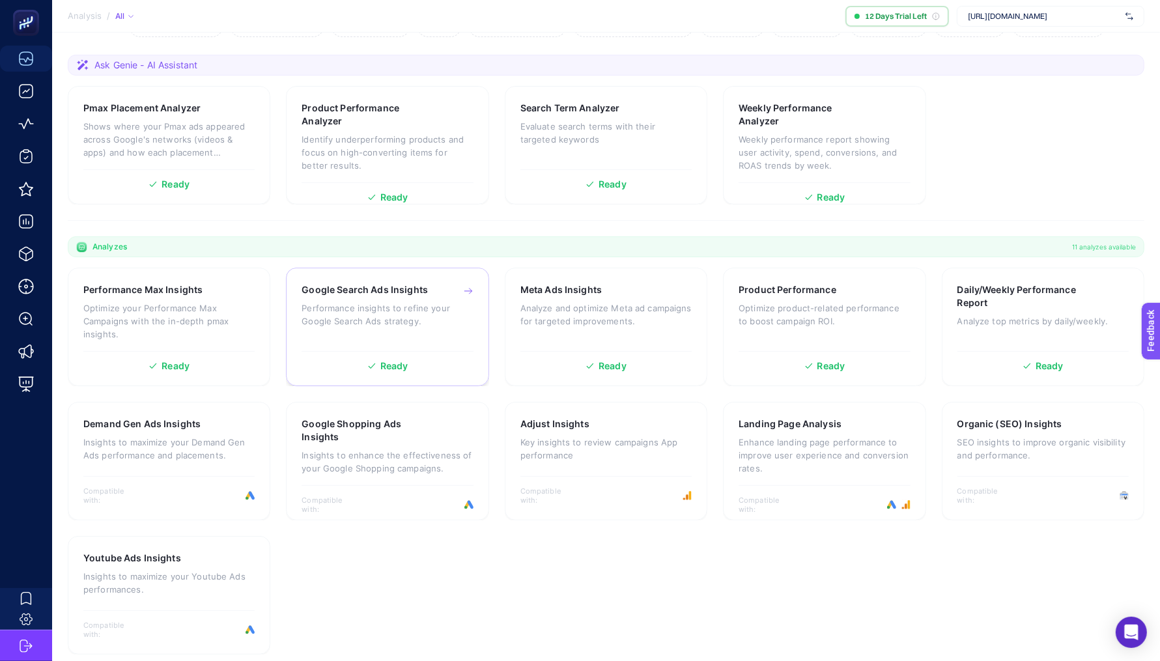
scroll to position [177, 0]
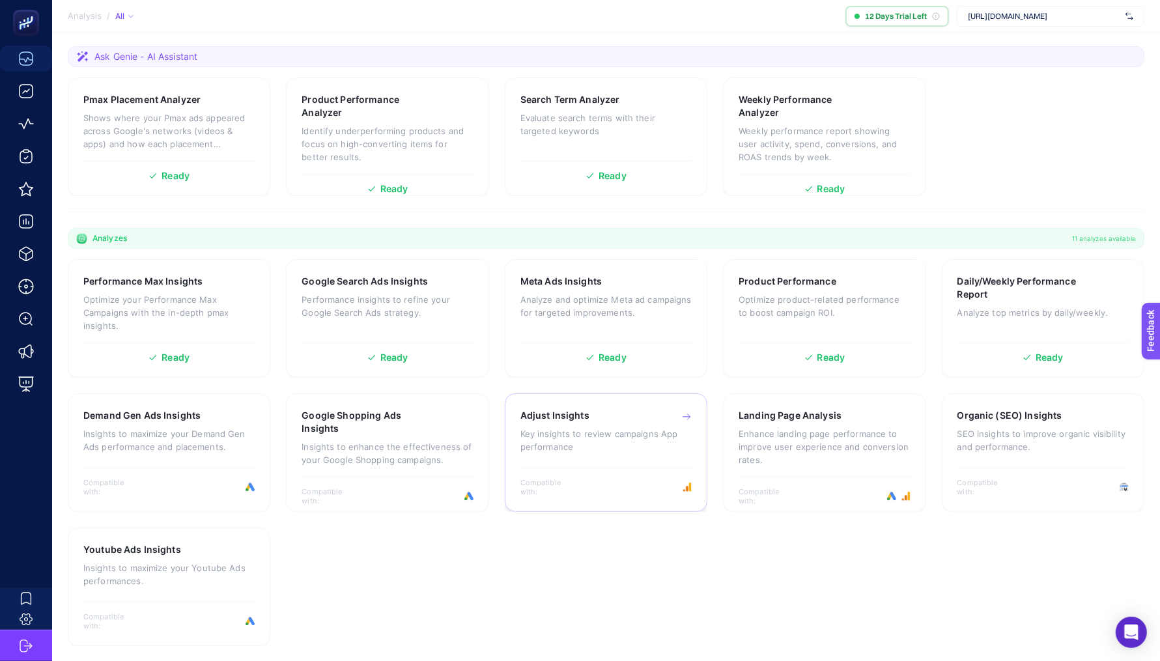
click at [649, 458] on div "Adjust Insights Key insights to review campaigns App performance" at bounding box center [605, 437] width 171 height 57
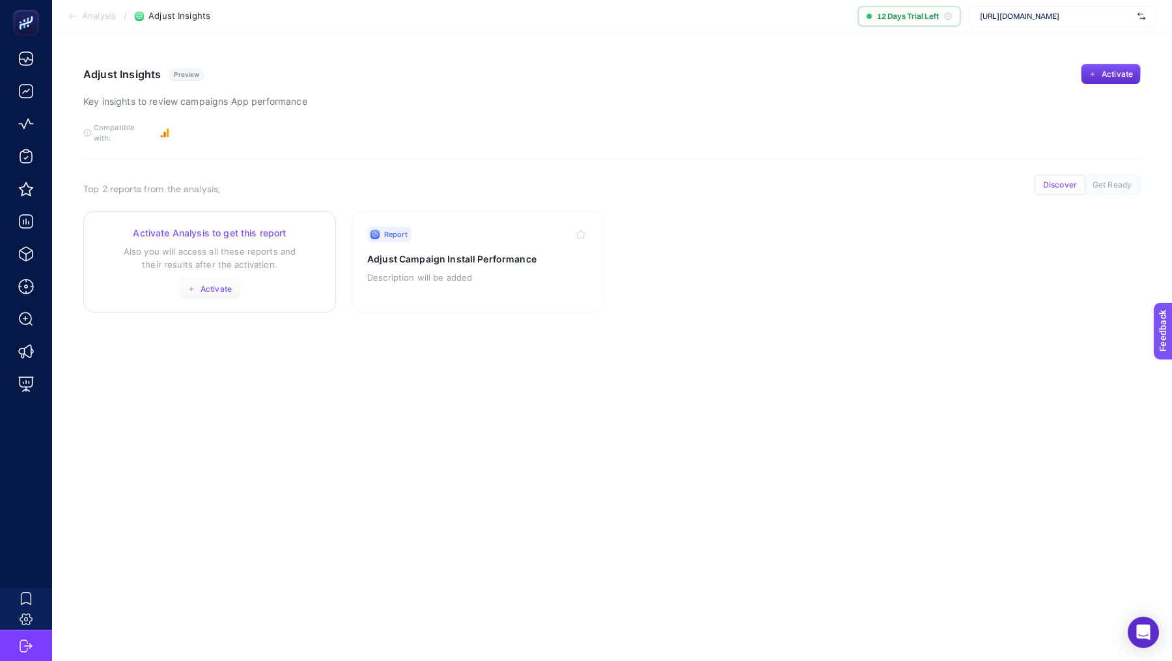
click at [219, 284] on span "Activate" at bounding box center [216, 289] width 31 height 10
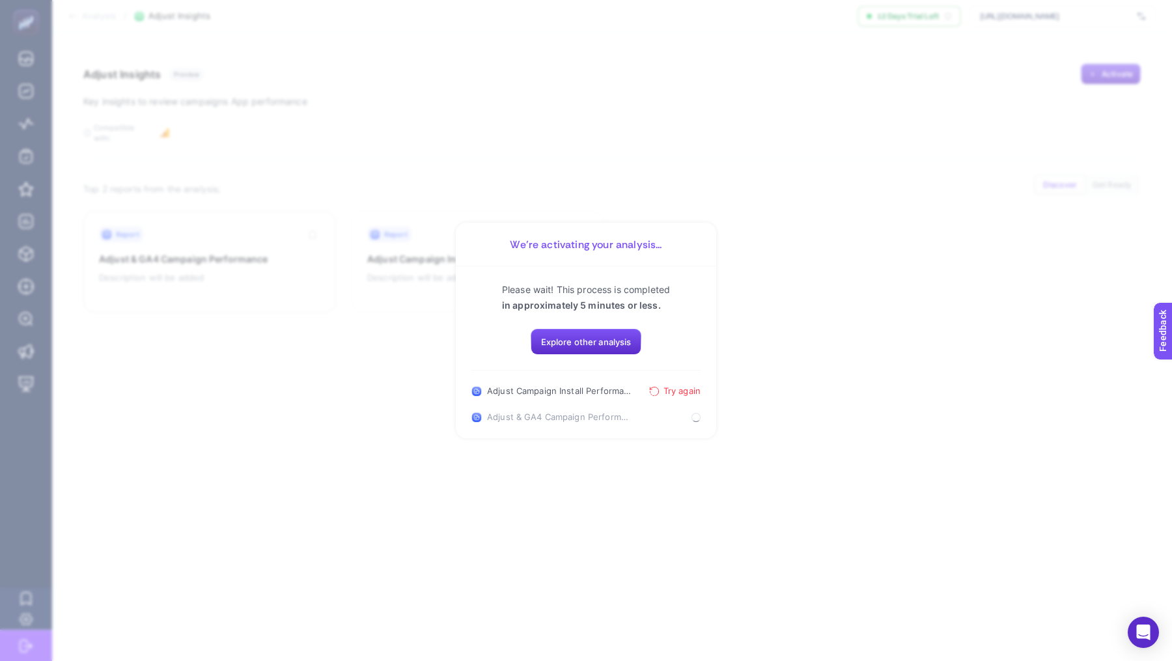
click at [671, 390] on span "Try again" at bounding box center [682, 391] width 37 height 10
click at [254, 67] on section "We’re activating your analysis... Please wait! This process is completed in app…" at bounding box center [586, 330] width 1172 height 661
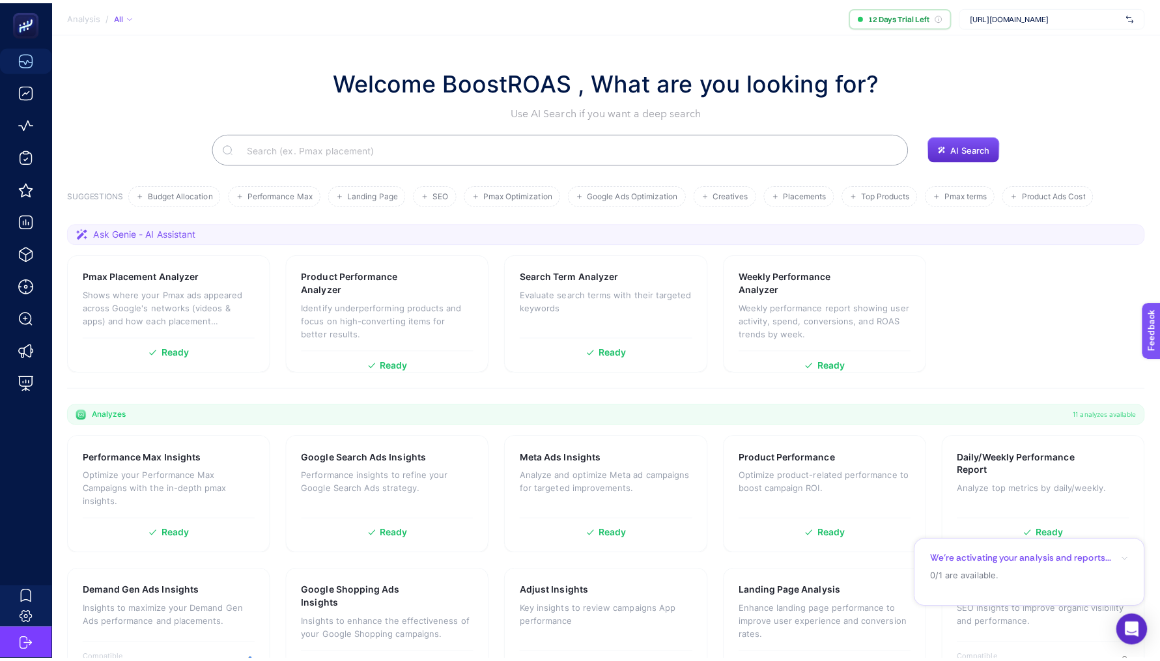
scroll to position [177, 0]
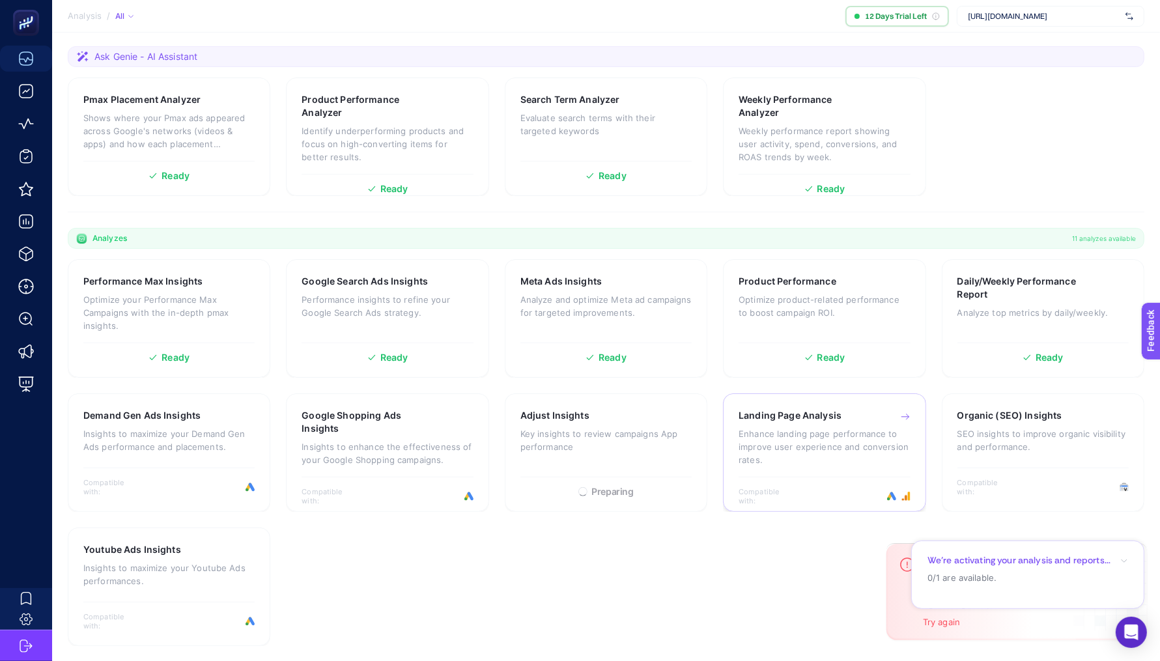
click at [822, 454] on p "Enhance landing page performance to improve user experience and conversion rate…" at bounding box center [823, 446] width 171 height 39
